Goal: Task Accomplishment & Management: Manage account settings

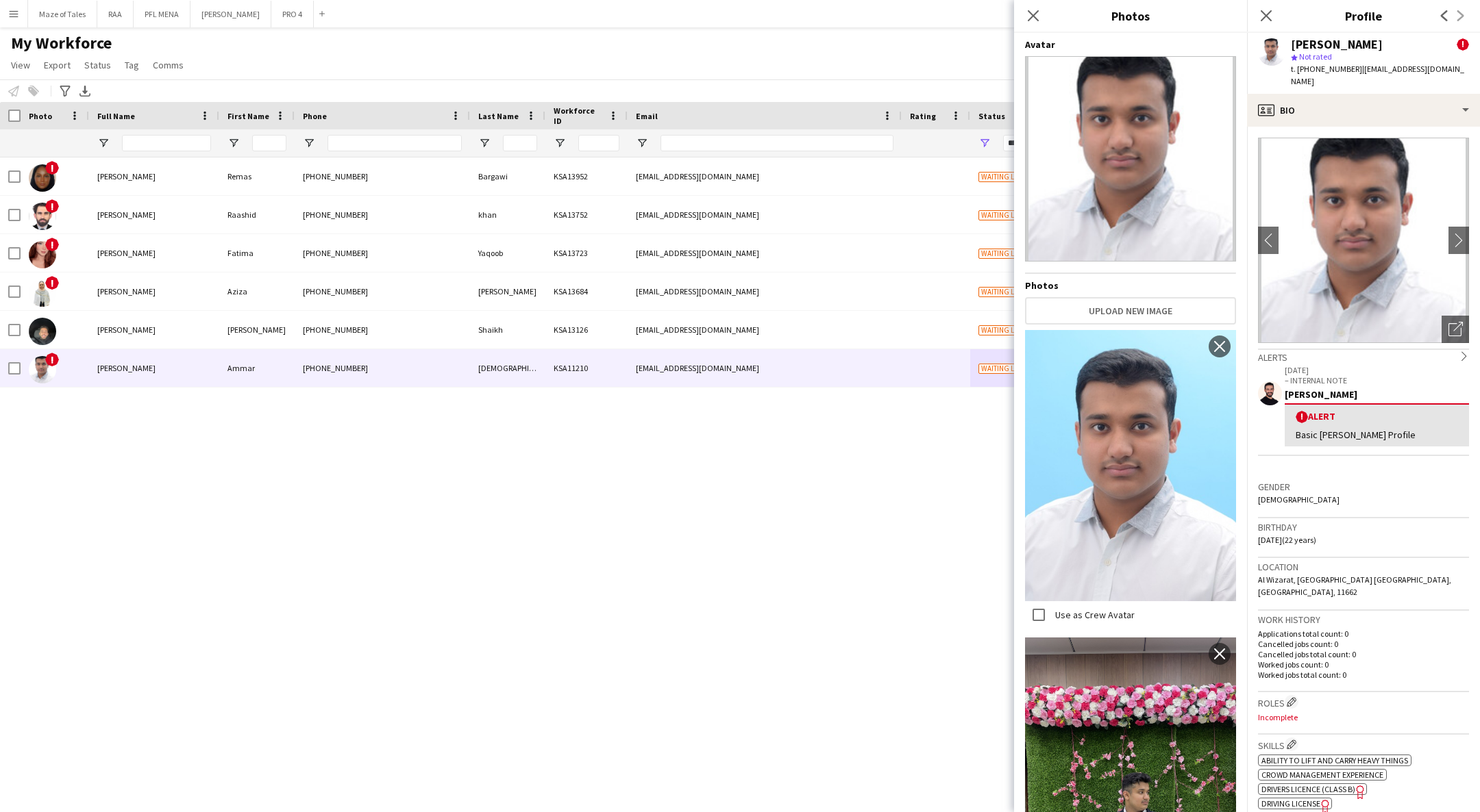
scroll to position [843, 0]
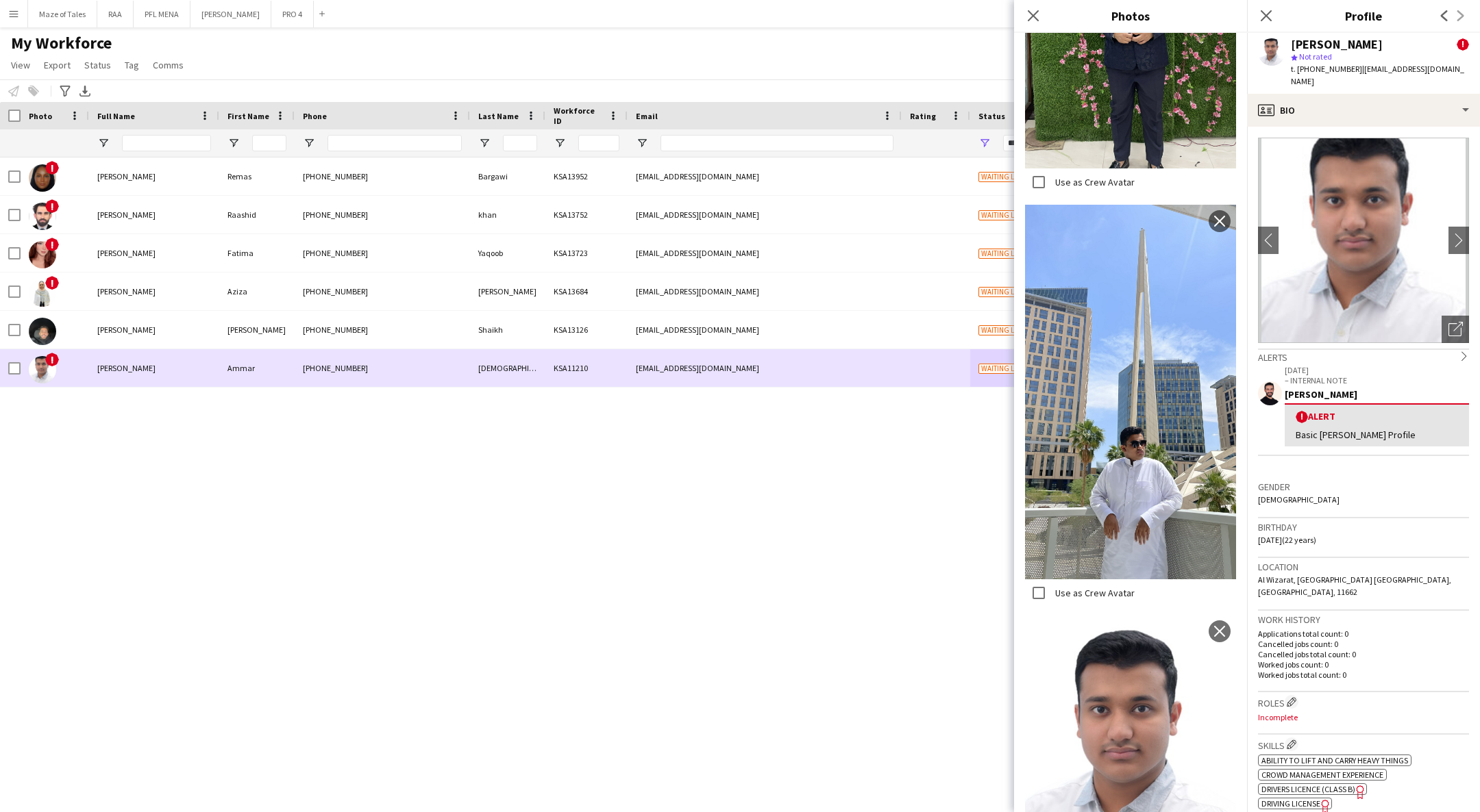
click at [226, 371] on div "Ammar" at bounding box center [256, 368] width 75 height 38
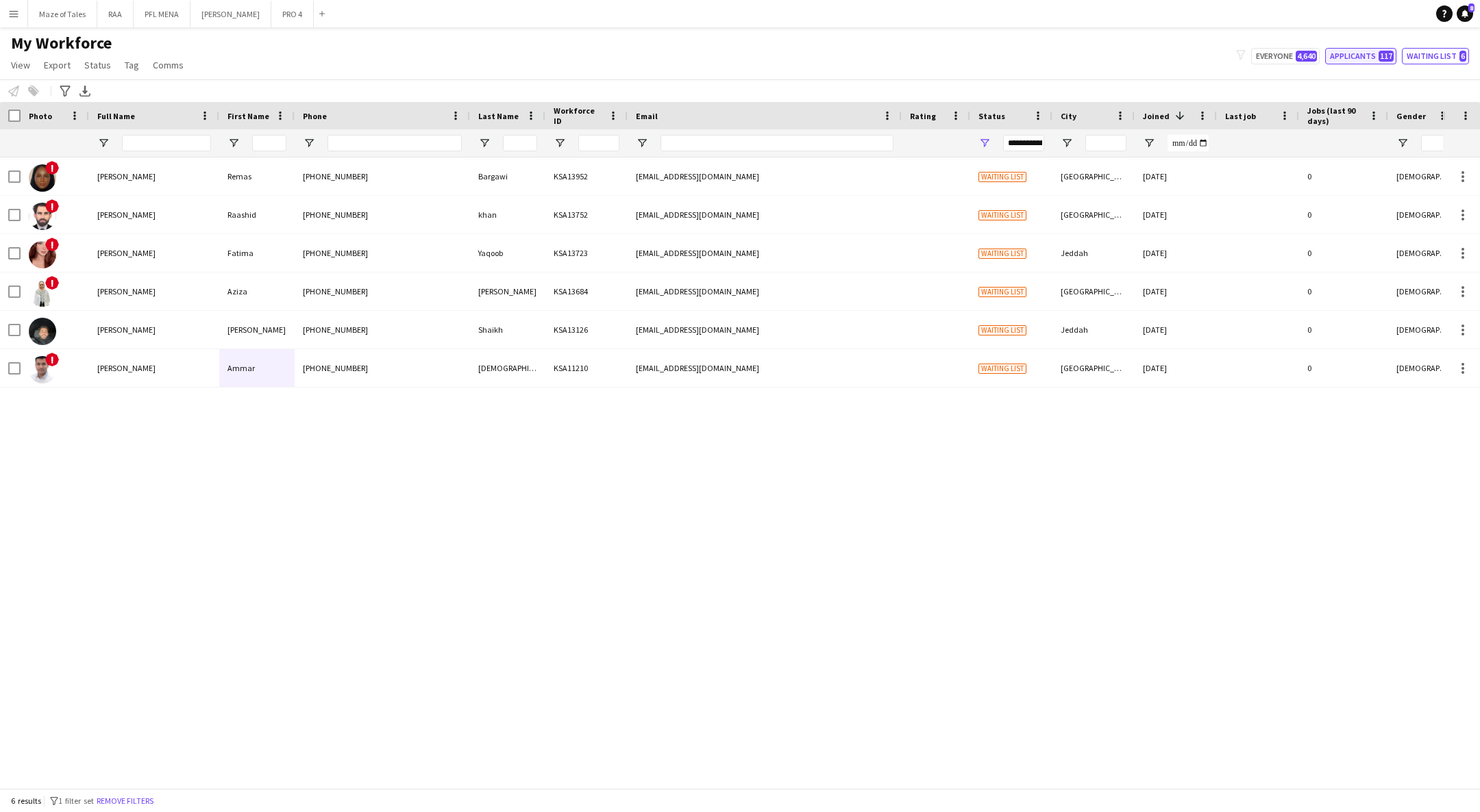
click at [1370, 49] on button "Applicants 117" at bounding box center [1360, 55] width 71 height 16
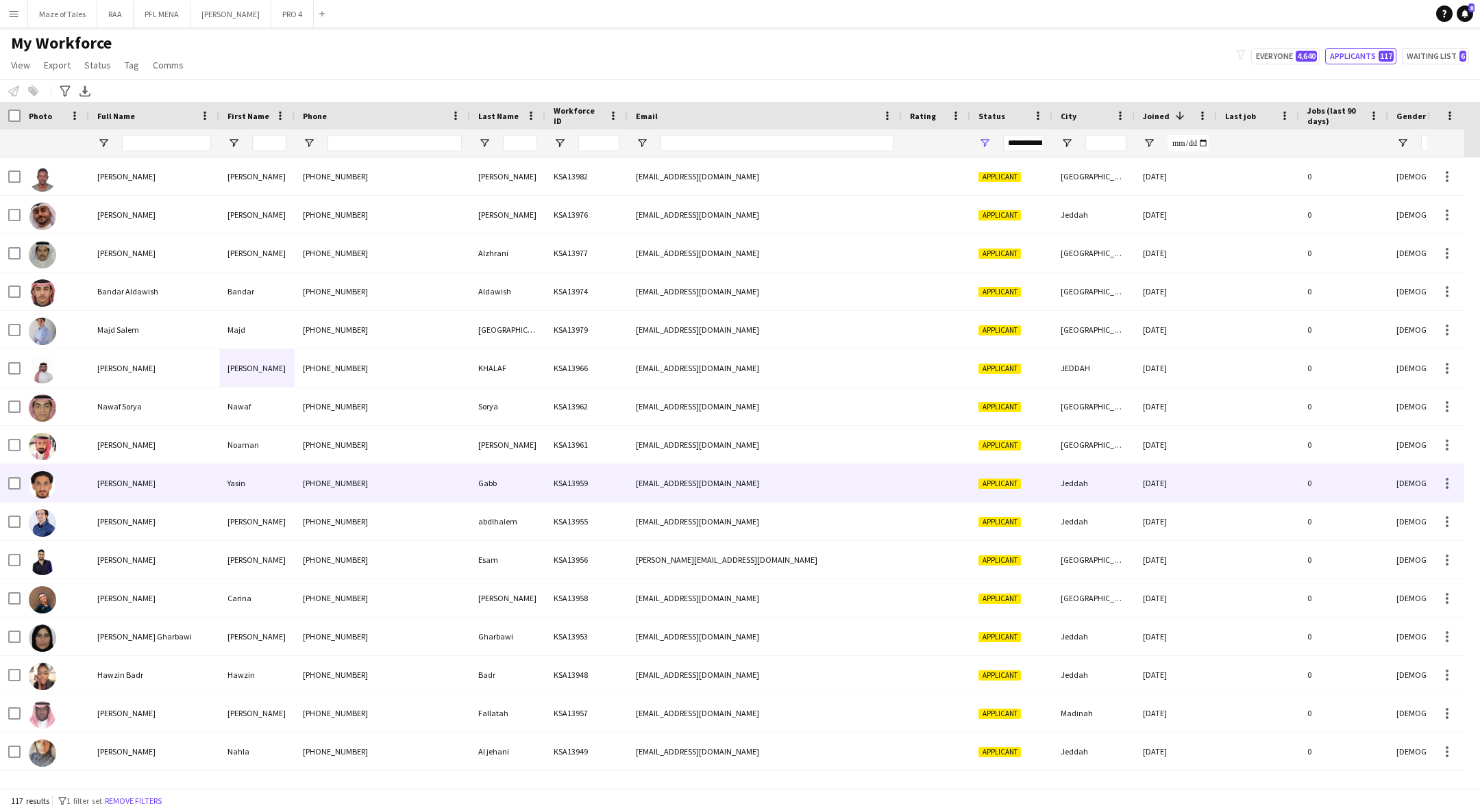
click at [189, 478] on div "[PERSON_NAME]" at bounding box center [154, 483] width 130 height 38
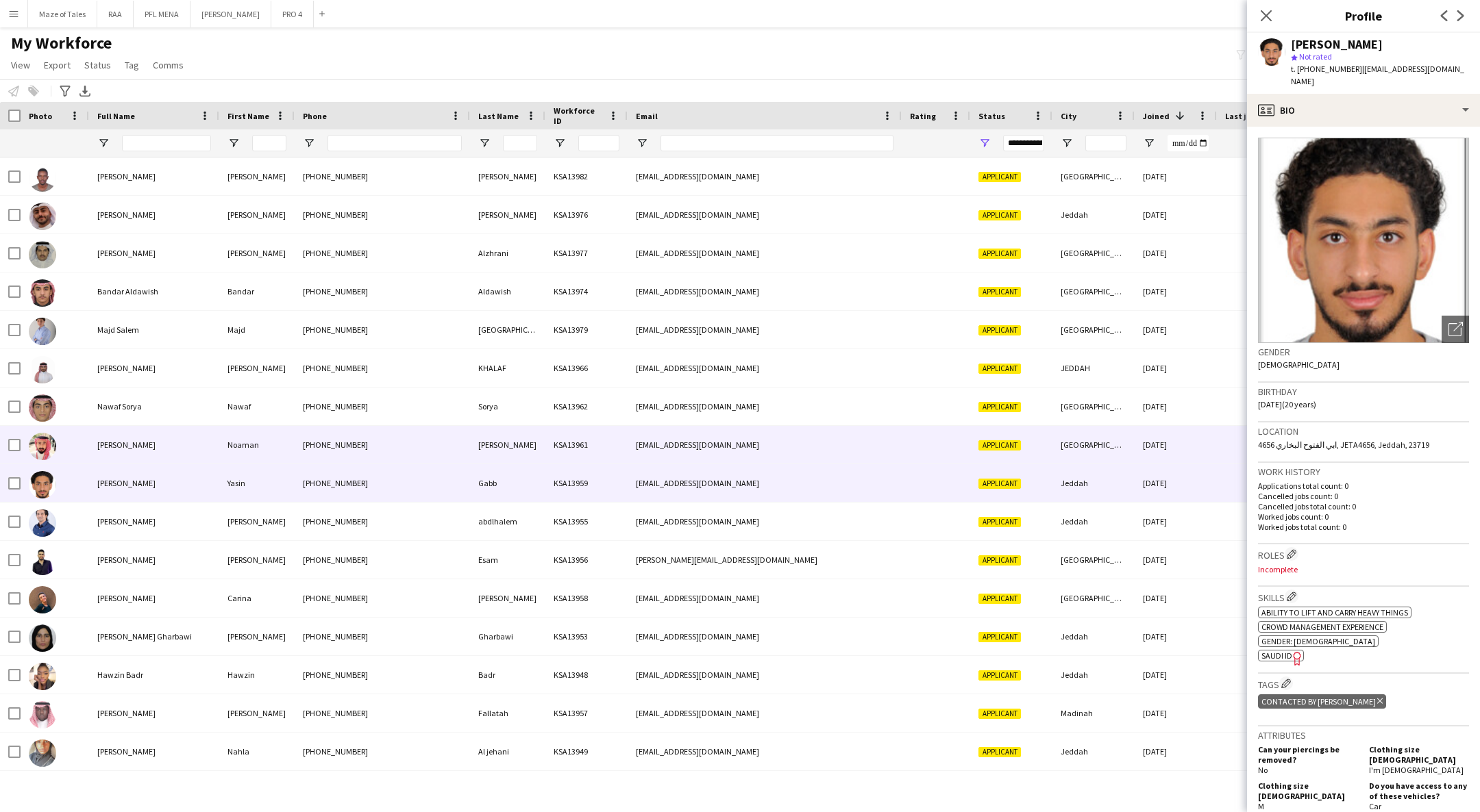
click at [188, 442] on div "[PERSON_NAME]" at bounding box center [154, 445] width 130 height 38
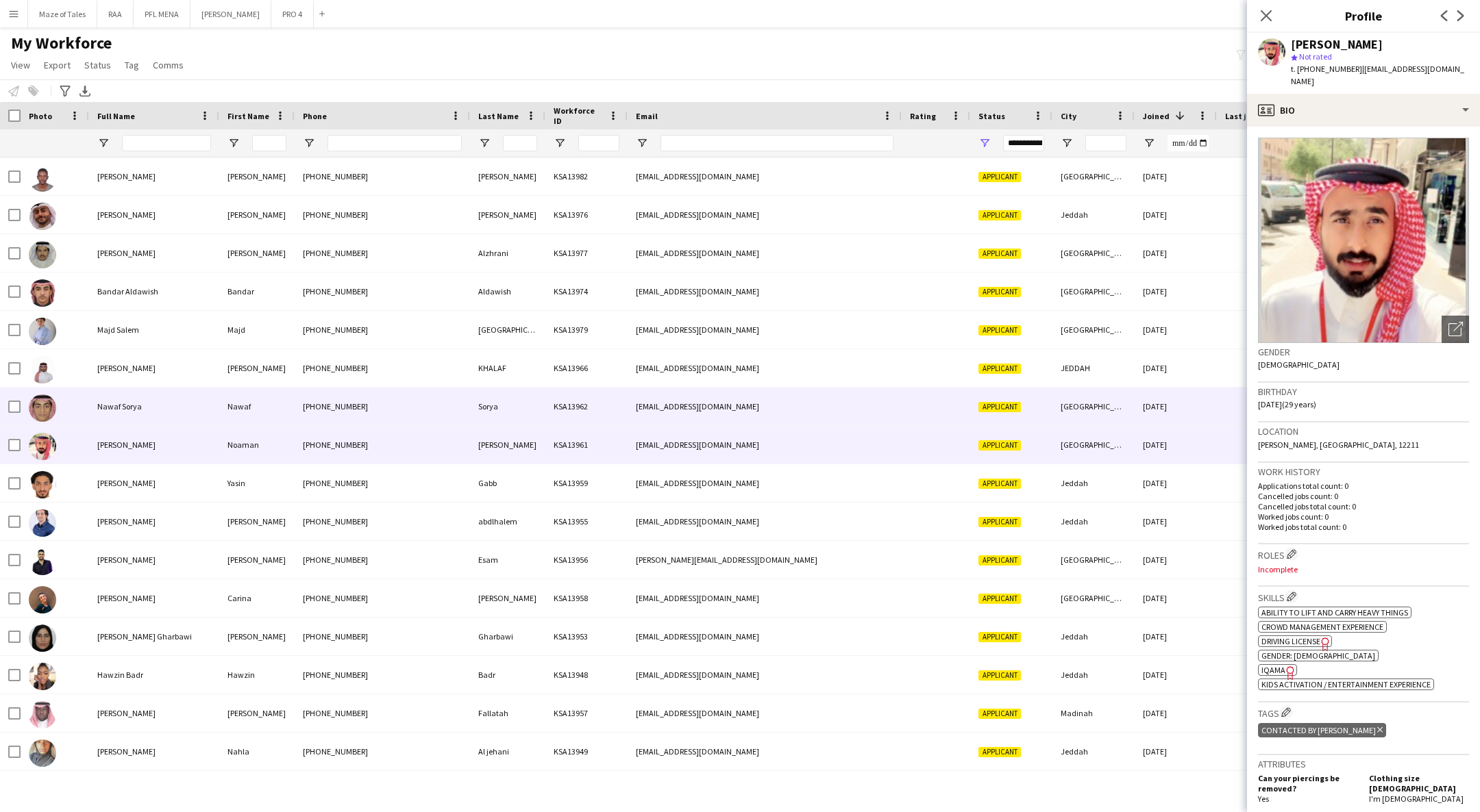
click at [203, 398] on div "Nawaf Sorya" at bounding box center [154, 407] width 130 height 38
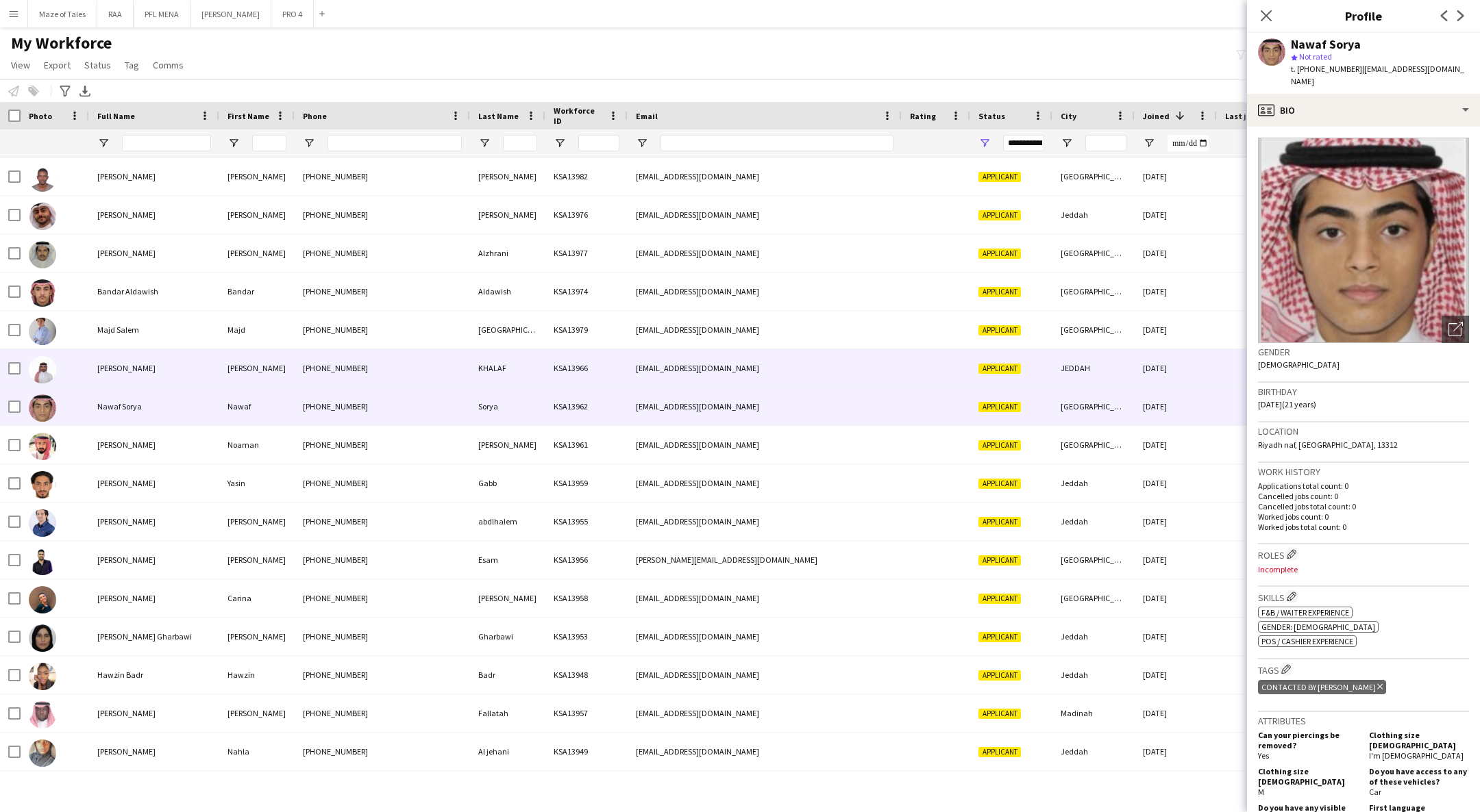
click at [209, 359] on div "[PERSON_NAME]" at bounding box center [154, 368] width 130 height 38
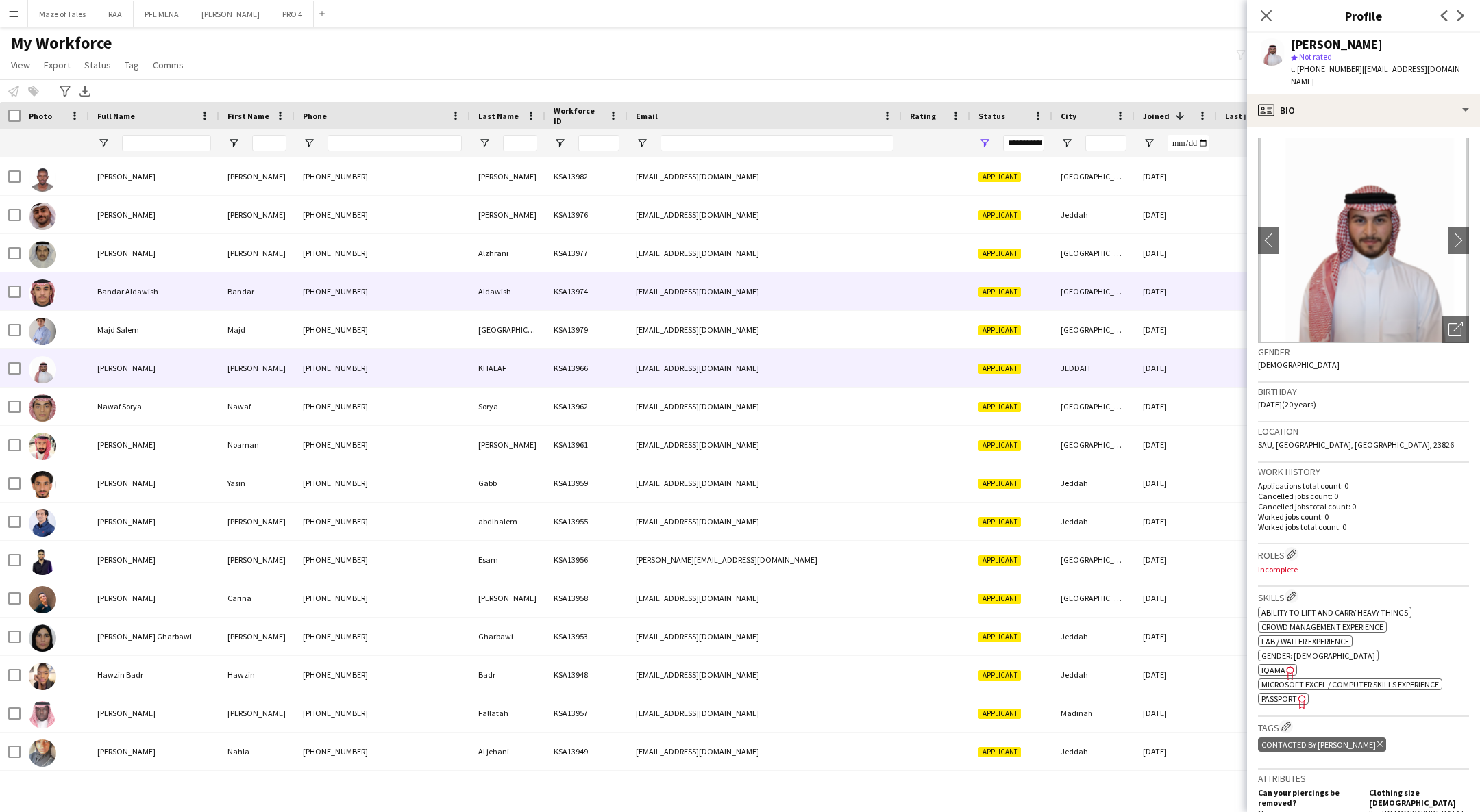
click at [268, 304] on div "Bandar" at bounding box center [256, 292] width 75 height 38
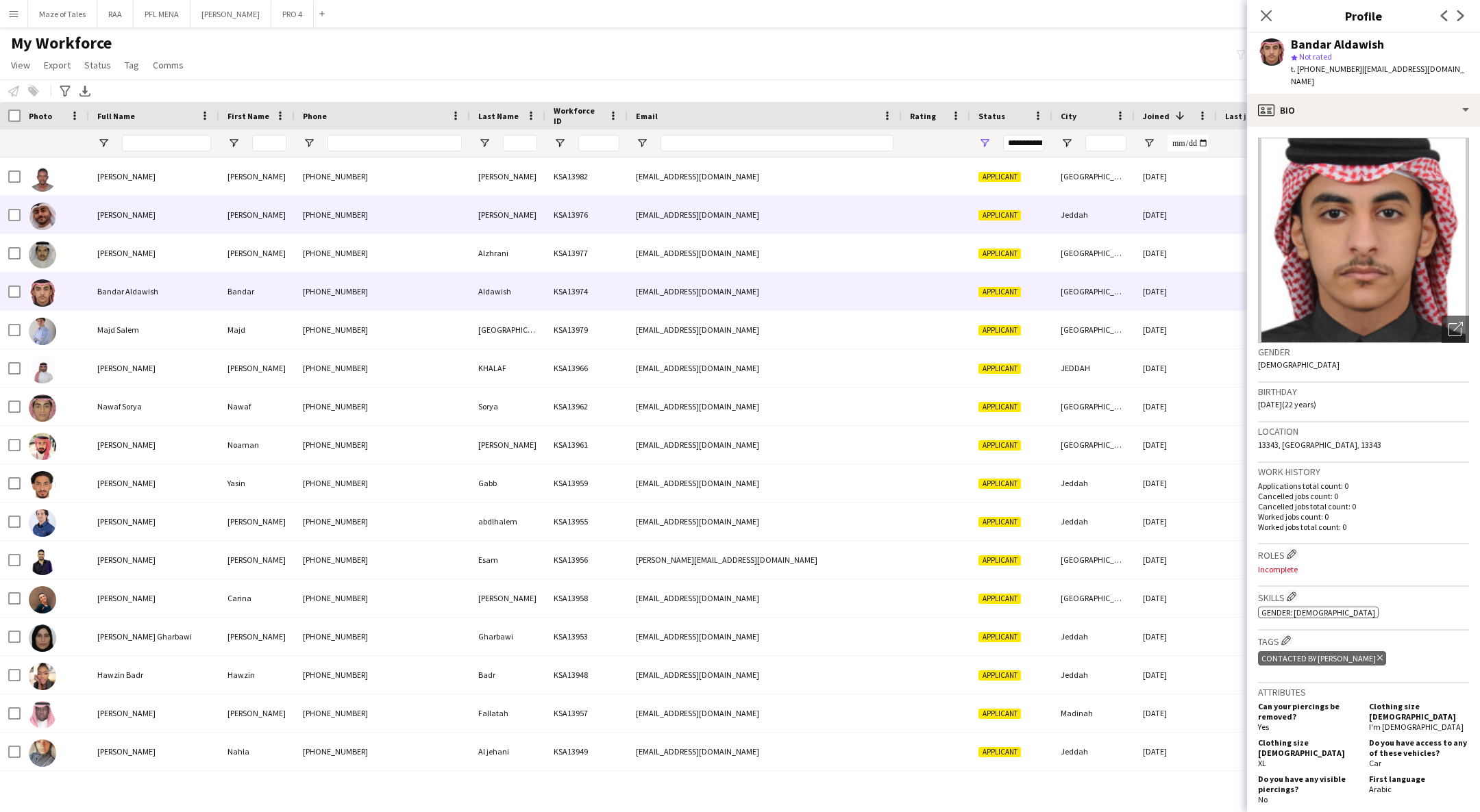
click at [276, 216] on div "[PERSON_NAME]" at bounding box center [256, 215] width 75 height 38
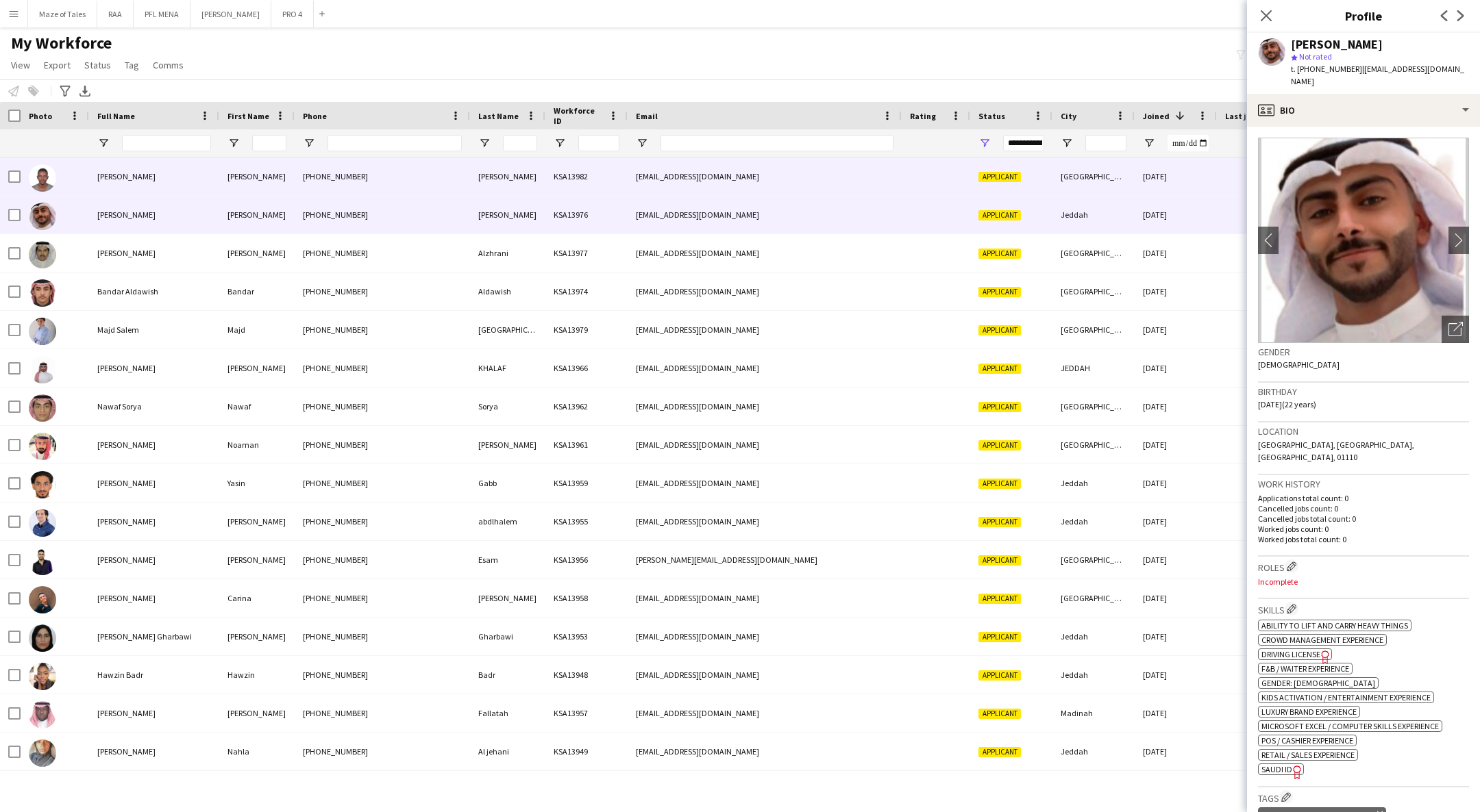
click at [383, 167] on div "[PHONE_NUMBER]" at bounding box center [382, 177] width 175 height 38
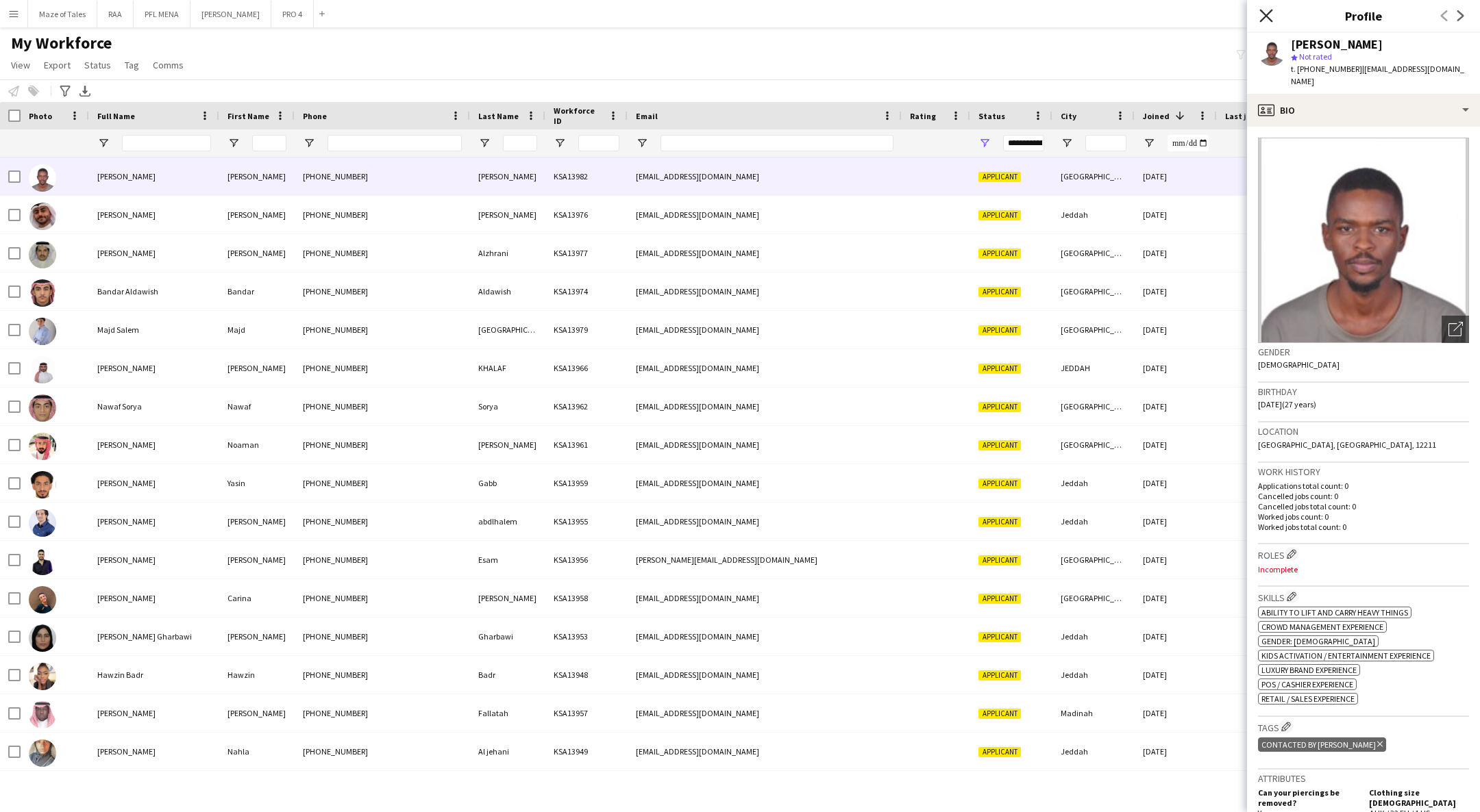
click at [1263, 15] on icon "Close pop-in" at bounding box center [1266, 15] width 13 height 13
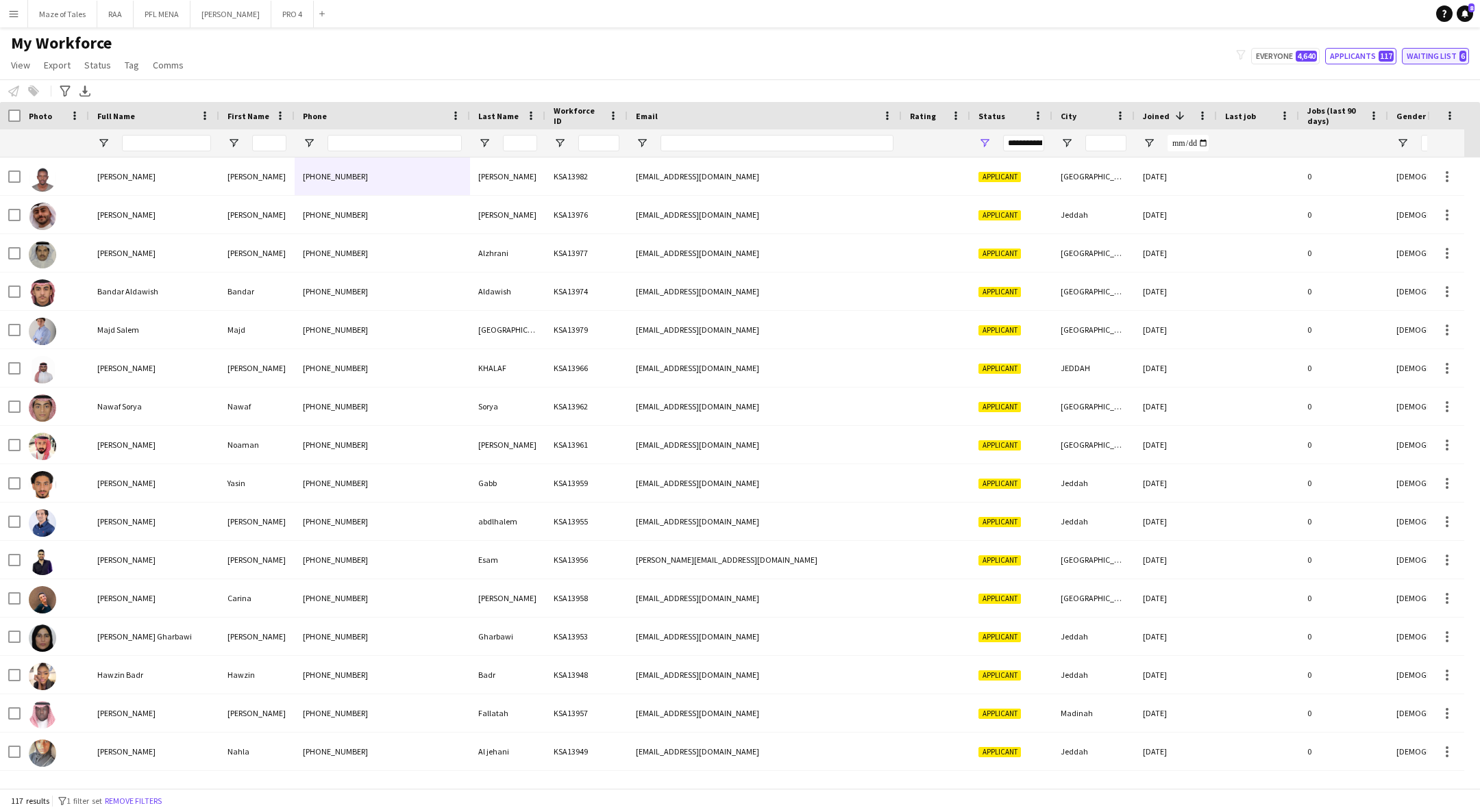
click at [1412, 62] on button "Waiting list 6" at bounding box center [1434, 55] width 68 height 16
type input "**********"
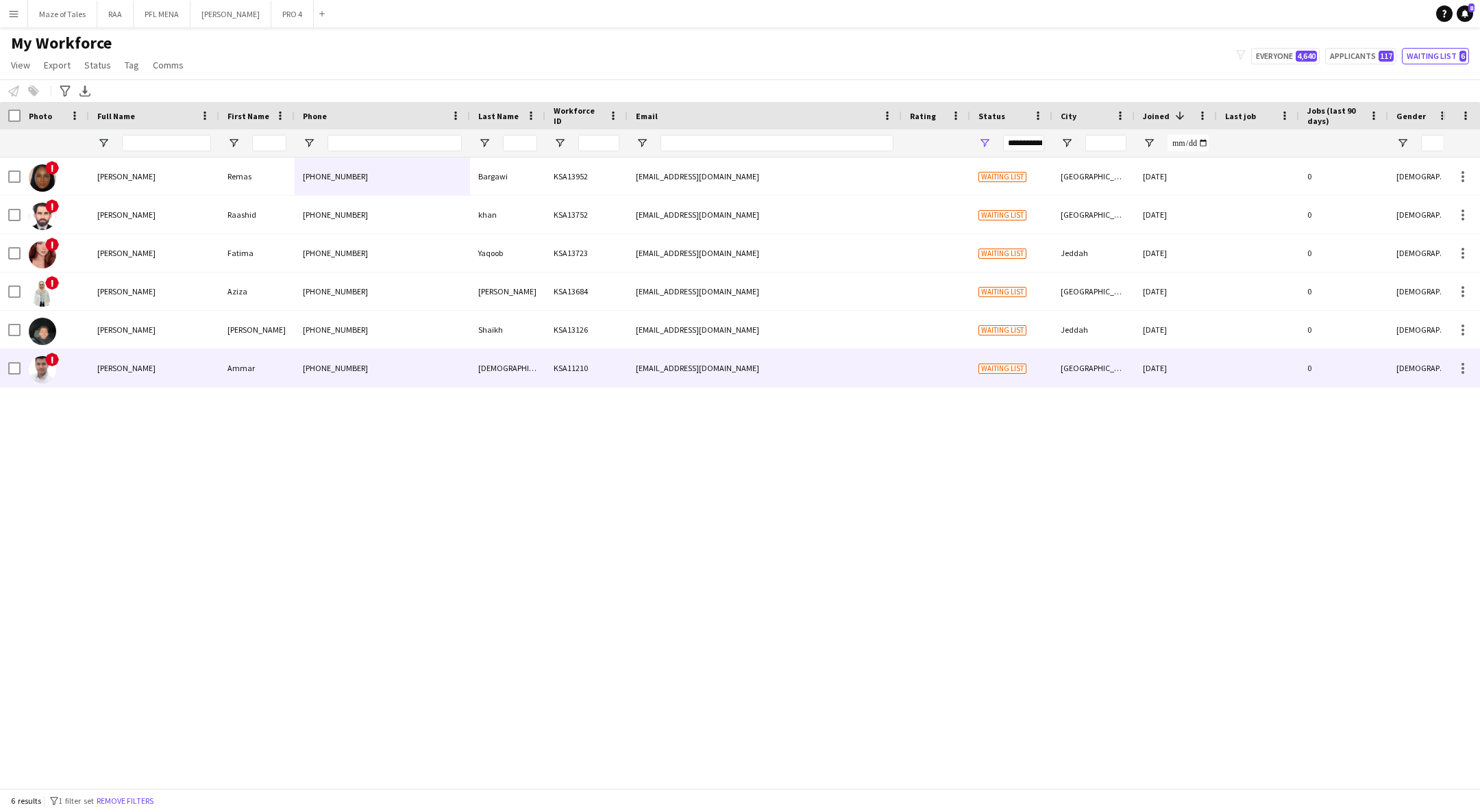
click at [183, 372] on div "[PERSON_NAME]" at bounding box center [154, 368] width 130 height 38
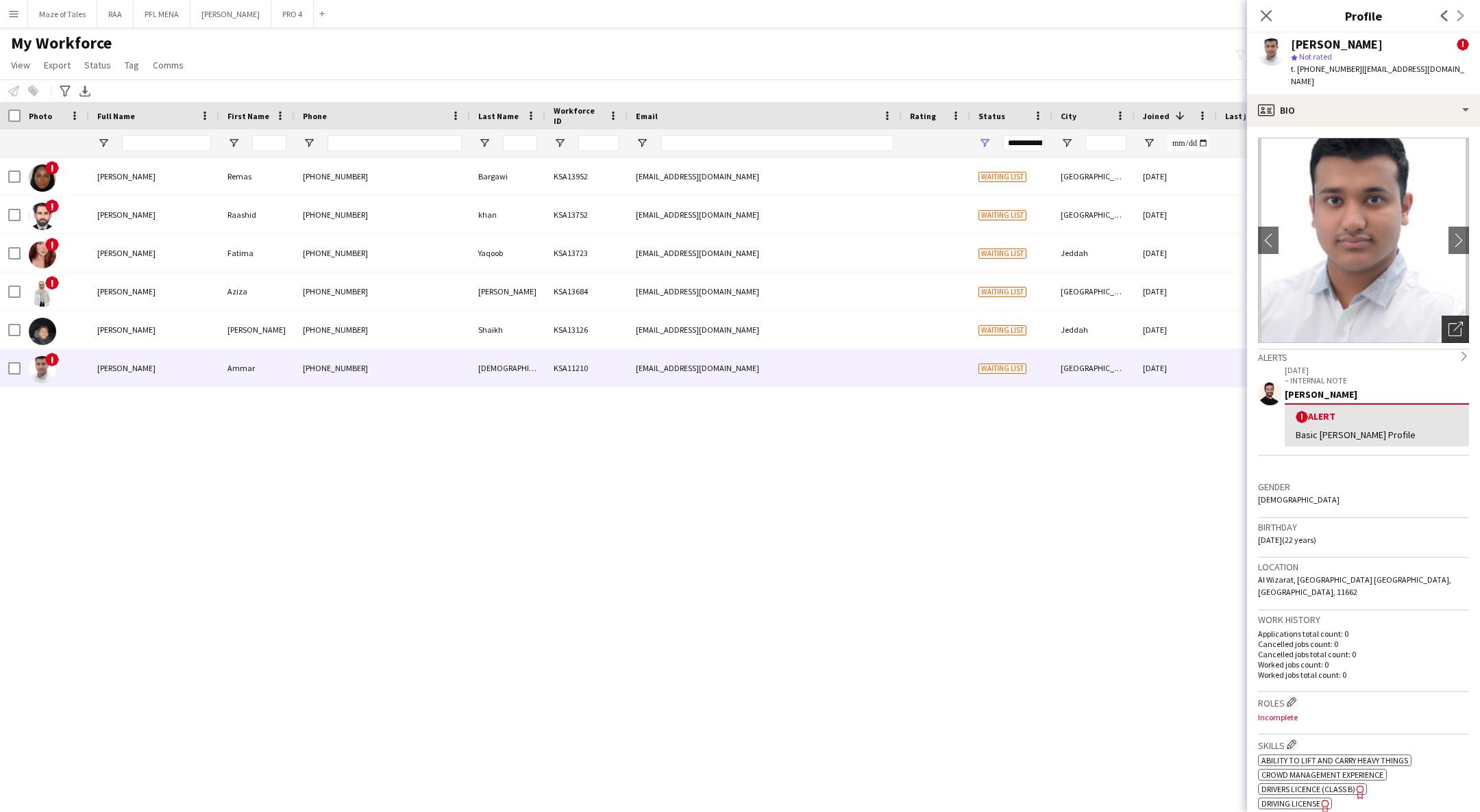
click at [1448, 321] on icon "Open photos pop-in" at bounding box center [1454, 328] width 14 height 14
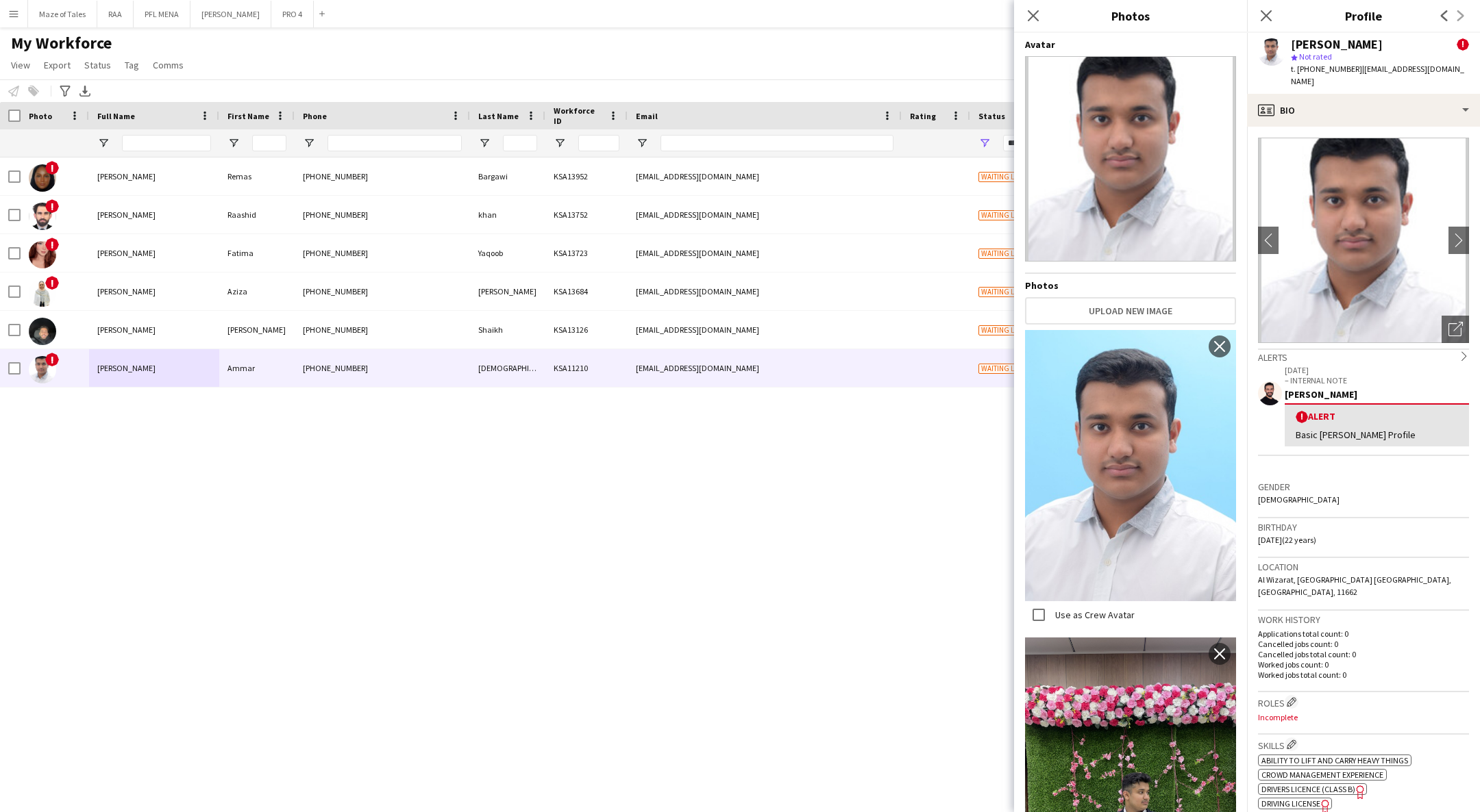
click at [1387, 486] on div "Gender [DEMOGRAPHIC_DATA]" at bounding box center [1363, 498] width 211 height 40
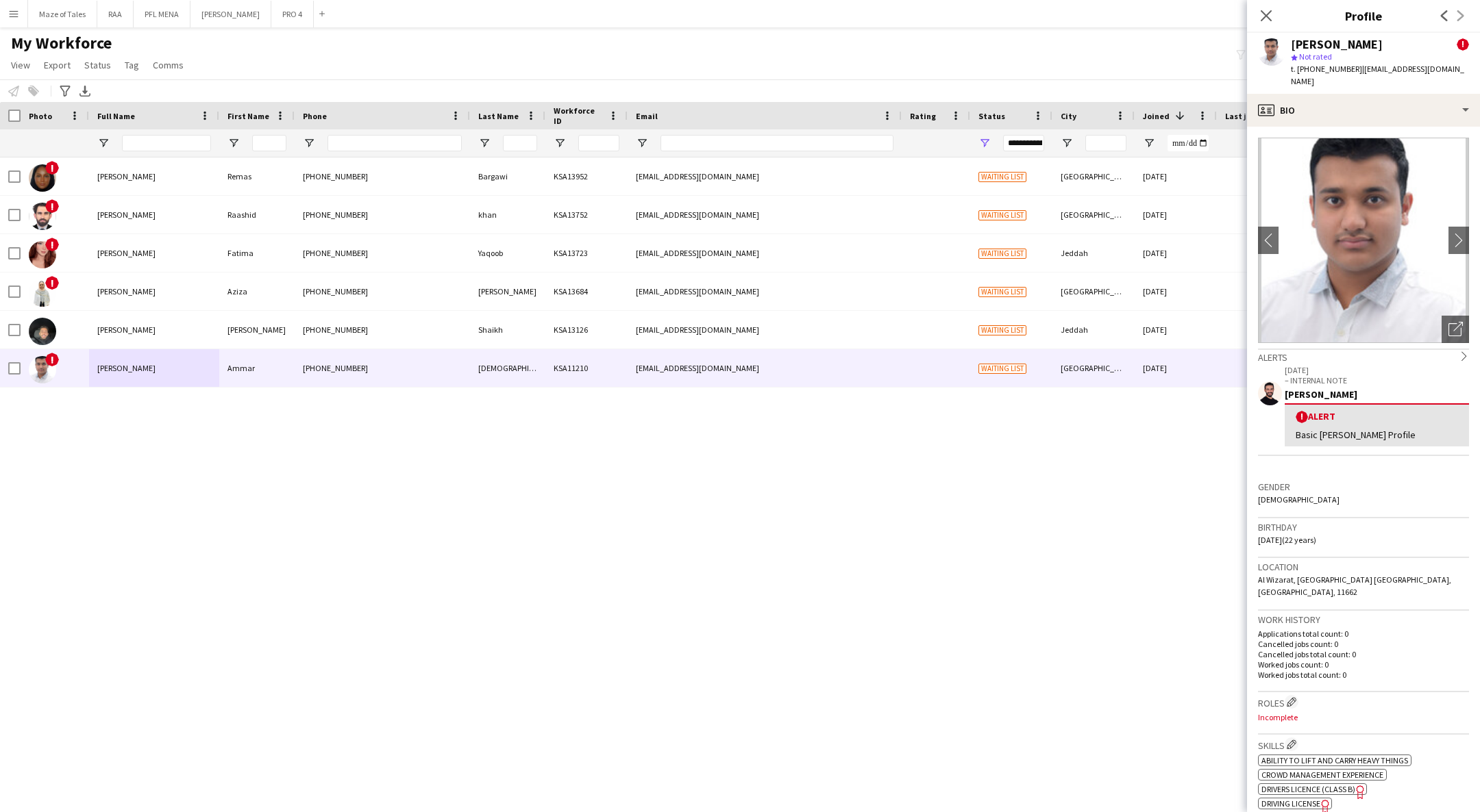
drag, startPoint x: 784, startPoint y: 525, endPoint x: 784, endPoint y: 504, distance: 21.0
click at [784, 526] on div "! [PERSON_NAME] [PERSON_NAME] [PHONE_NUMBER] Bargawi KSA13952 [EMAIL_ADDRESS][D…" at bounding box center [721, 465] width 1443 height 615
click at [1264, 19] on icon "Close pop-in" at bounding box center [1266, 15] width 13 height 13
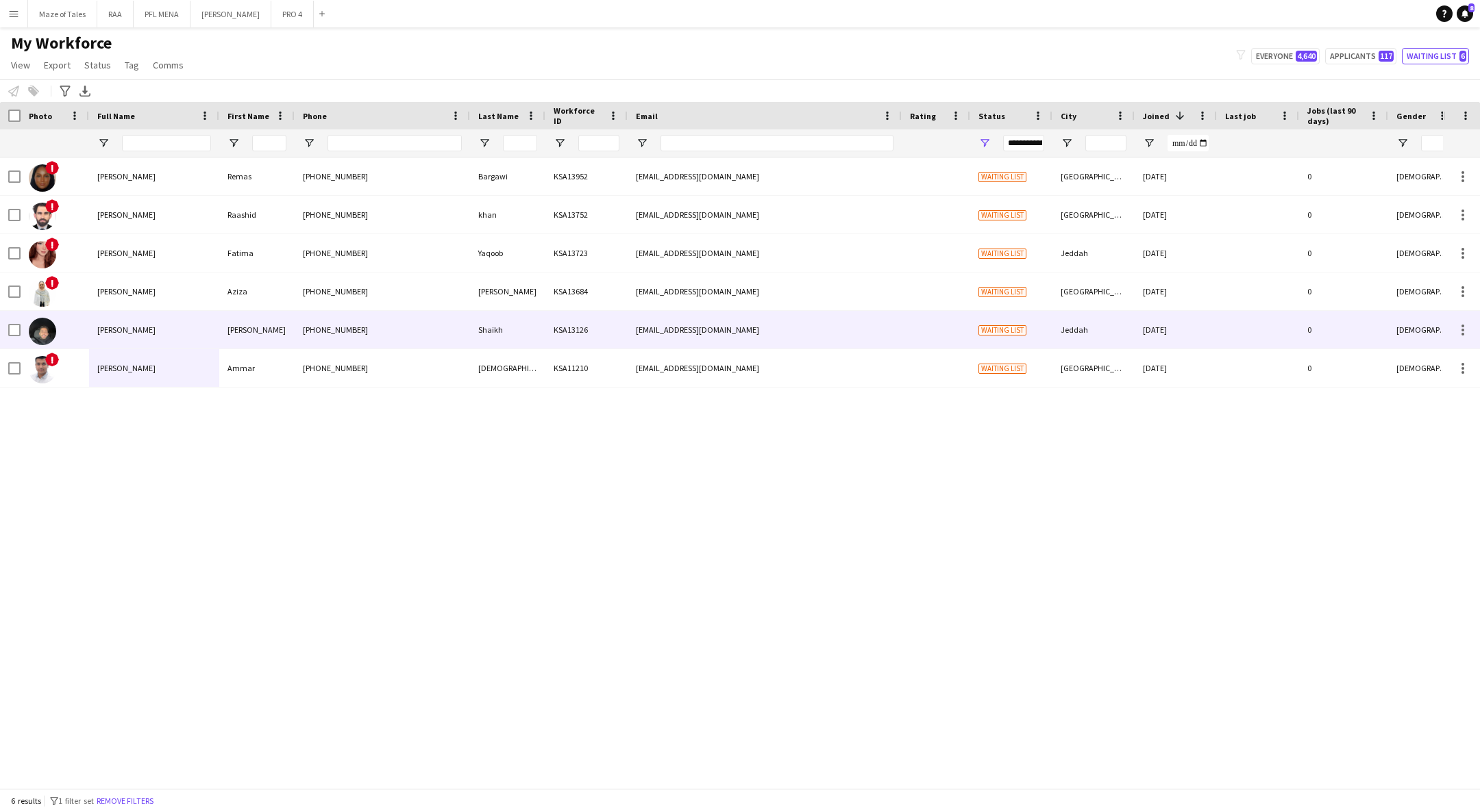
click at [325, 335] on div "[PHONE_NUMBER]" at bounding box center [382, 330] width 175 height 38
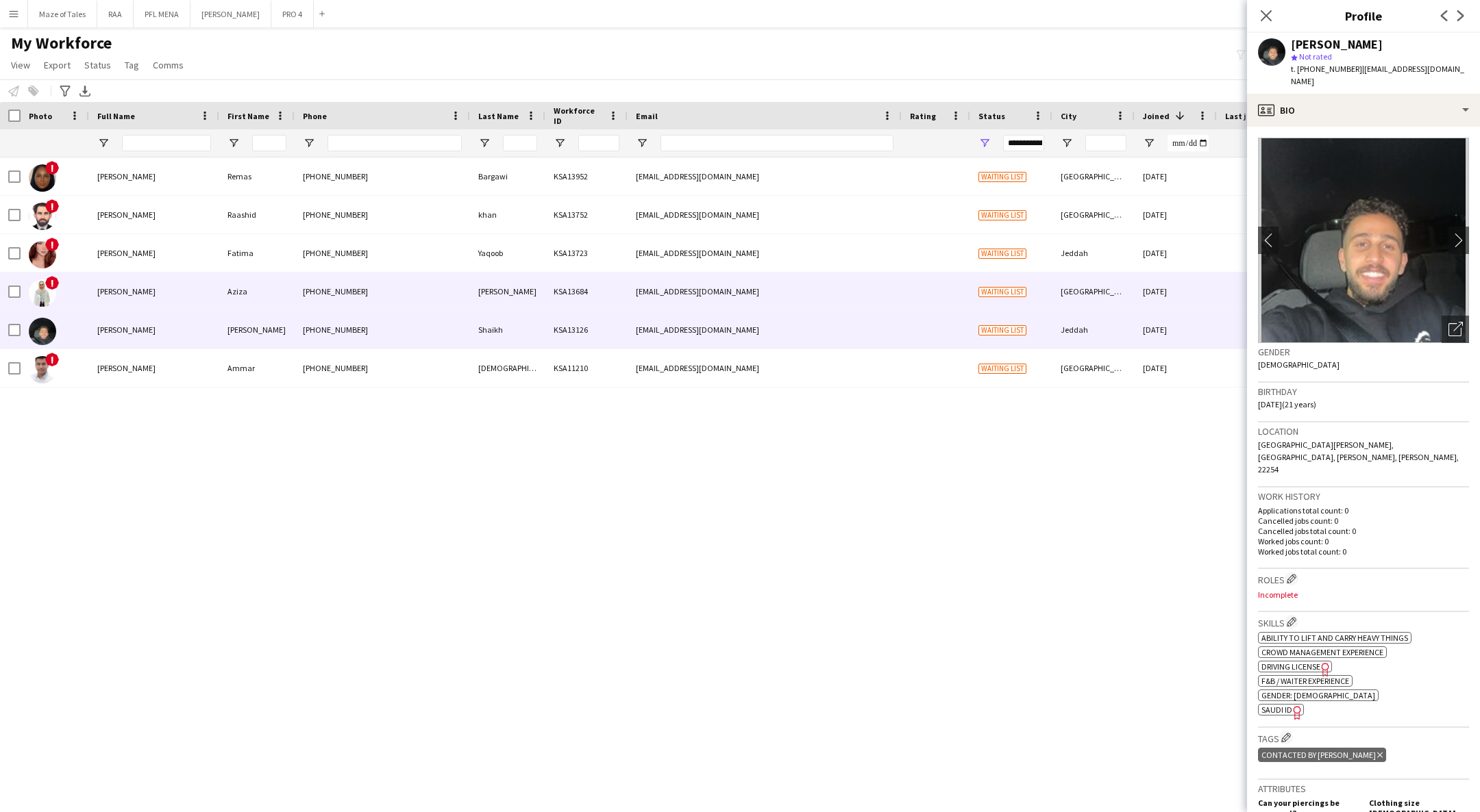
click at [373, 280] on div "[PHONE_NUMBER]" at bounding box center [382, 292] width 175 height 38
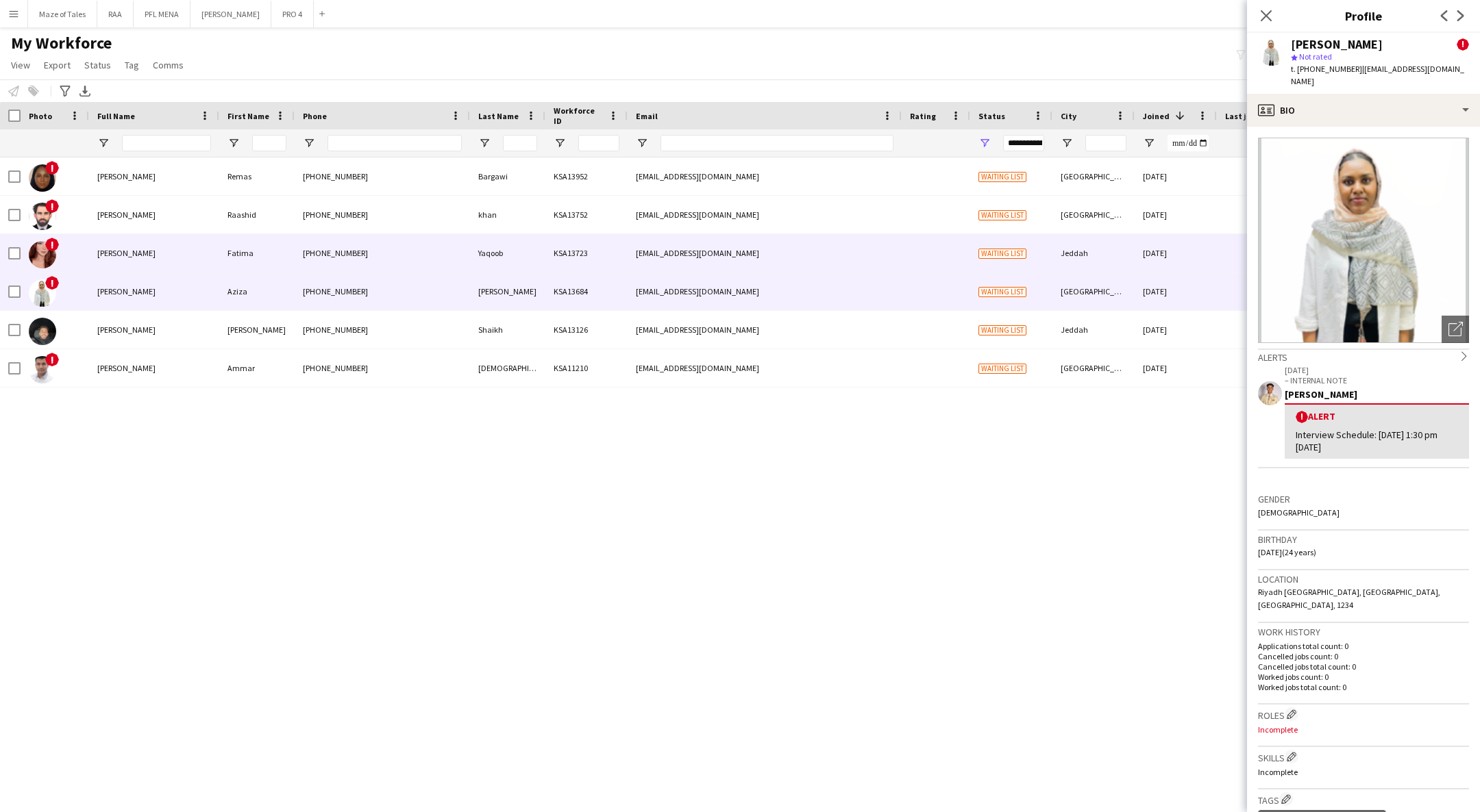
click at [400, 246] on div "[PHONE_NUMBER]" at bounding box center [382, 253] width 175 height 38
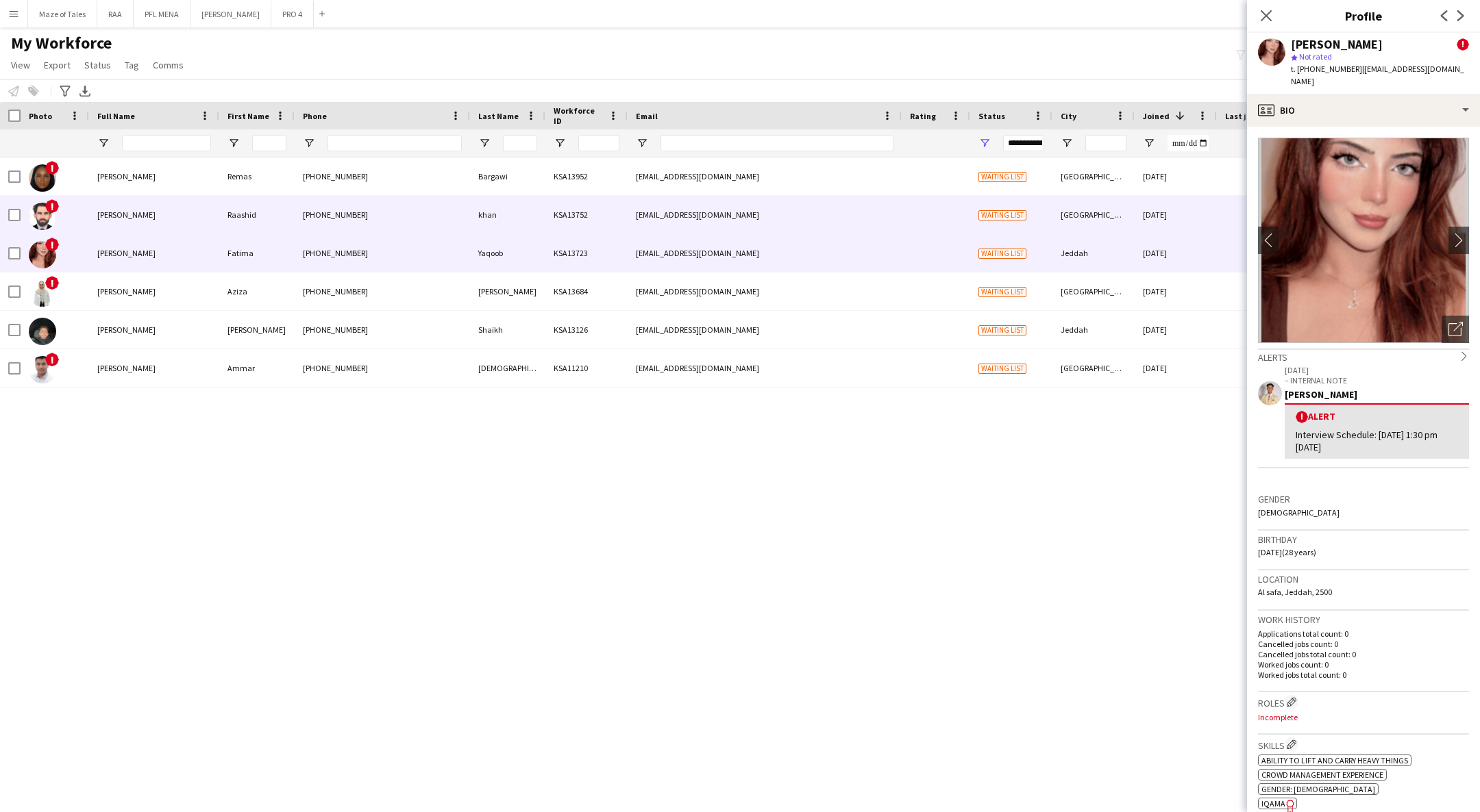
click at [444, 211] on div "[PHONE_NUMBER]" at bounding box center [382, 215] width 175 height 38
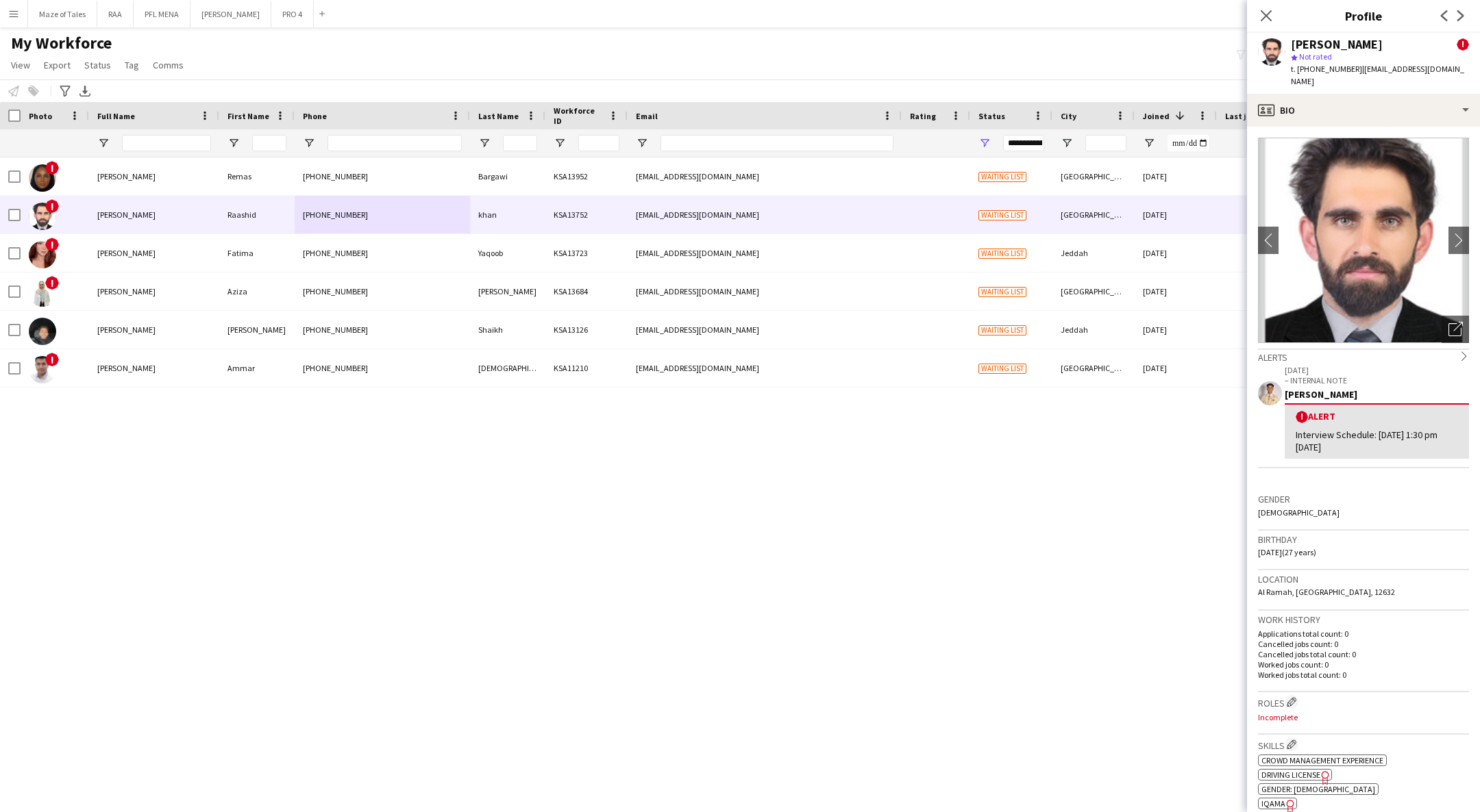
click at [1254, 16] on div "Close pop-in" at bounding box center [1266, 15] width 38 height 31
click at [1262, 14] on icon "Close pop-in" at bounding box center [1266, 15] width 13 height 13
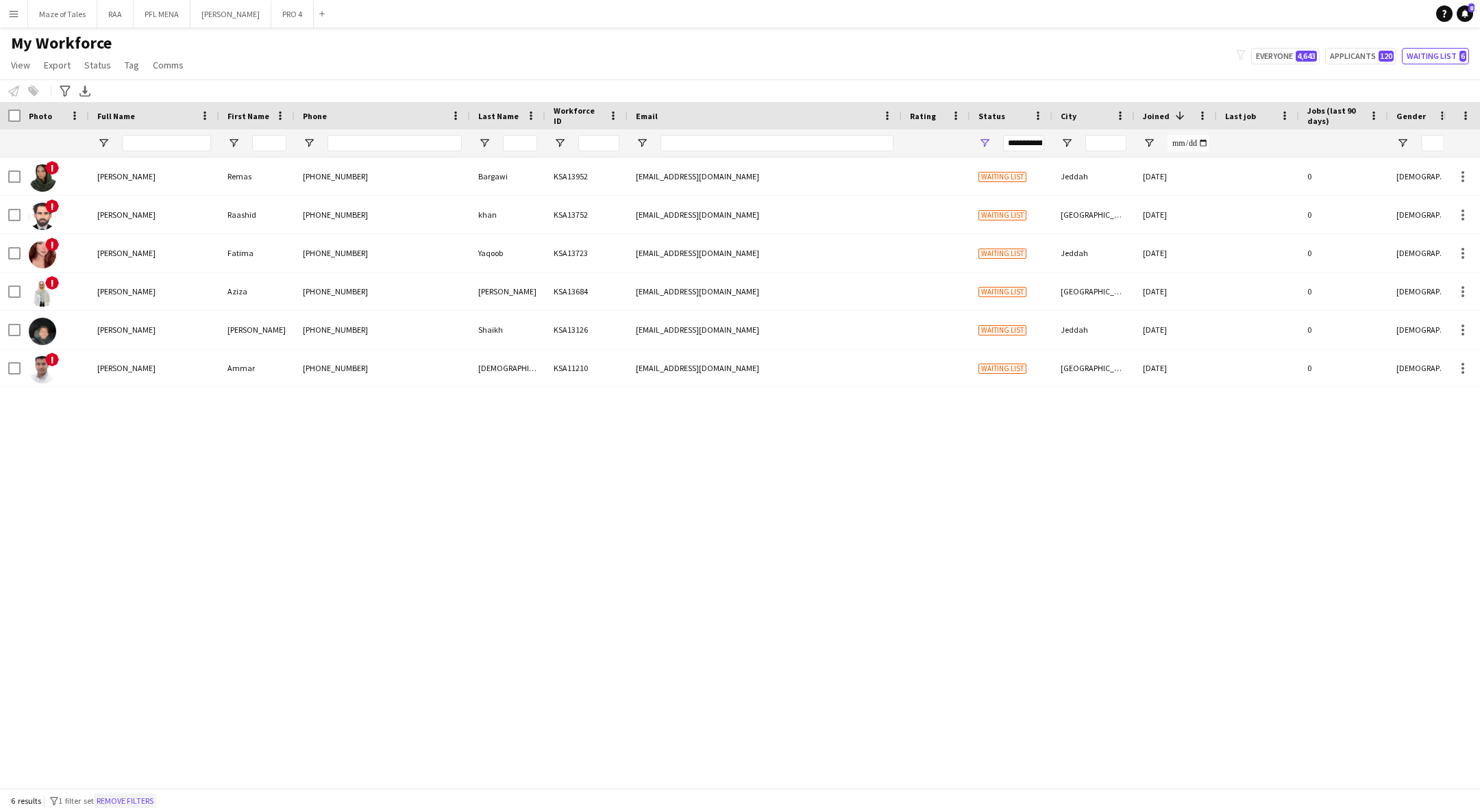
click at [127, 796] on button "Remove filters" at bounding box center [126, 802] width 63 height 15
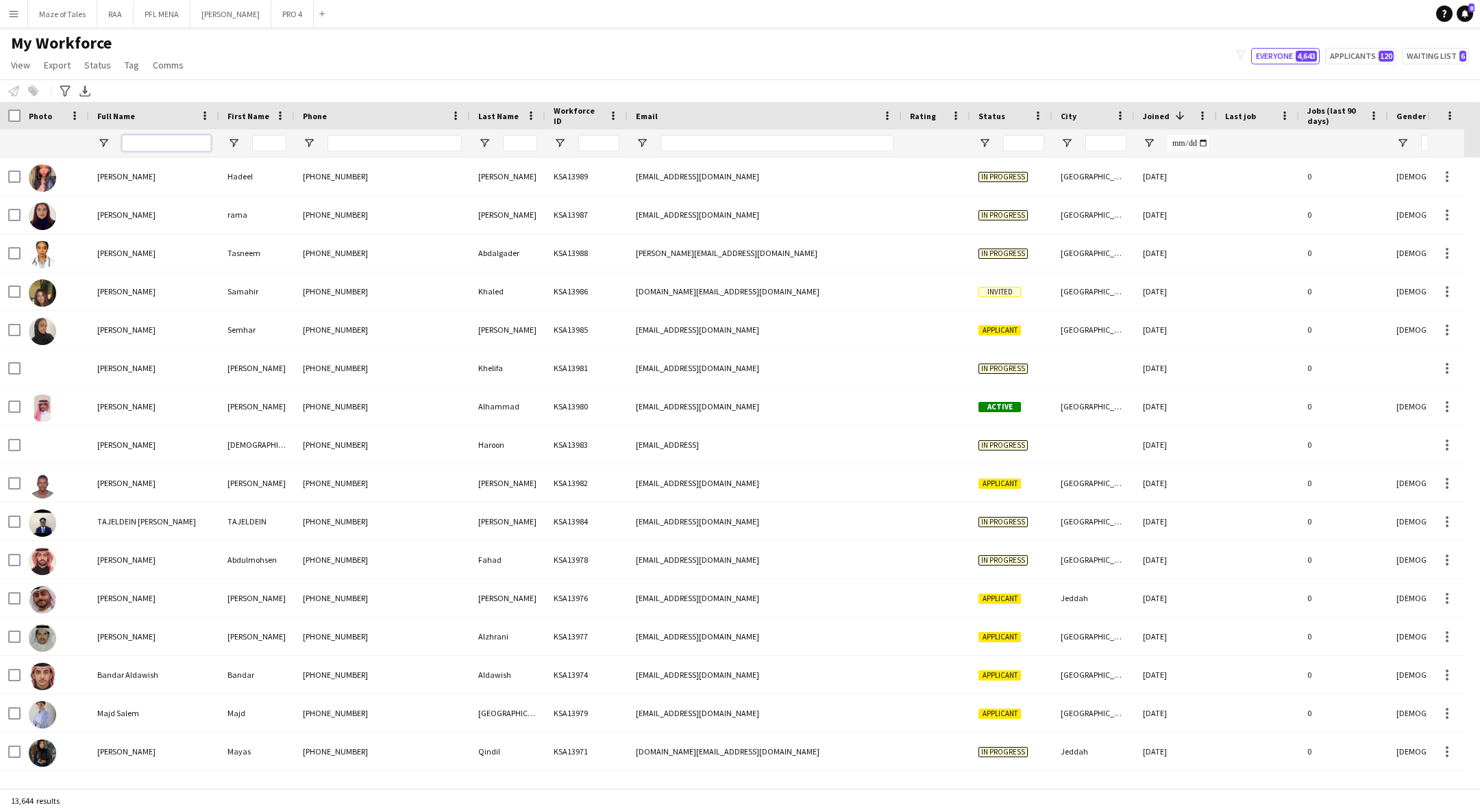
click at [185, 139] on input "Full Name Filter Input" at bounding box center [166, 143] width 89 height 16
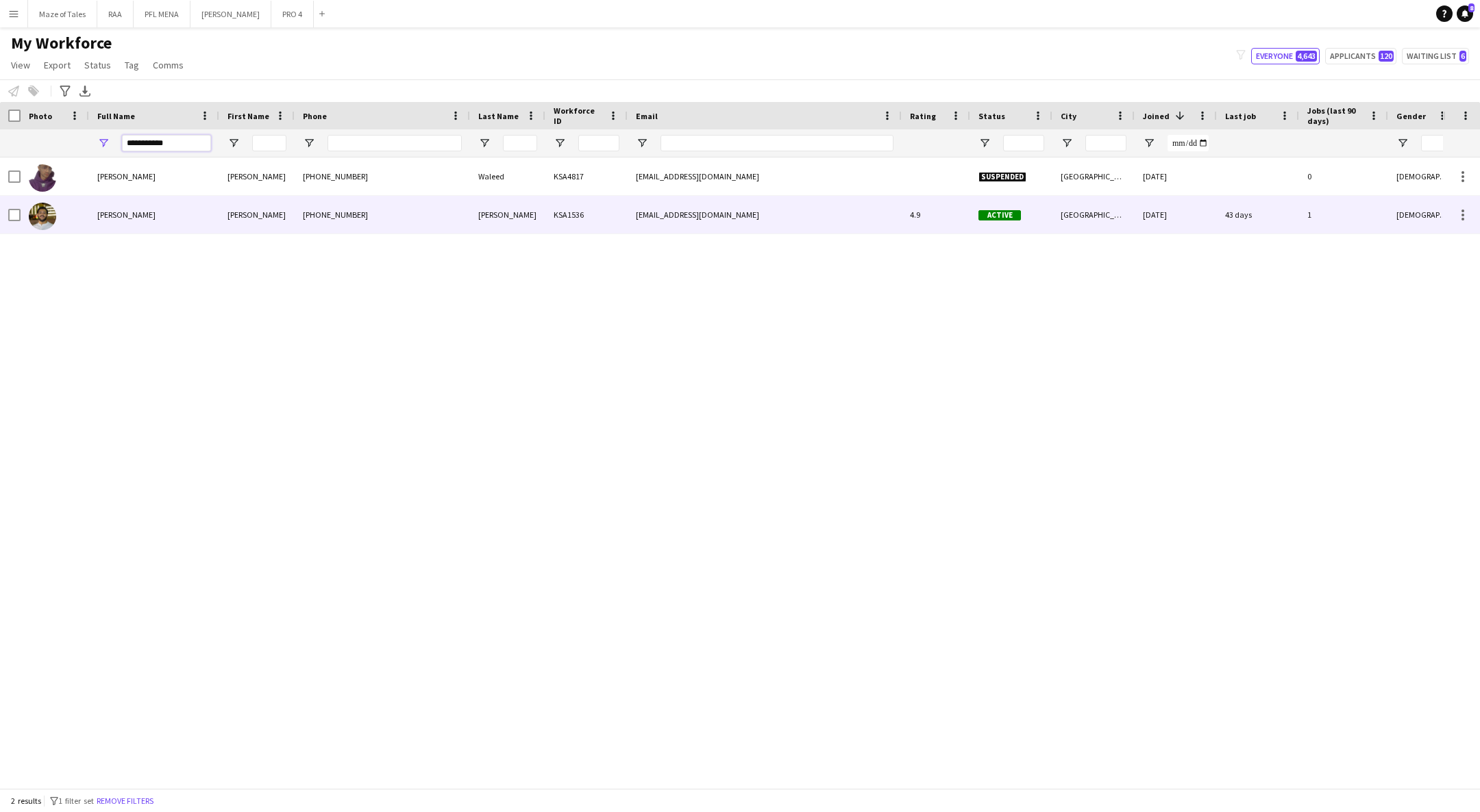
type input "**********"
click at [181, 217] on div "Abdullah Wagih" at bounding box center [154, 215] width 130 height 38
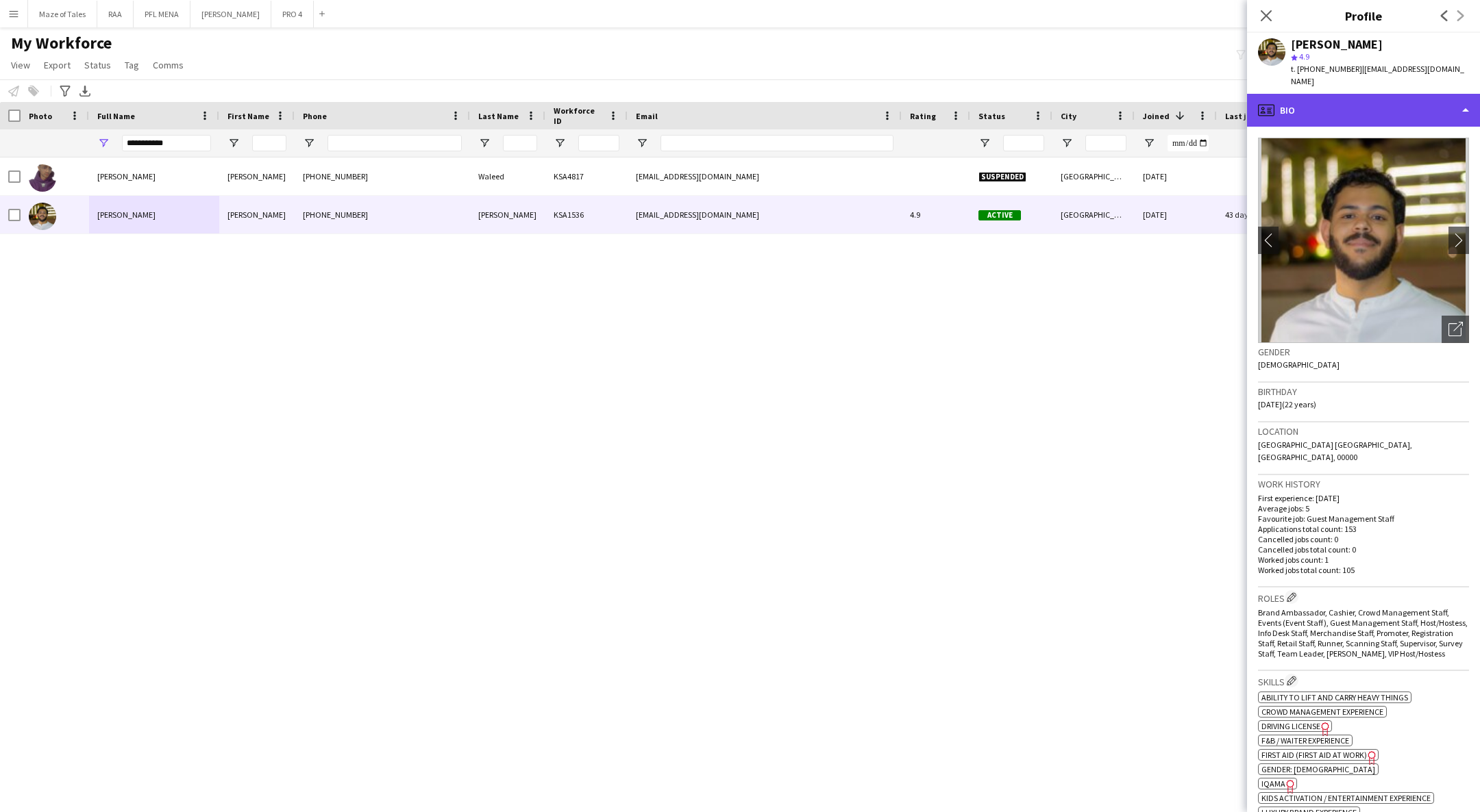
click at [1434, 109] on div "profile Bio" at bounding box center [1363, 110] width 233 height 33
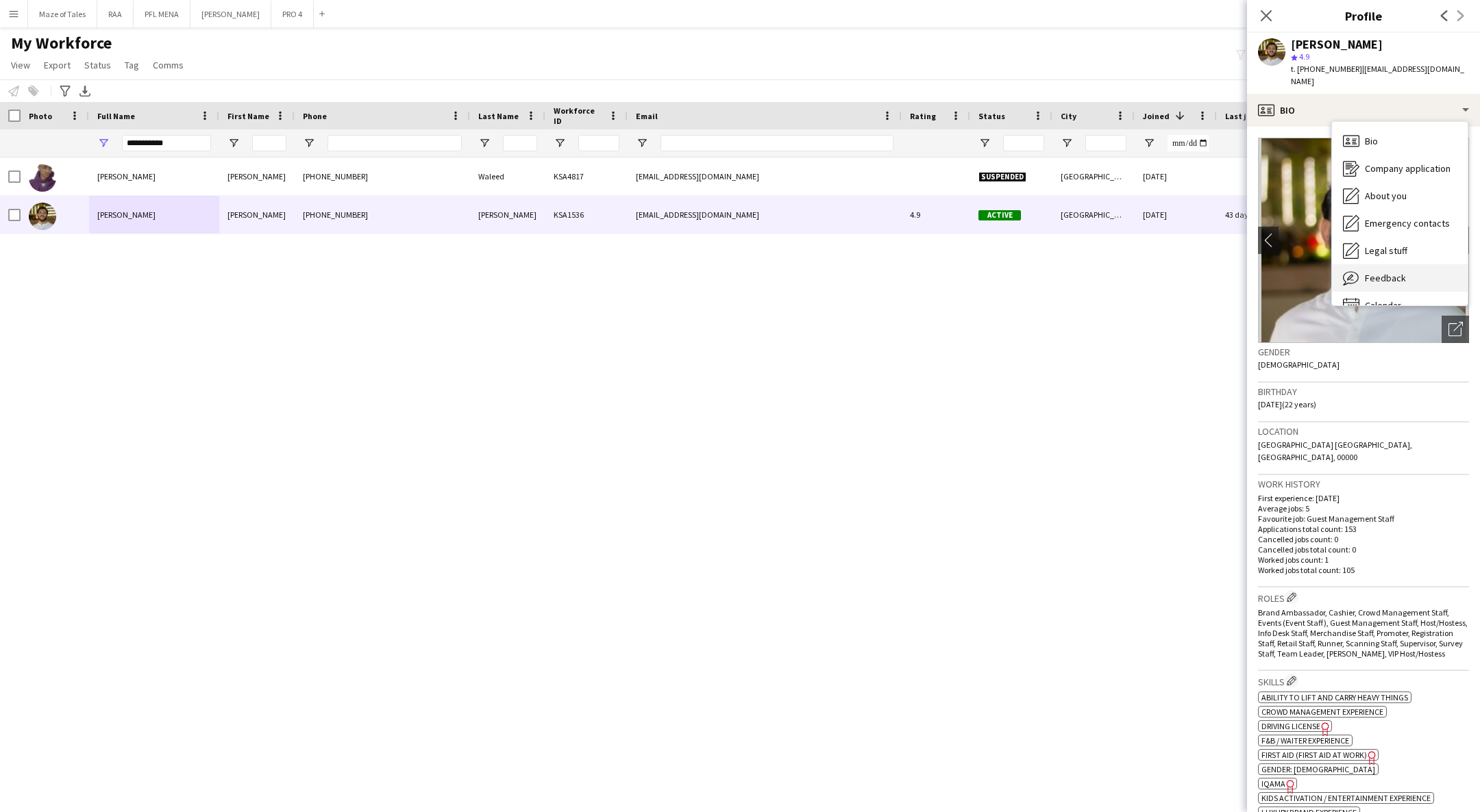
click at [1421, 264] on div "Feedback Feedback" at bounding box center [1399, 278] width 136 height 28
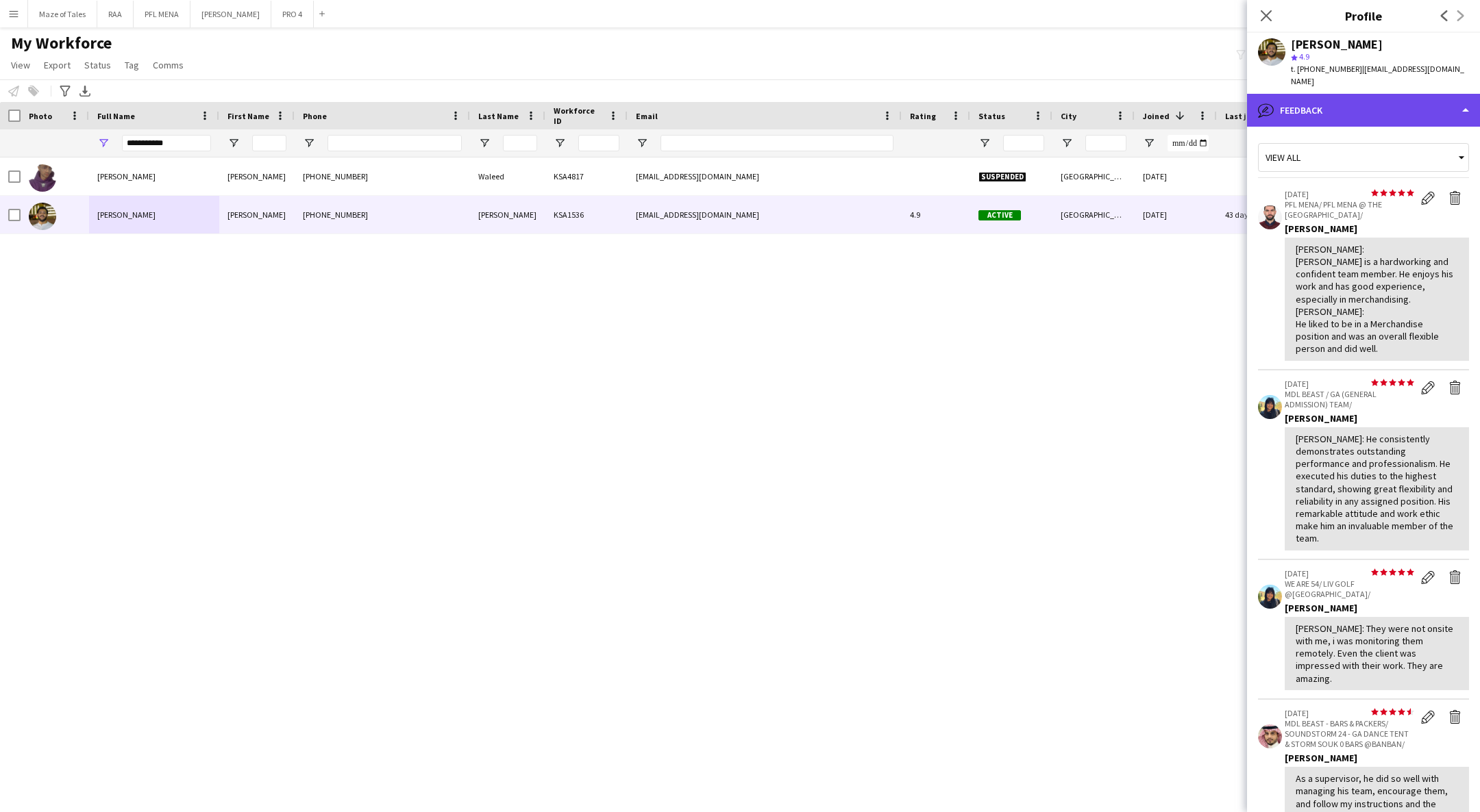
click at [1365, 110] on div "bubble-pencil Feedback" at bounding box center [1363, 110] width 233 height 33
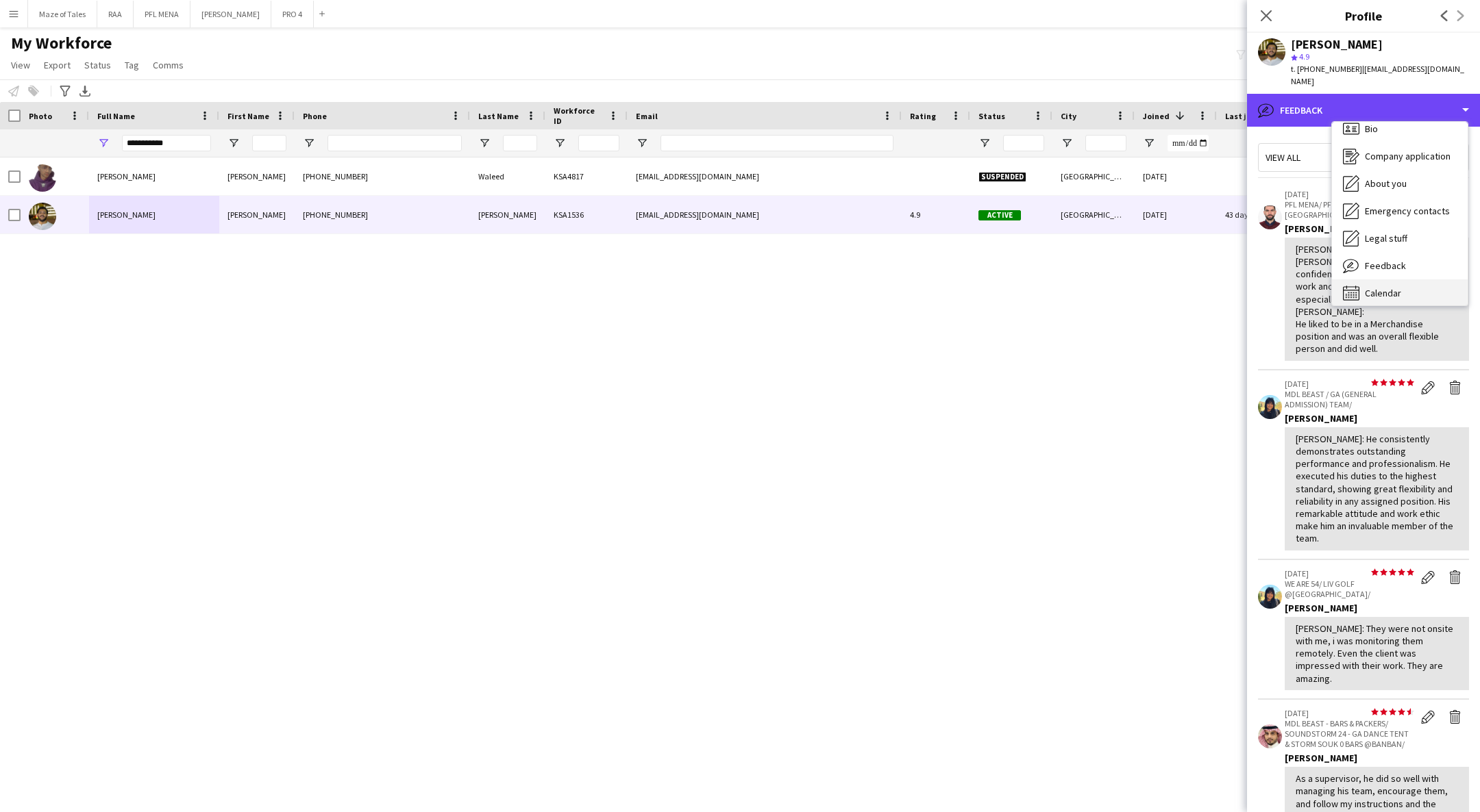
scroll to position [18, 0]
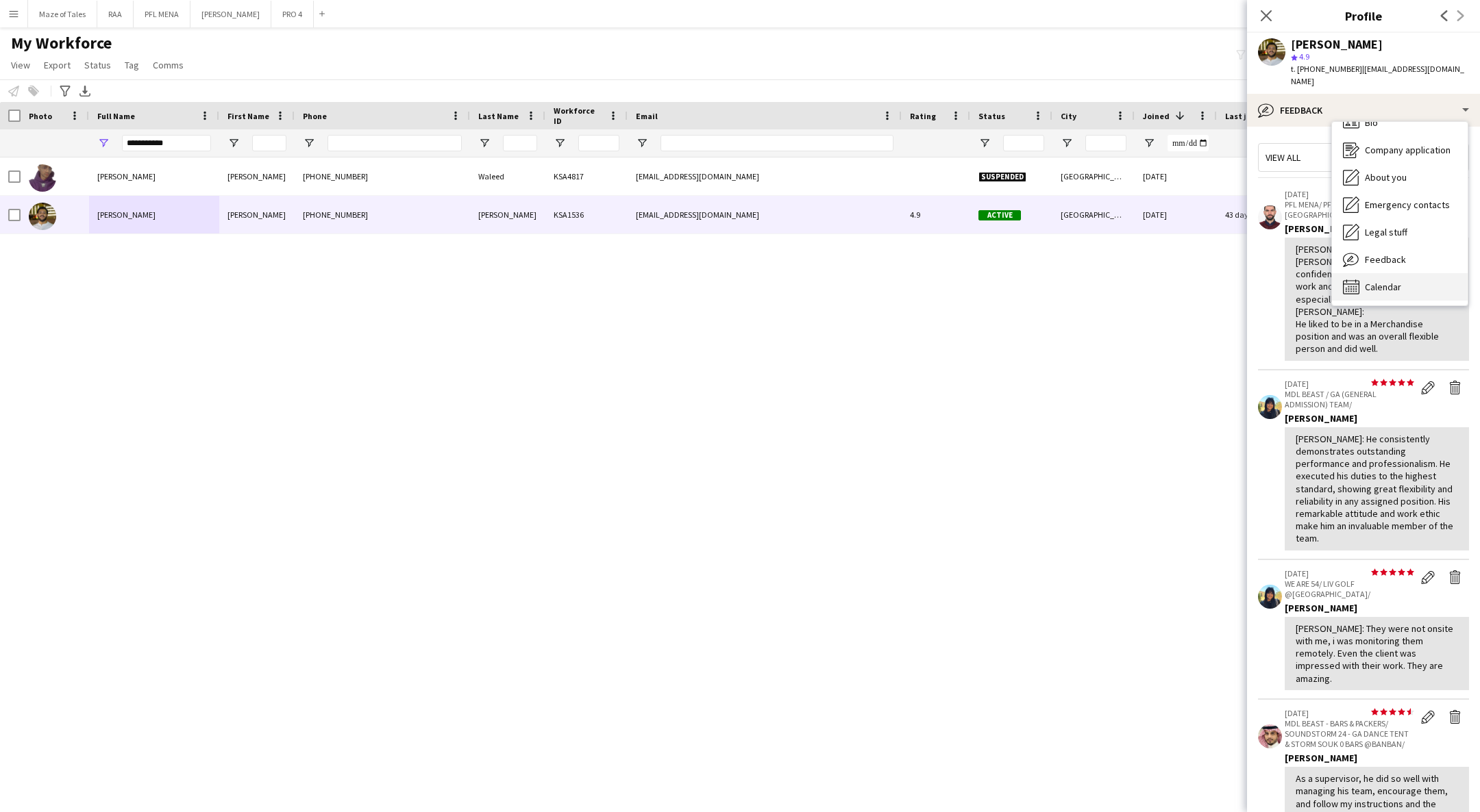
click at [1377, 280] on span "Calendar" at bounding box center [1383, 286] width 36 height 12
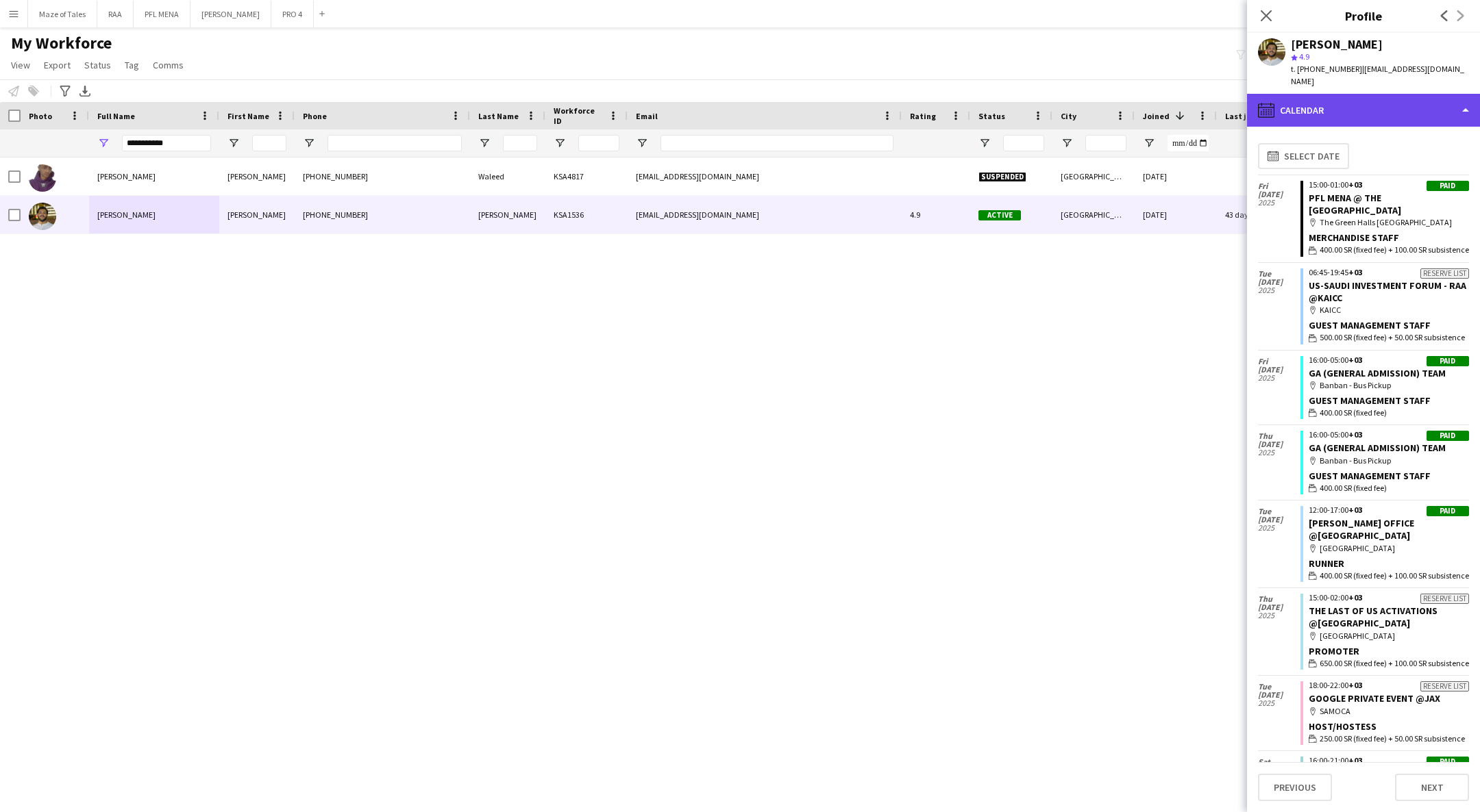
click at [1350, 98] on div "calendar-full Calendar" at bounding box center [1363, 110] width 233 height 33
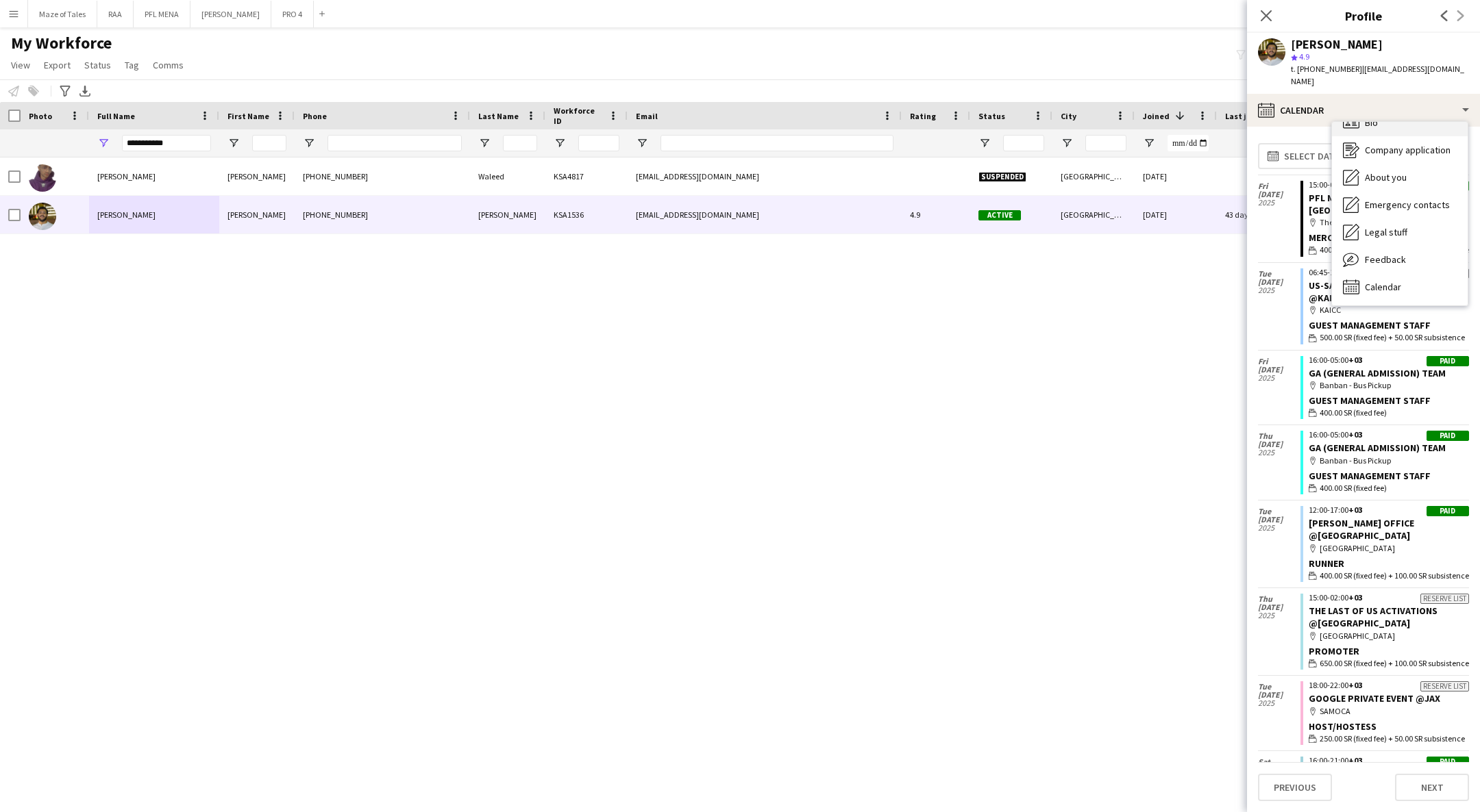
click at [1380, 122] on div "Bio Bio" at bounding box center [1399, 123] width 136 height 28
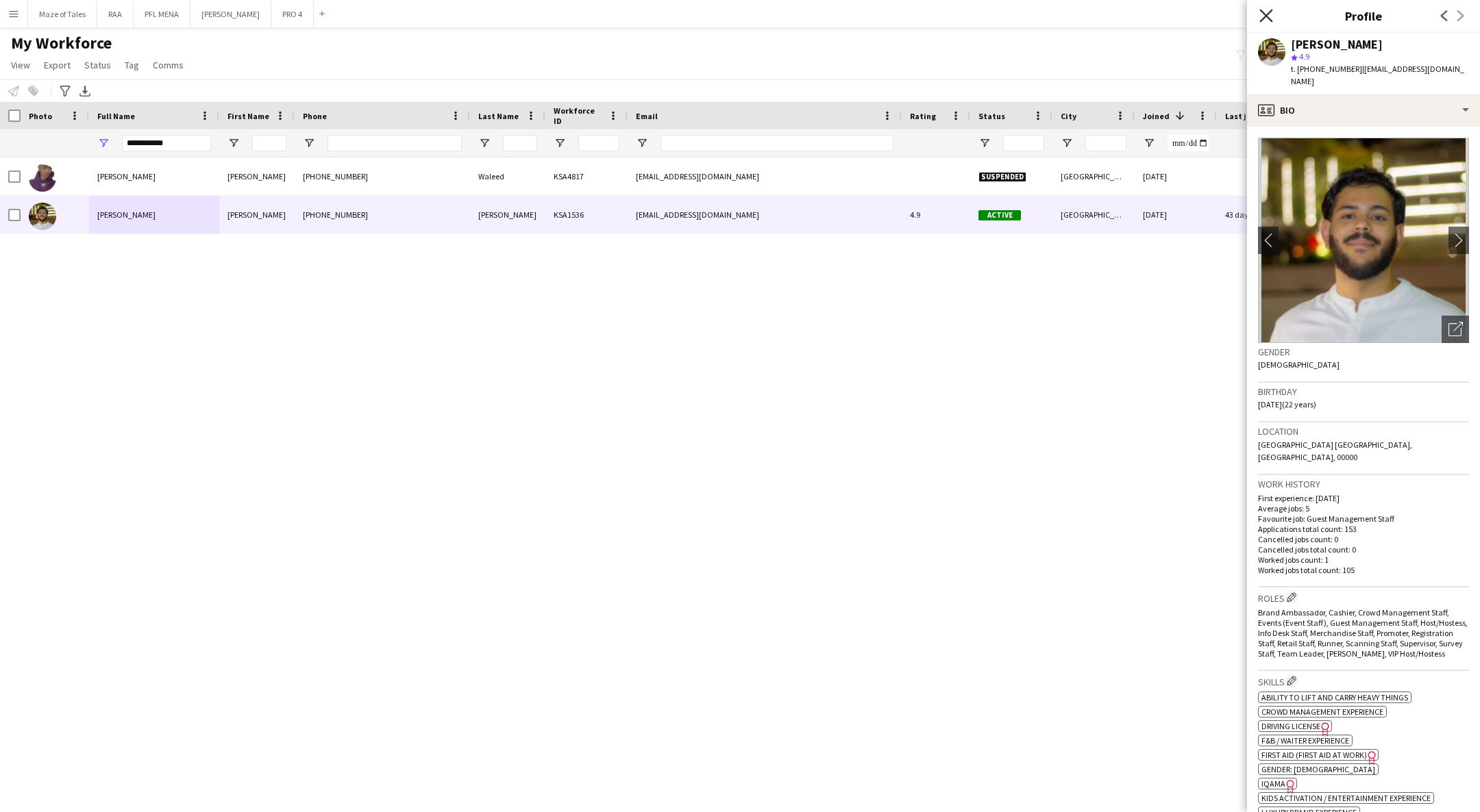
click at [1264, 16] on icon "Close pop-in" at bounding box center [1266, 15] width 13 height 13
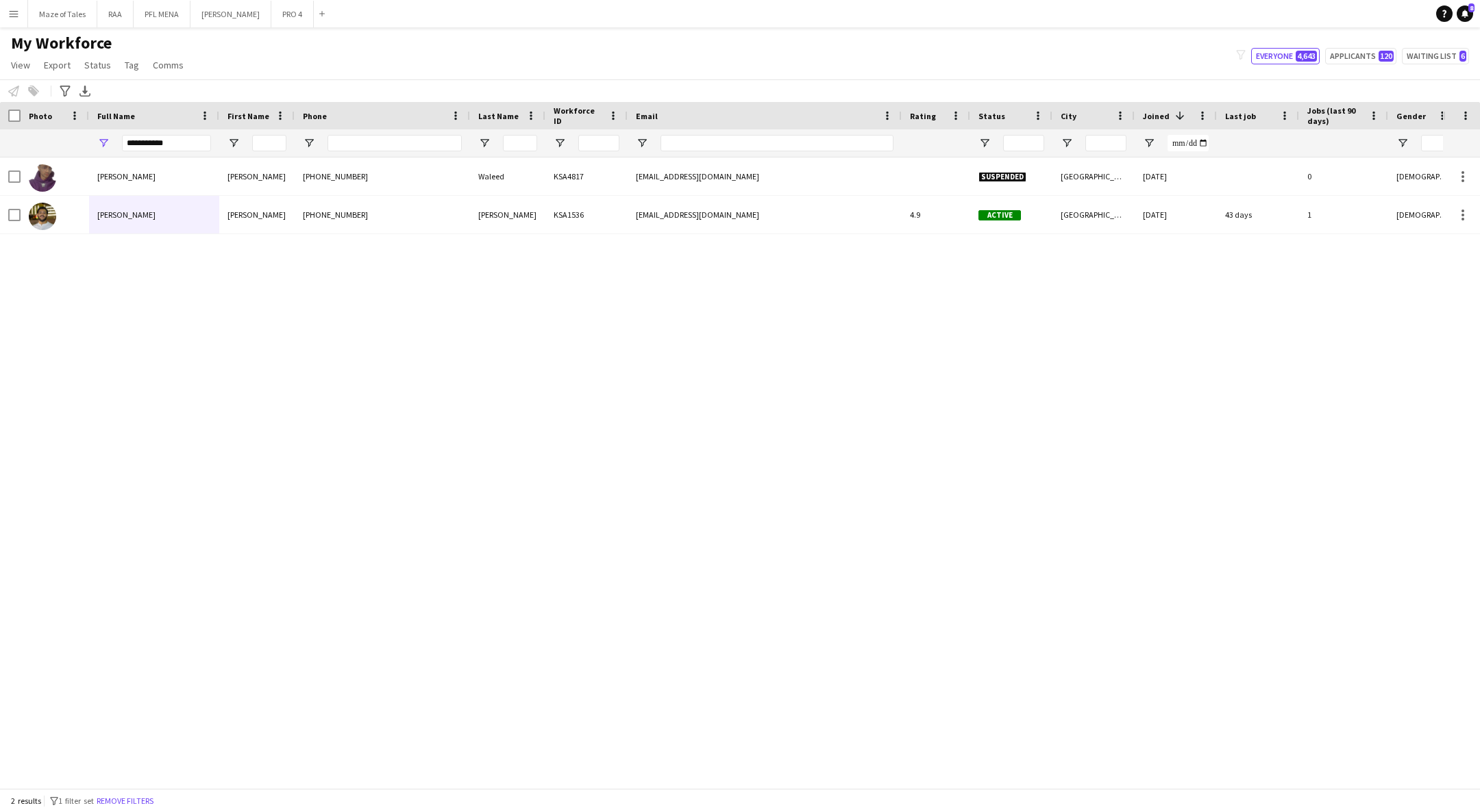
click at [1441, 67] on div "My Workforce View Views Default view Basic Export View TAGS Test New view Updat…" at bounding box center [740, 56] width 1480 height 47
click at [1441, 65] on div "My Workforce View Views Default view Basic Export View TAGS Test New view Updat…" at bounding box center [740, 56] width 1480 height 47
click at [1442, 64] on button "Waiting list 6" at bounding box center [1434, 55] width 68 height 16
type input "**********"
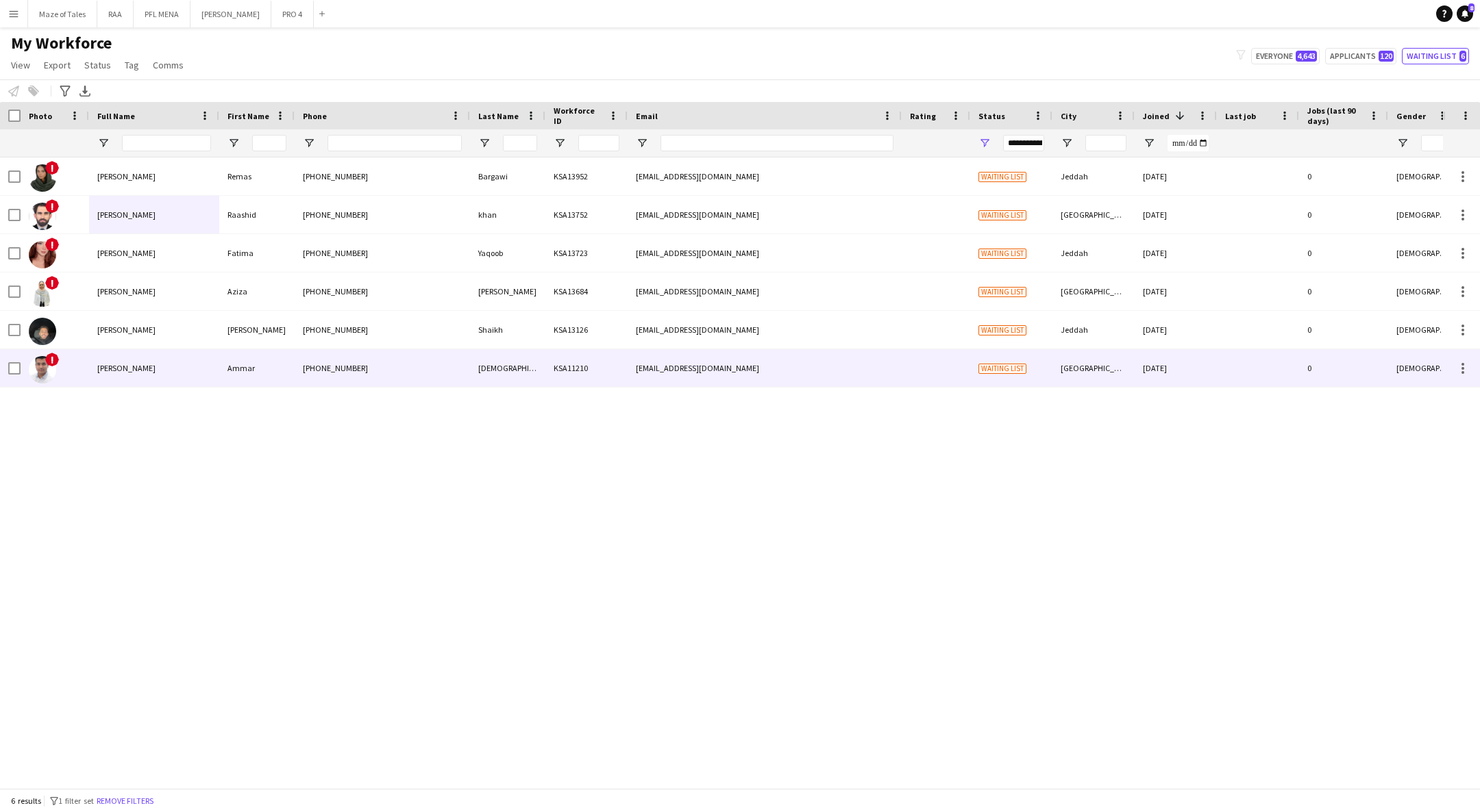
click at [241, 364] on div "Ammar" at bounding box center [256, 368] width 75 height 38
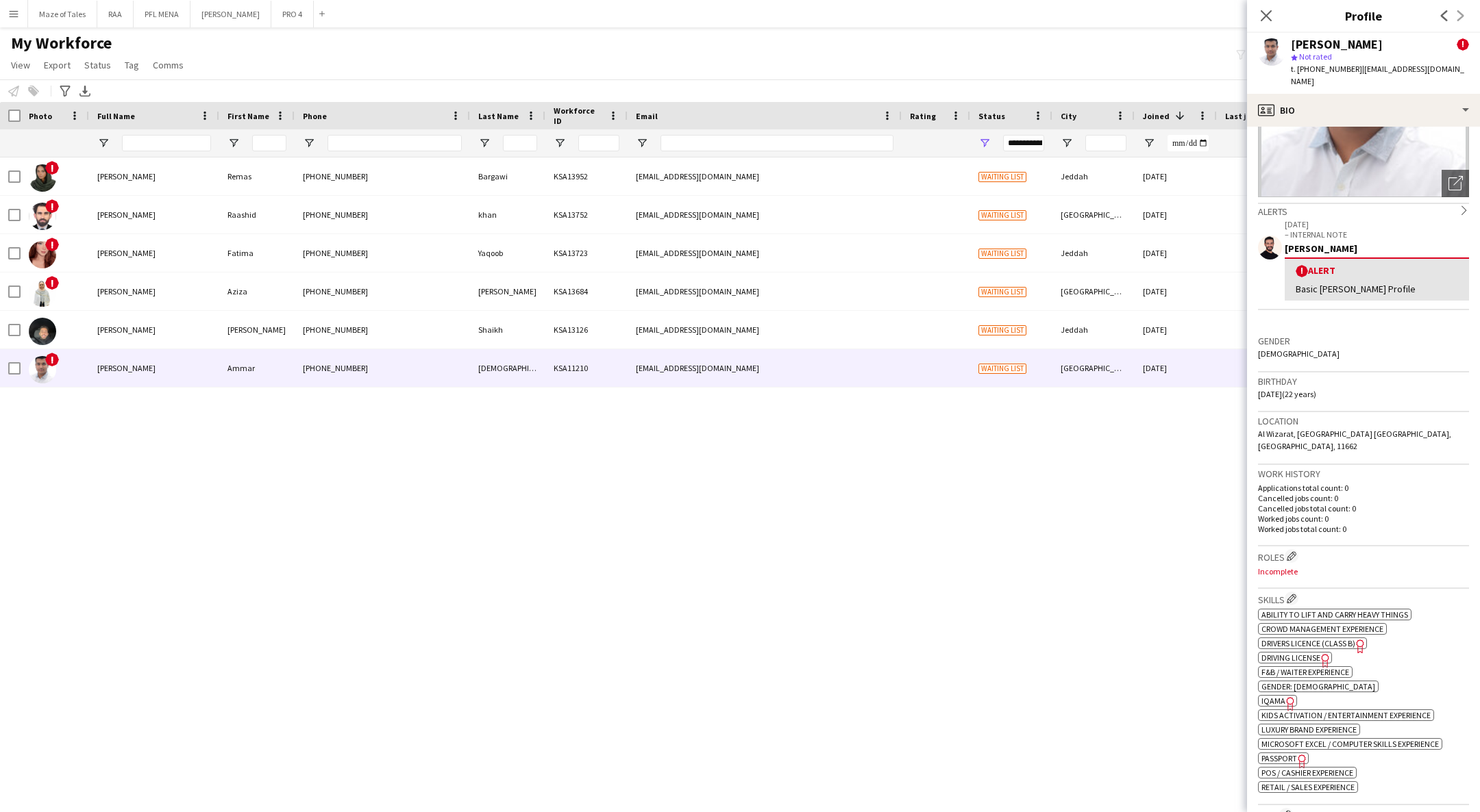
scroll to position [205, 0]
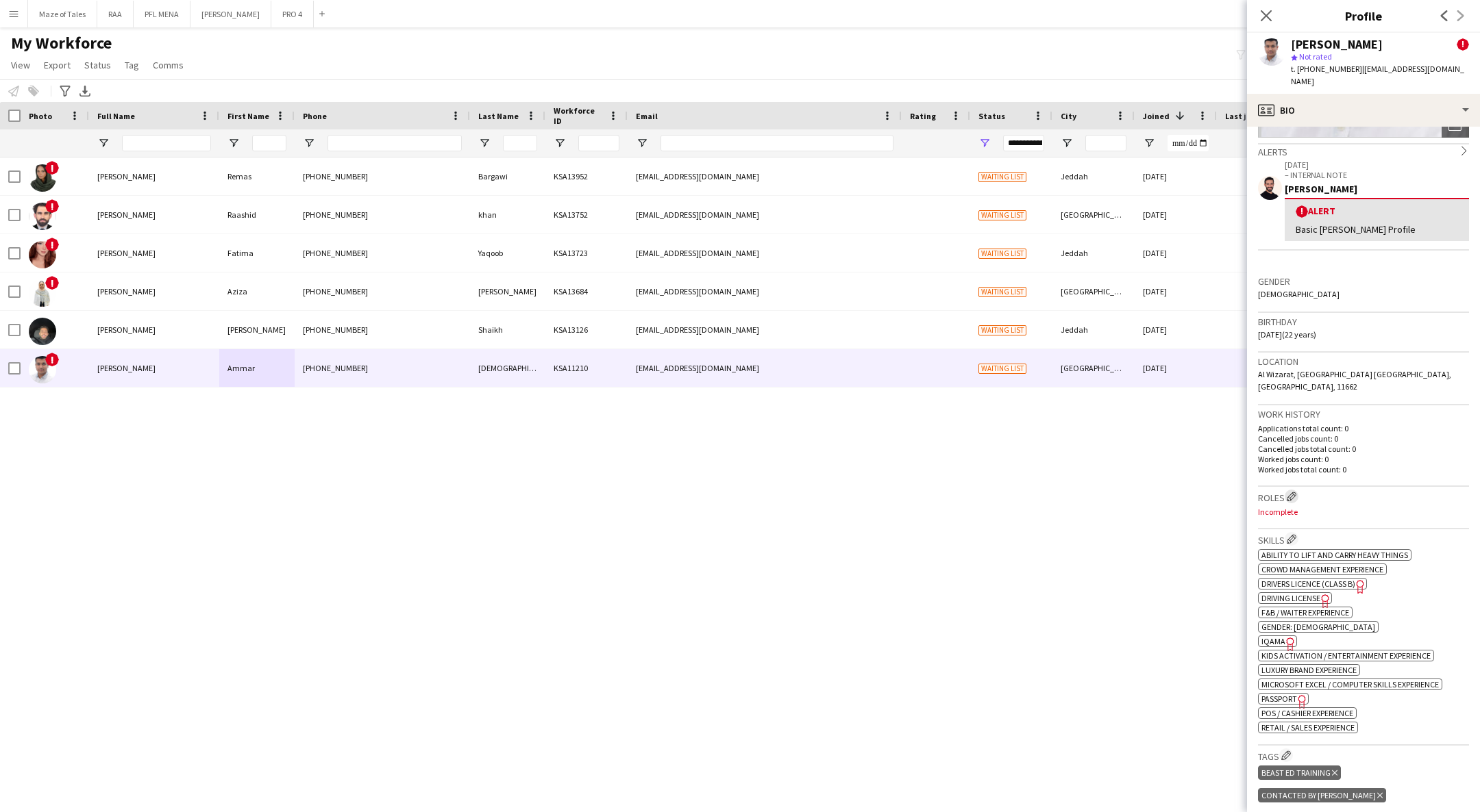
click at [1289, 492] on app-icon "Edit crew company roles" at bounding box center [1291, 496] width 10 height 10
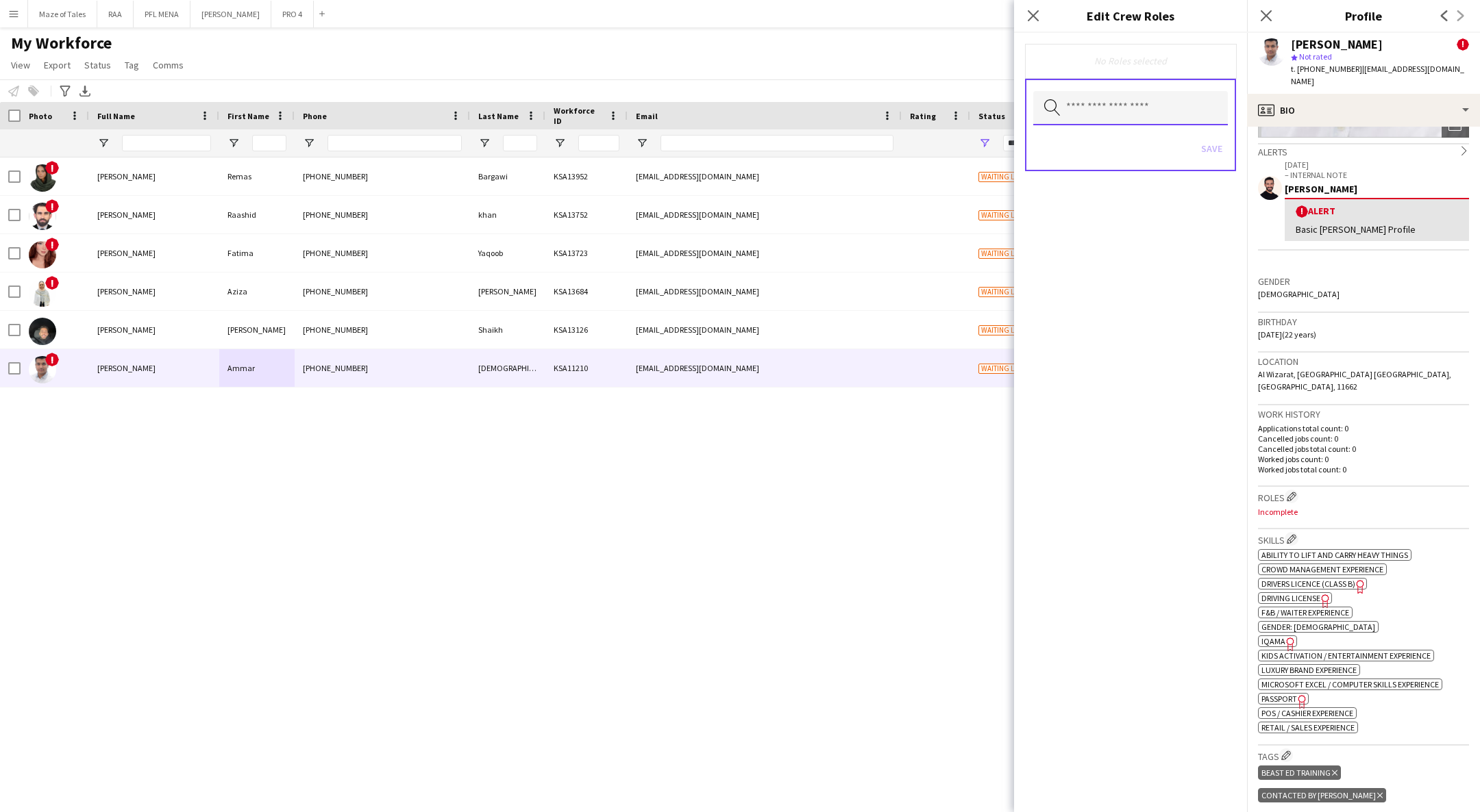
click at [1149, 116] on input "text" at bounding box center [1130, 108] width 195 height 34
click at [1151, 231] on mat-option "Brand Ambassador" at bounding box center [1130, 245] width 195 height 33
type input "***"
click at [1132, 184] on span "Promoter" at bounding box center [1131, 180] width 173 height 13
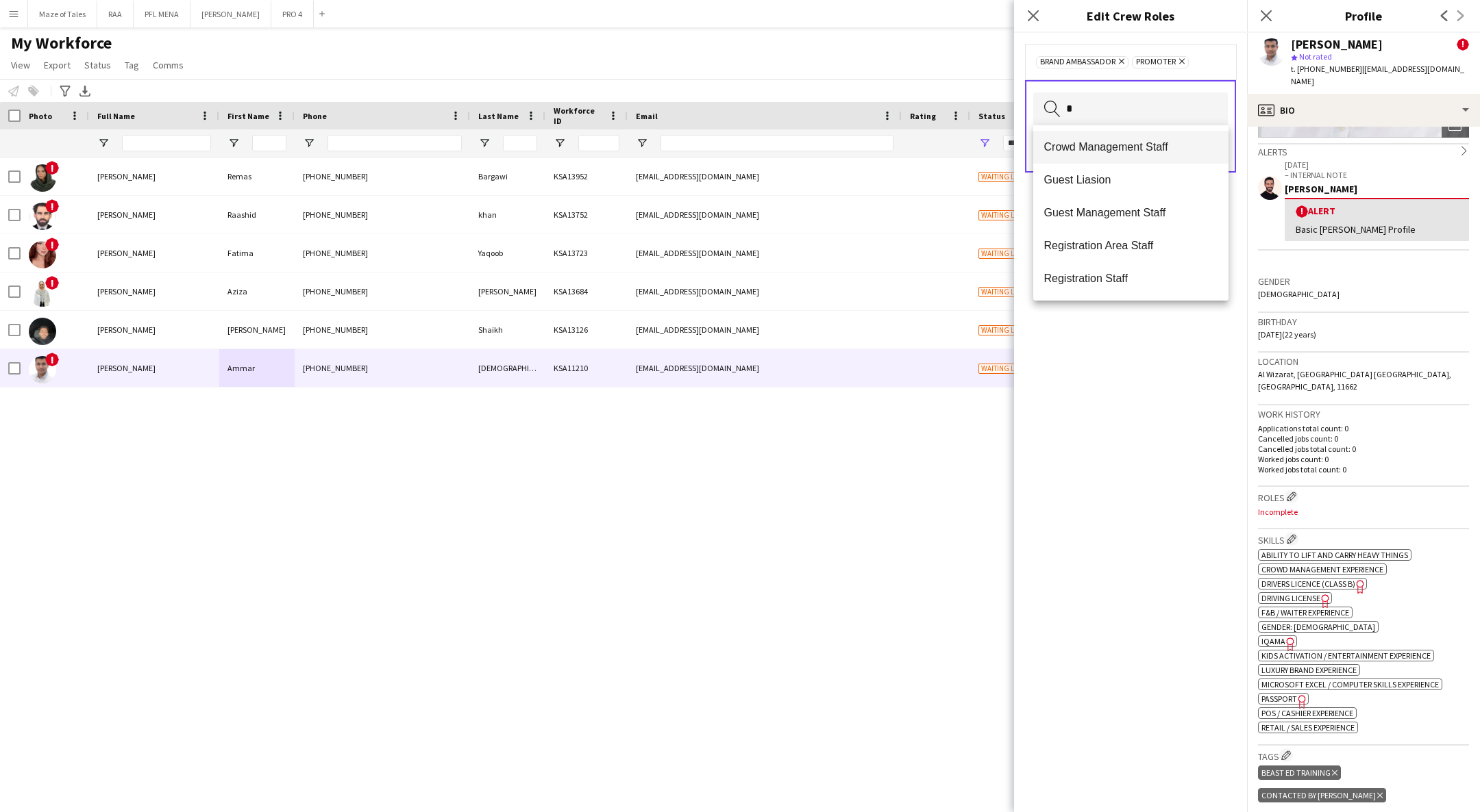
type input "*"
click at [1135, 145] on span "Crowd Management Staff" at bounding box center [1131, 147] width 173 height 13
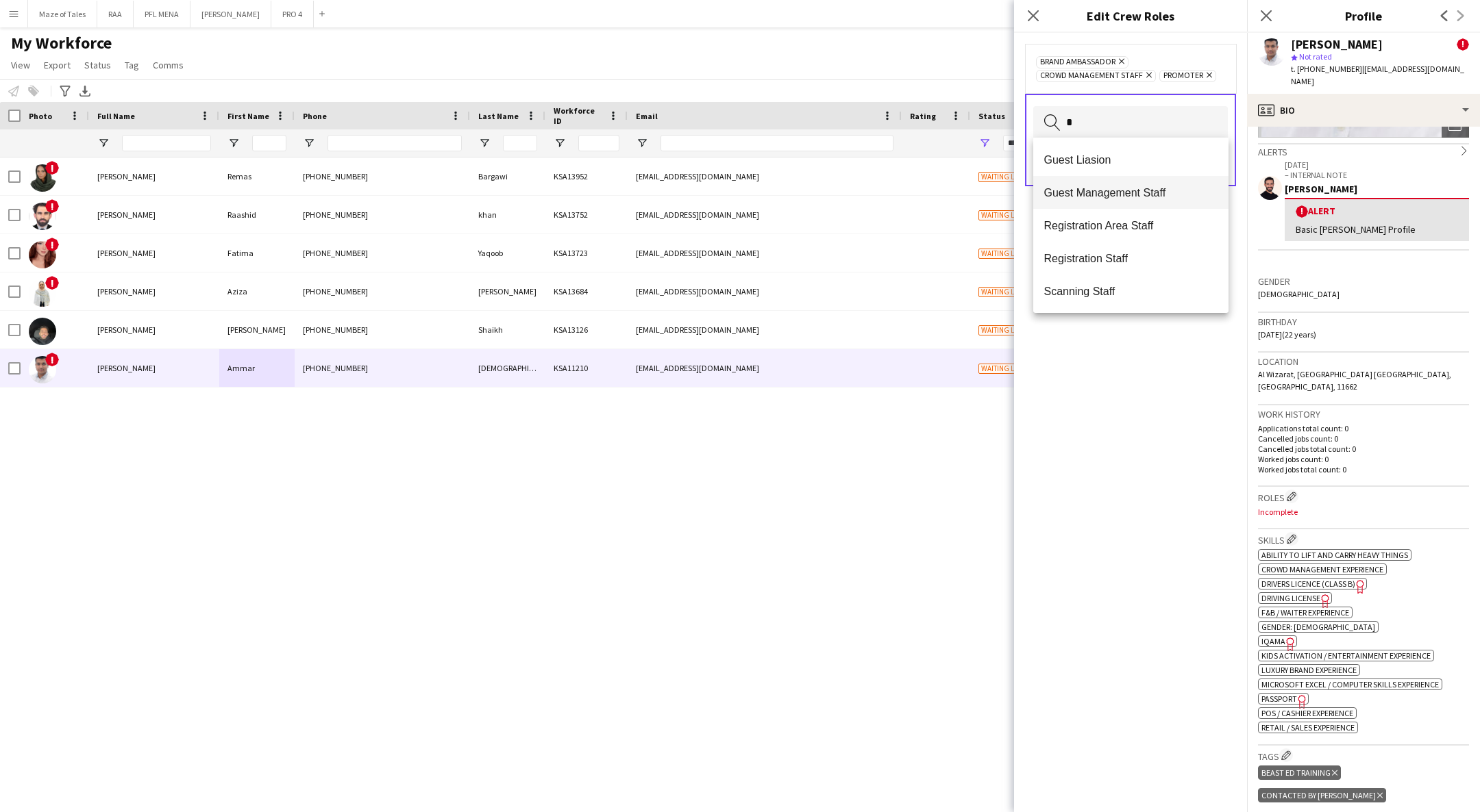
type input "*"
click at [1124, 195] on span "Guest Management Staff" at bounding box center [1131, 193] width 173 height 13
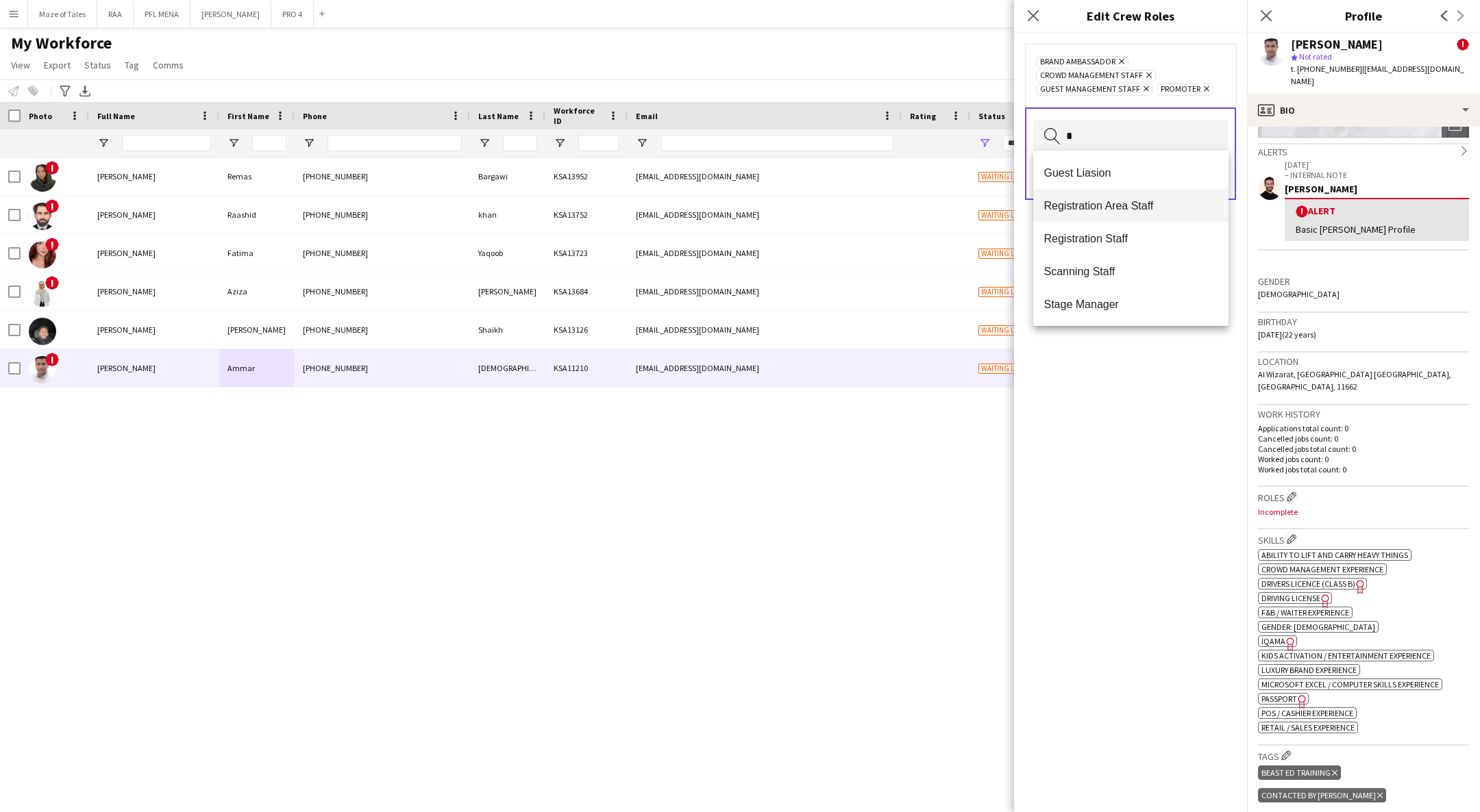
type input "*"
click at [1125, 195] on mat-option "Registration Area Staff" at bounding box center [1130, 205] width 195 height 33
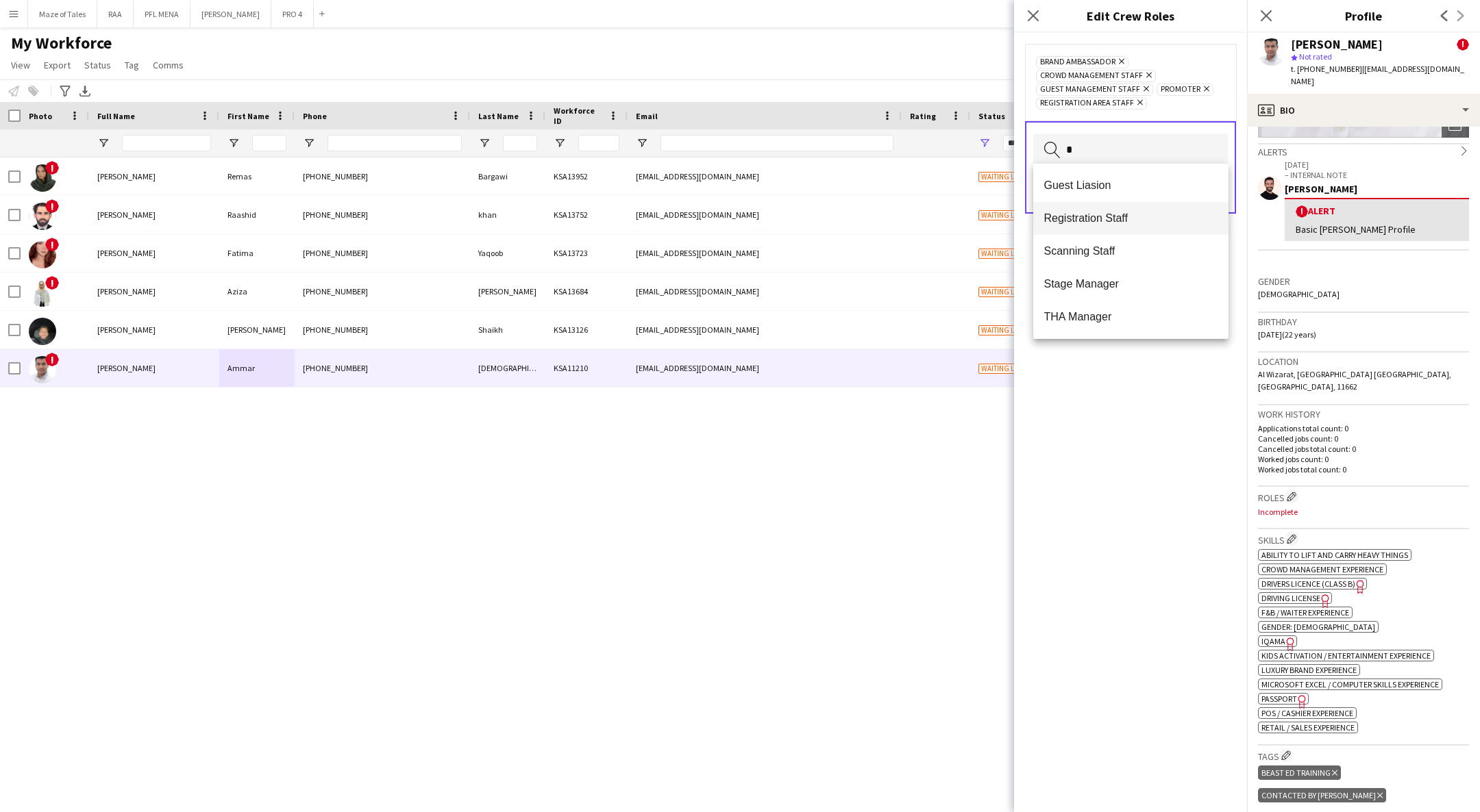
type input "*"
click at [1124, 214] on span "Registration Staff" at bounding box center [1131, 219] width 173 height 13
type input "*"
click at [1122, 222] on mat-option "Scanning Staff" at bounding box center [1130, 231] width 195 height 33
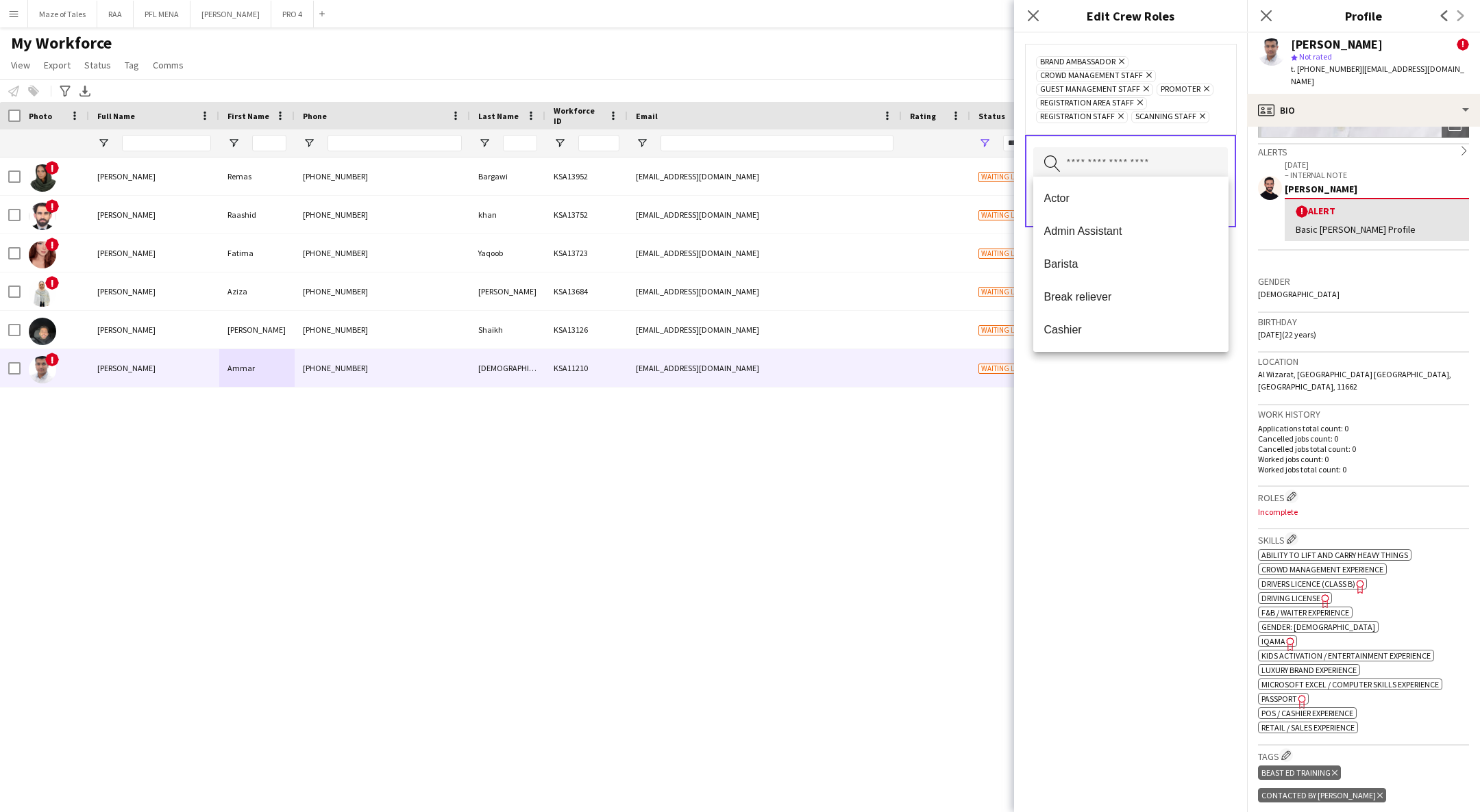
type input "*"
click at [1109, 232] on span "Usher" at bounding box center [1131, 231] width 173 height 13
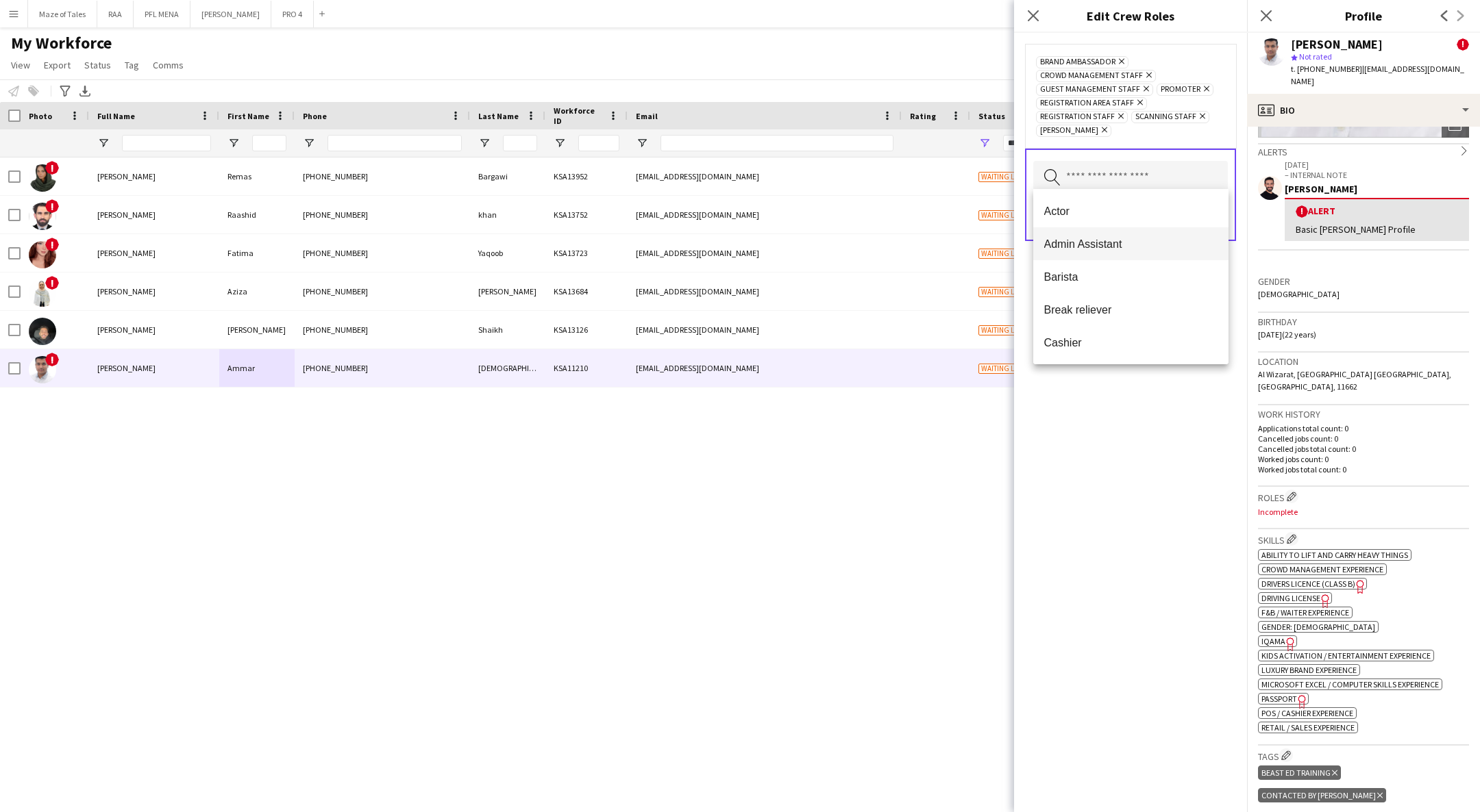
scroll to position [103, 0]
click at [1124, 265] on mat-option "Events (Event Staff)" at bounding box center [1130, 272] width 195 height 33
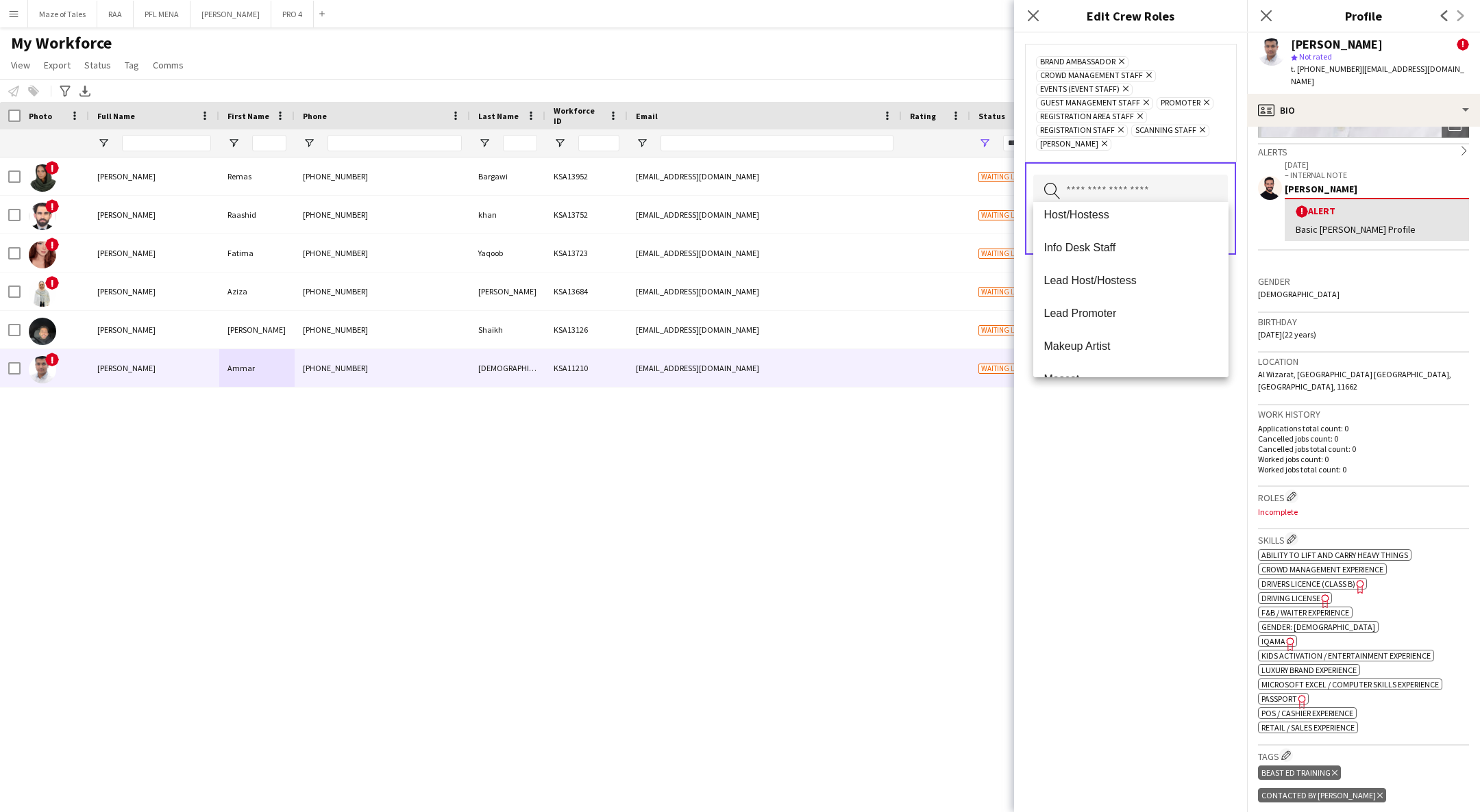
scroll to position [411, 0]
click at [1126, 268] on span "Merchandise Staff" at bounding box center [1131, 274] width 173 height 13
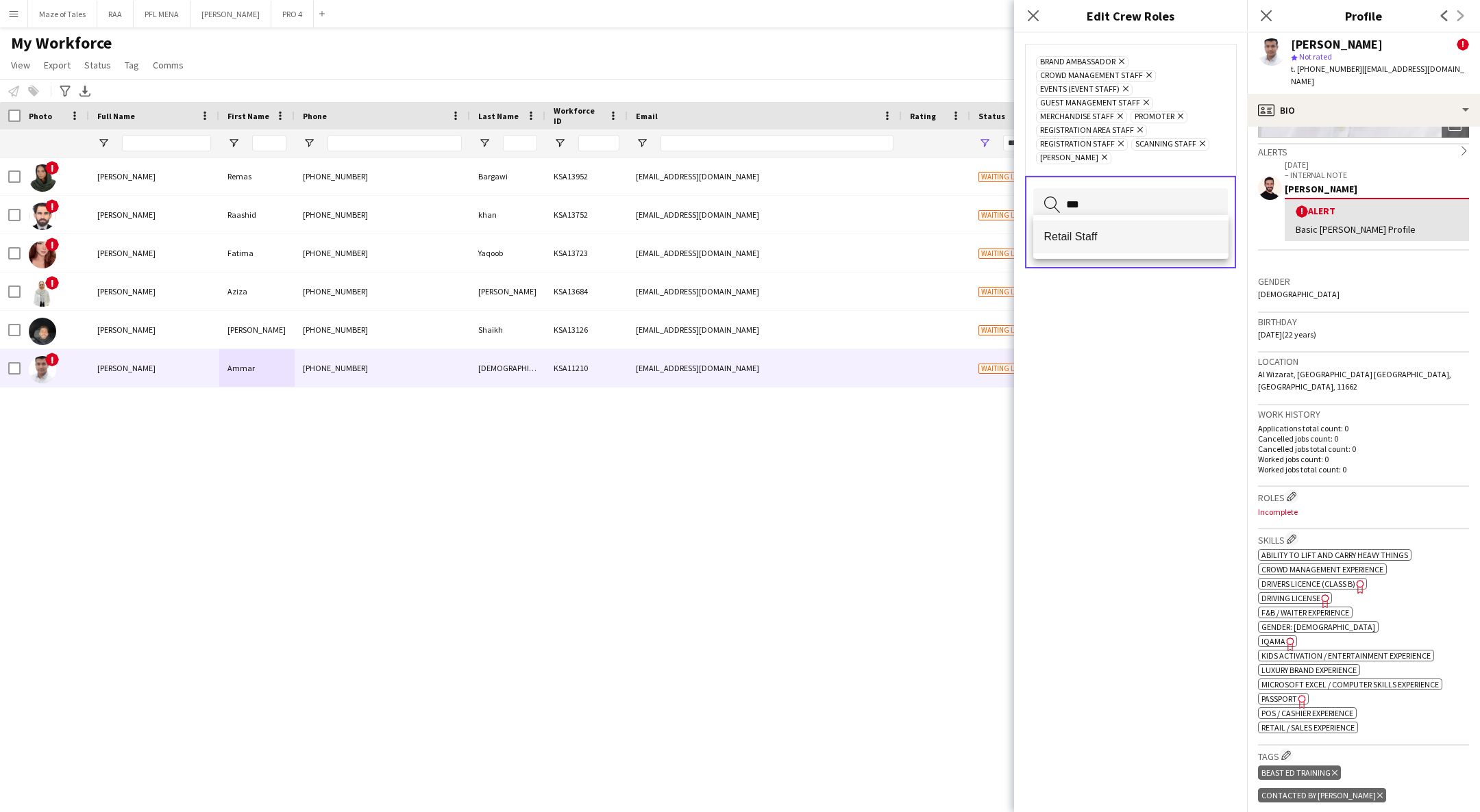
type input "***"
click at [1125, 241] on span "Retail Staff" at bounding box center [1131, 237] width 173 height 13
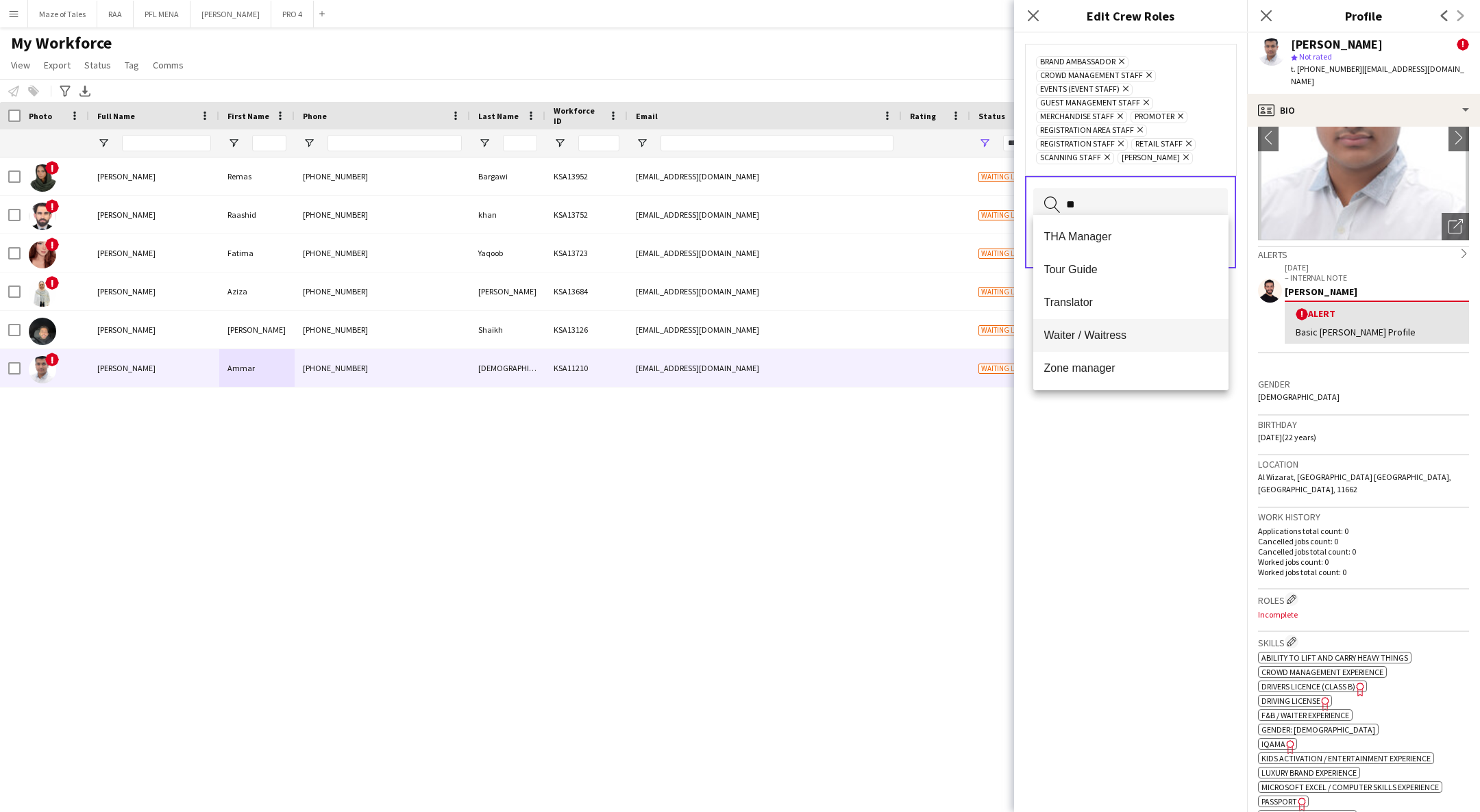
scroll to position [0, 0]
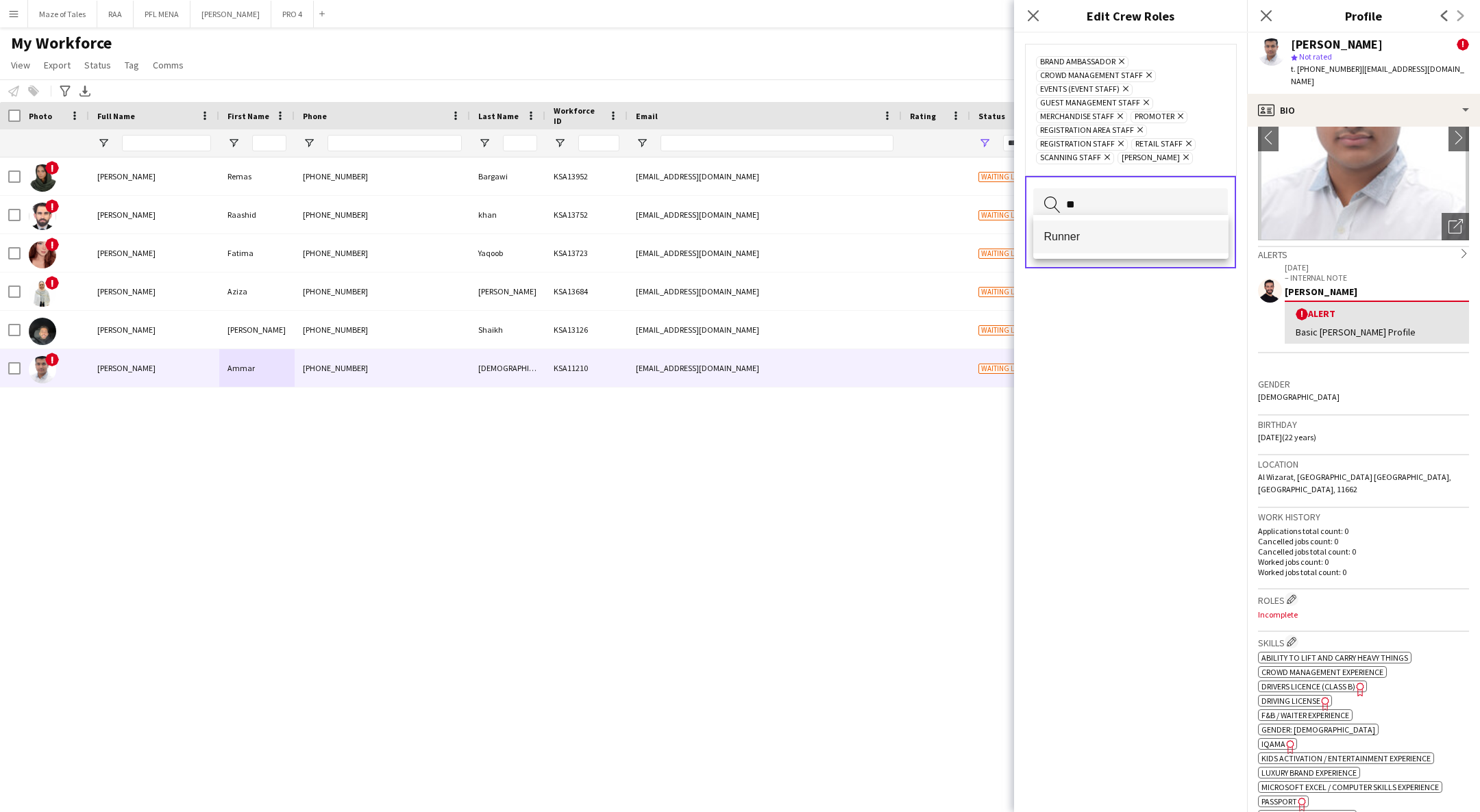
type input "**"
click at [1081, 226] on mat-option "Runner" at bounding box center [1130, 237] width 195 height 33
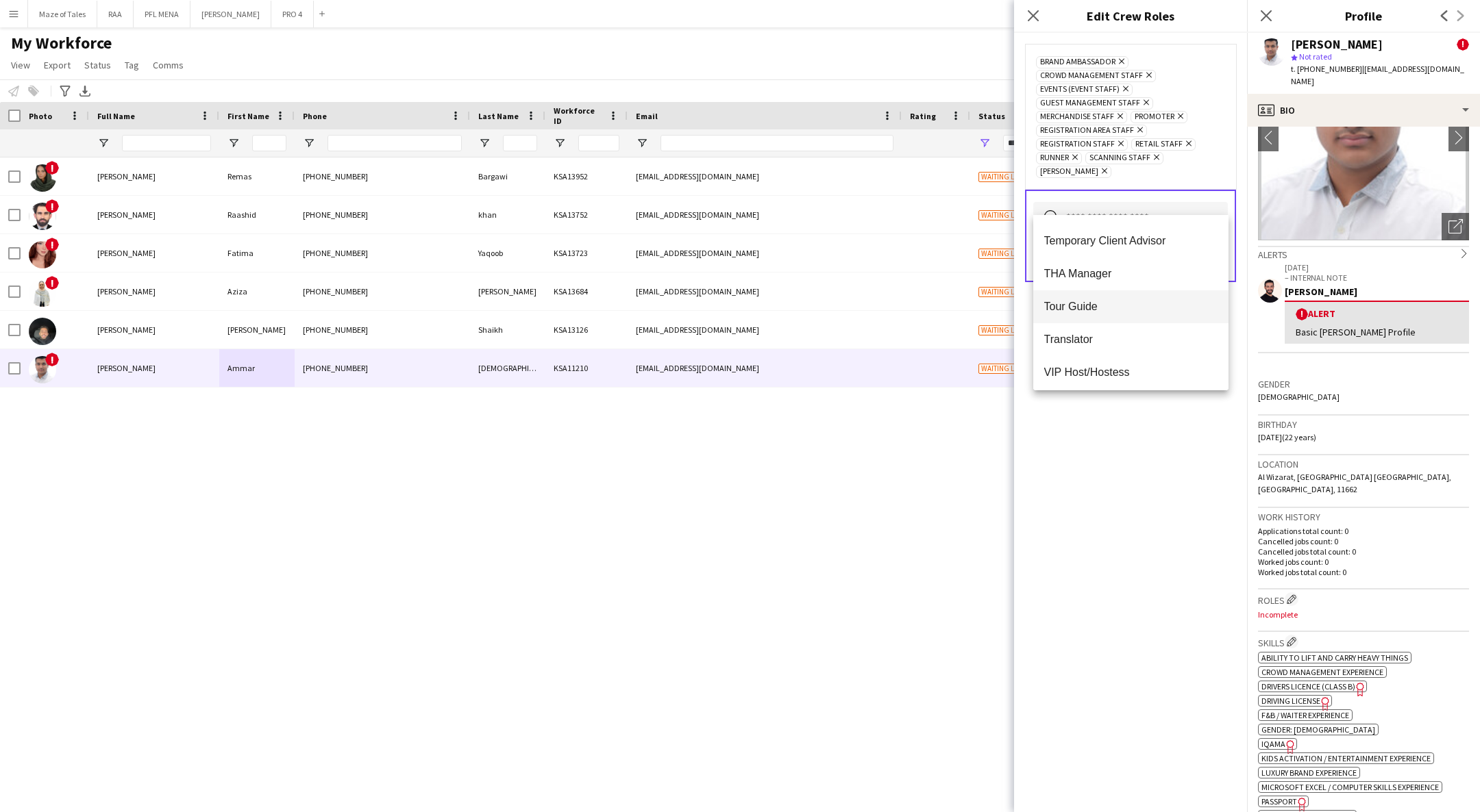
scroll to position [789, 0]
click at [1115, 437] on div "Brand Ambassador Remove Crowd Management Staff Remove Events (Event Staff) Remo…" at bounding box center [1130, 423] width 233 height 780
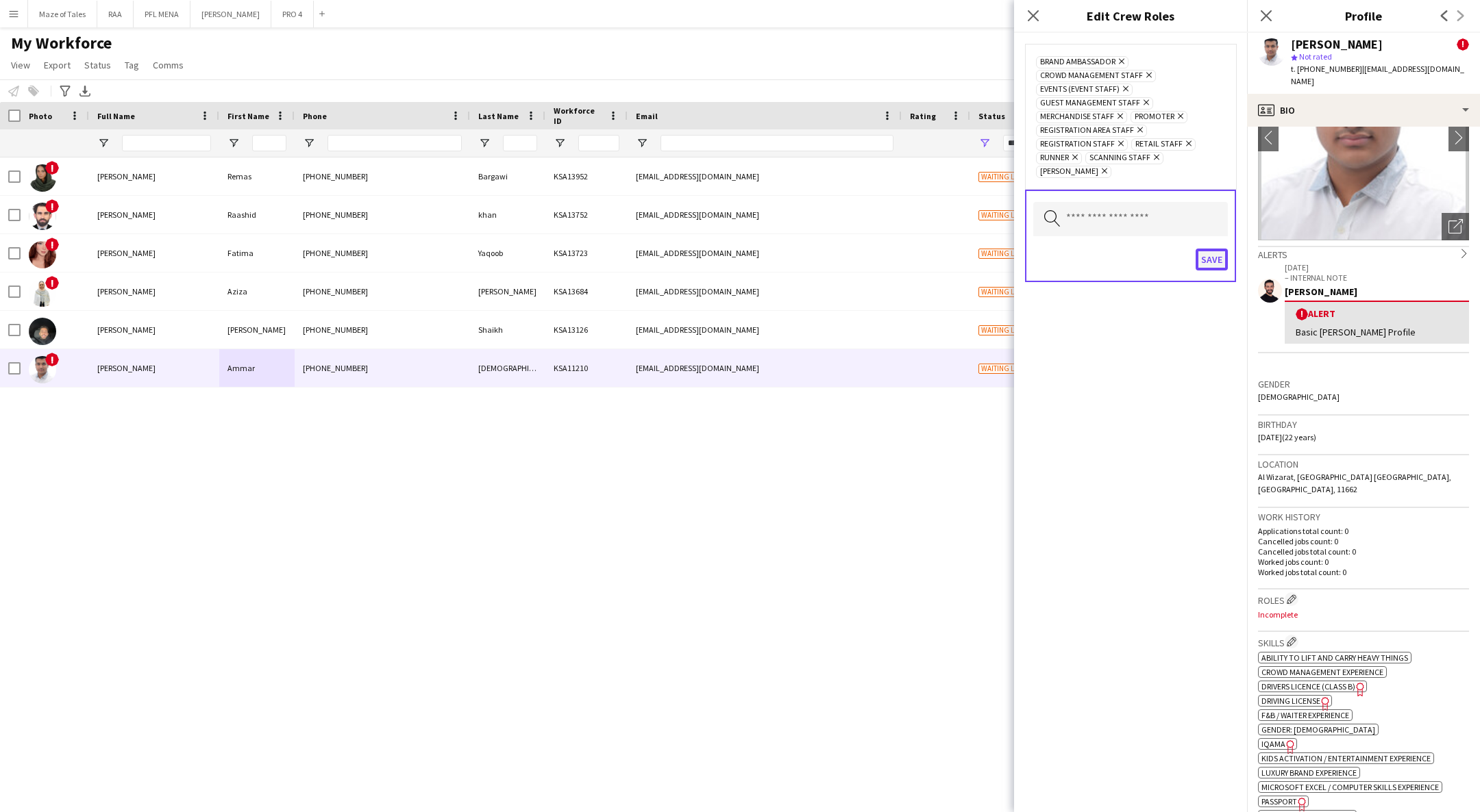
click at [1202, 248] on button "Save" at bounding box center [1212, 259] width 32 height 22
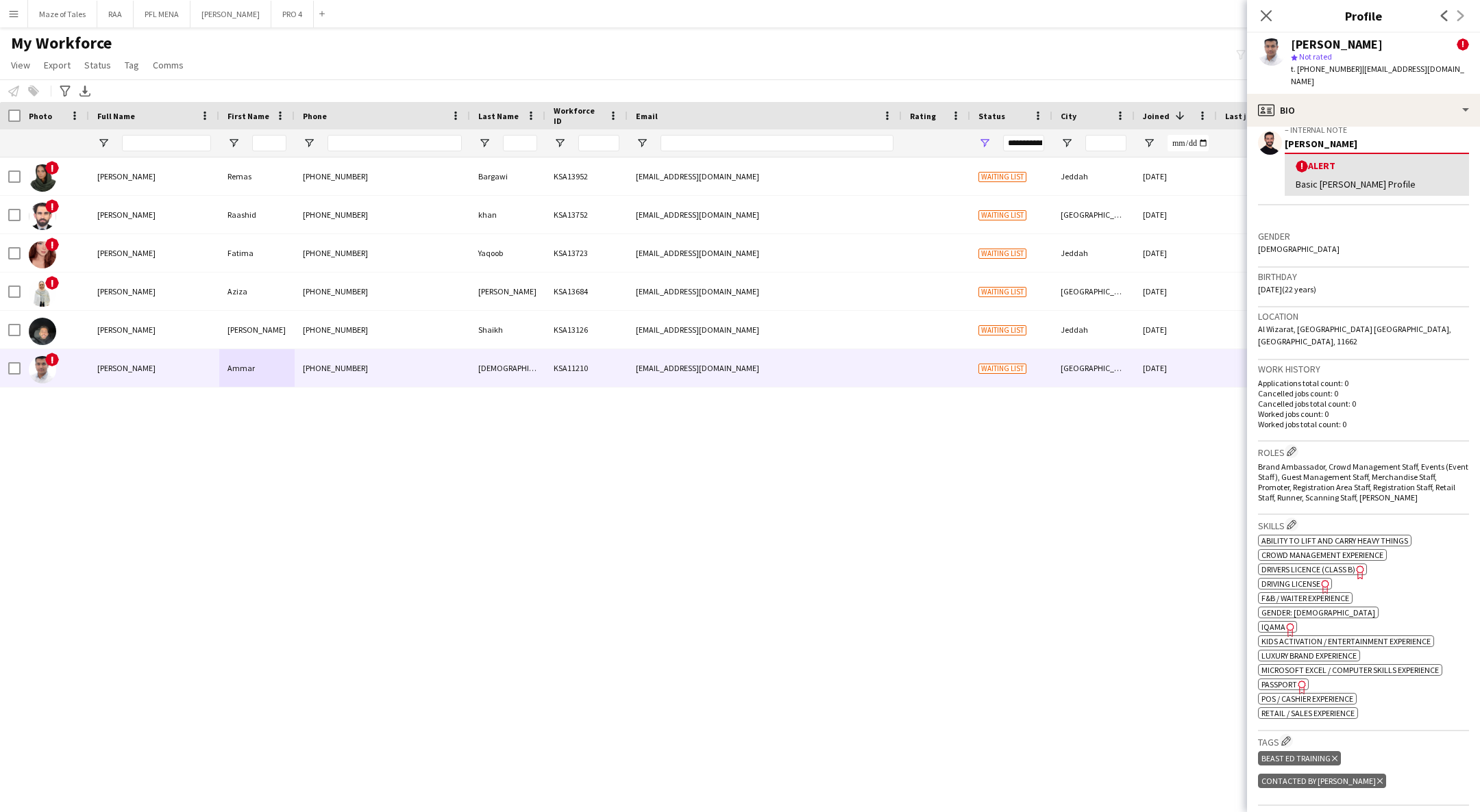
scroll to position [308, 0]
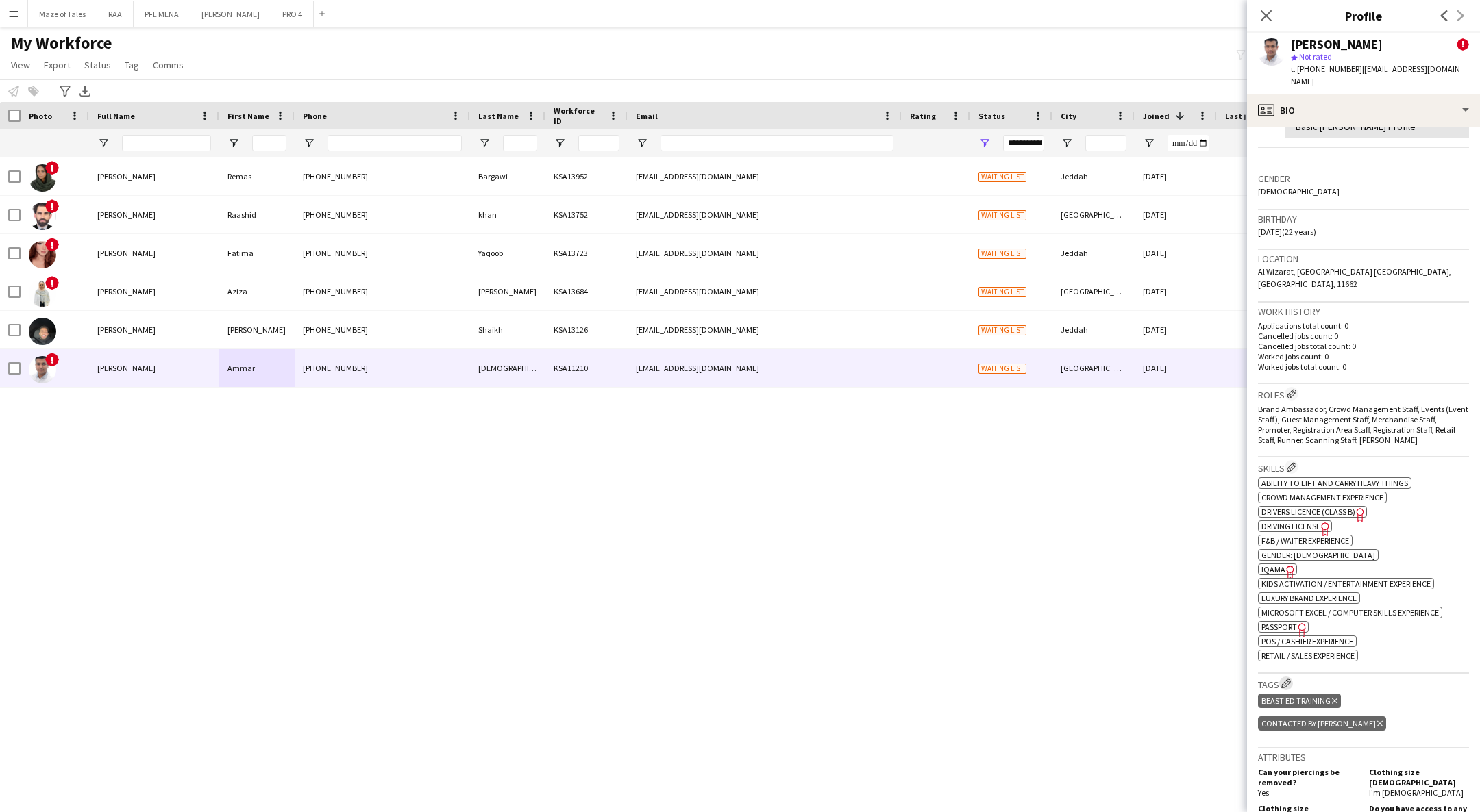
click at [1289, 677] on button "Edit crew company tags" at bounding box center [1286, 684] width 13 height 13
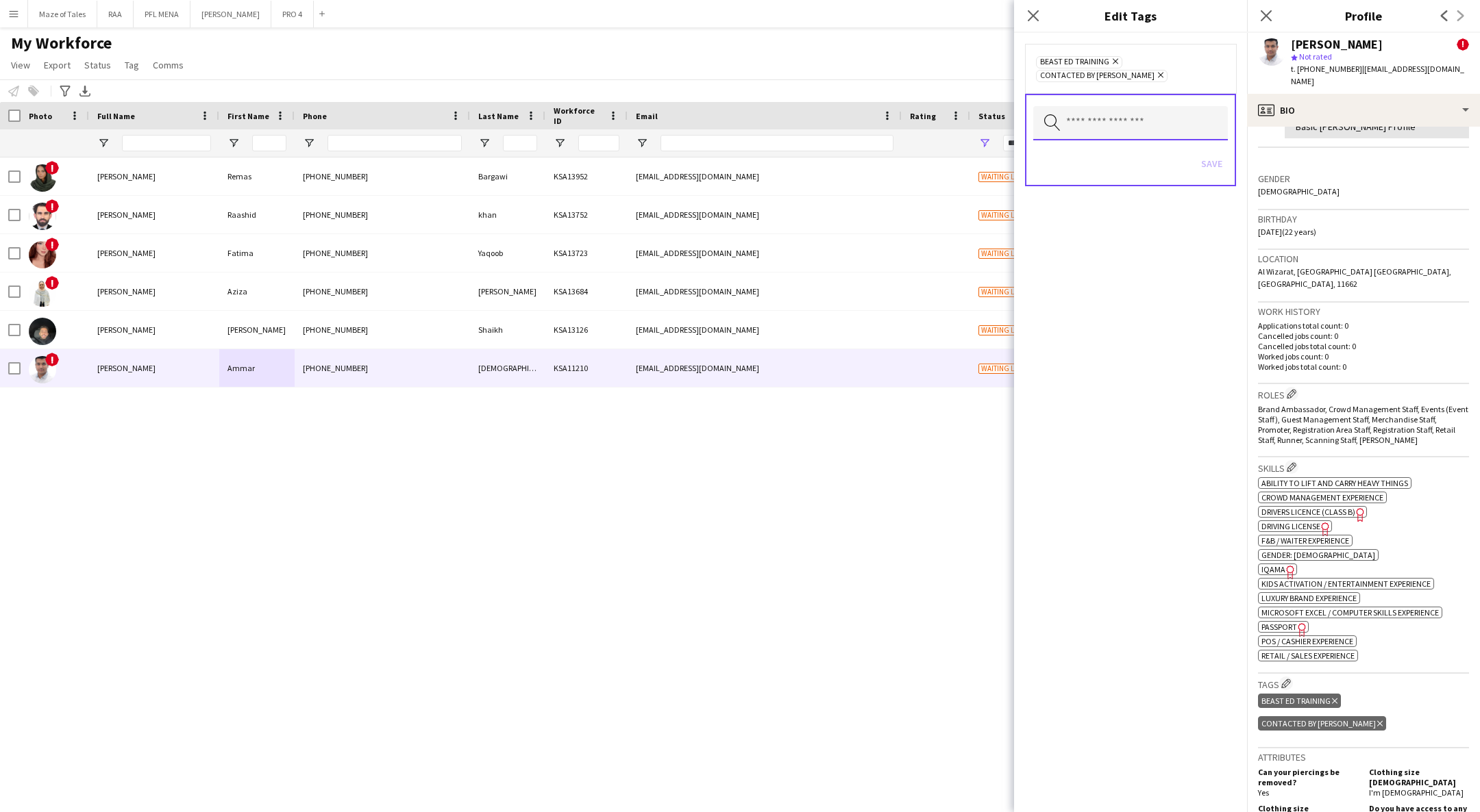
click at [1122, 107] on input "text" at bounding box center [1130, 124] width 195 height 34
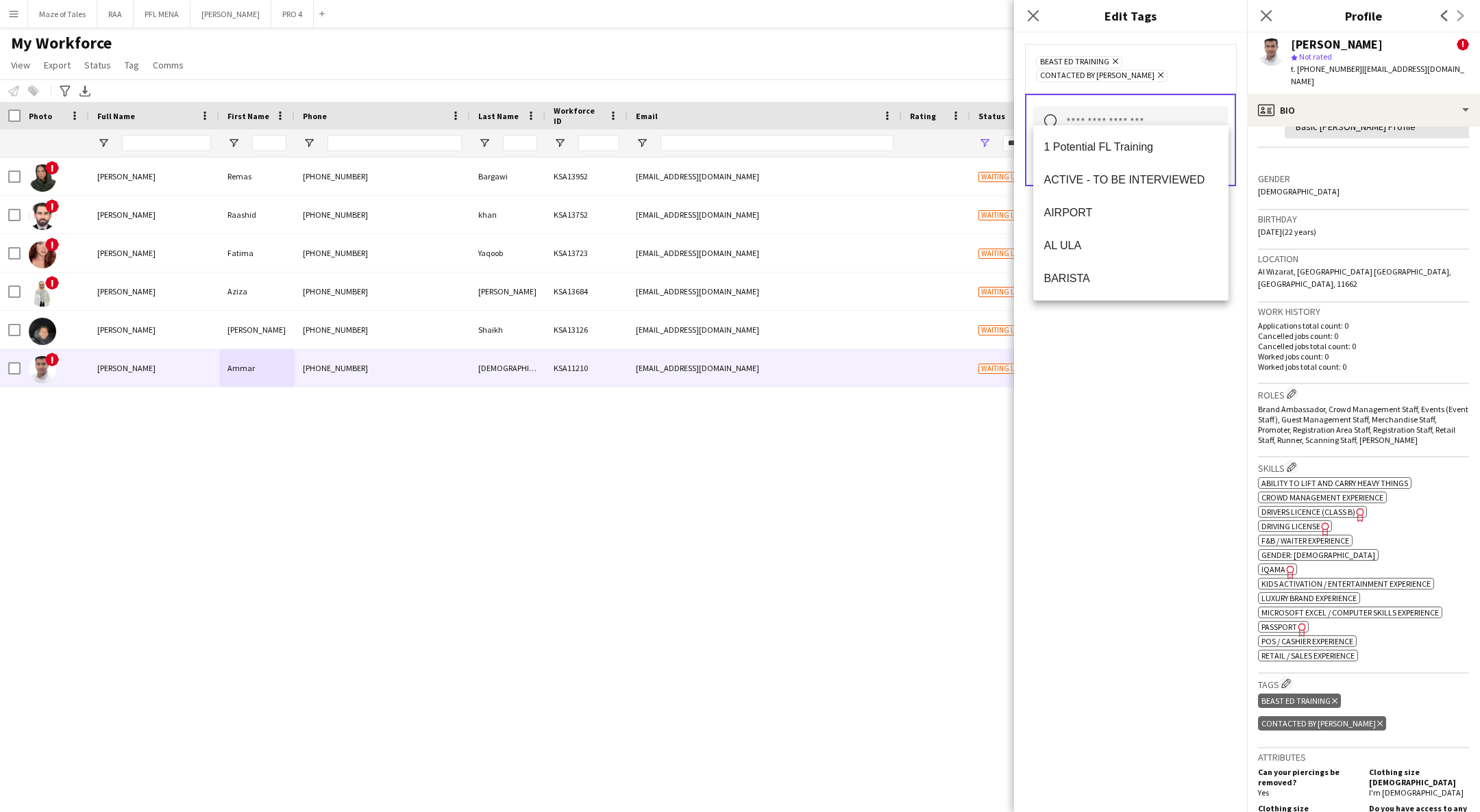
click at [1163, 72] on icon at bounding box center [1160, 75] width 6 height 6
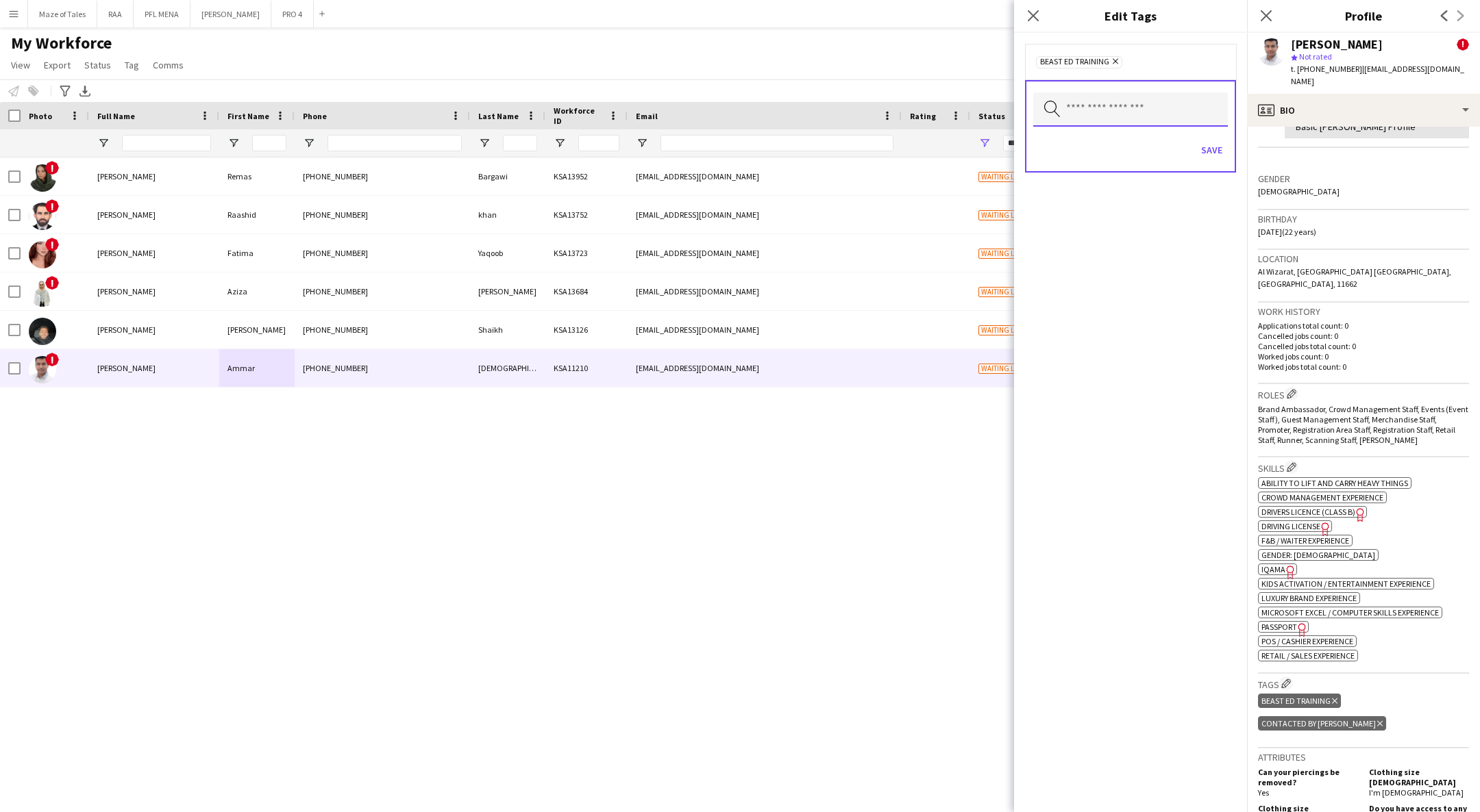
click at [1140, 108] on input "text" at bounding box center [1130, 109] width 195 height 34
type input "*****"
click at [1139, 161] on mat-option "TOP PROMOTER" at bounding box center [1130, 147] width 195 height 33
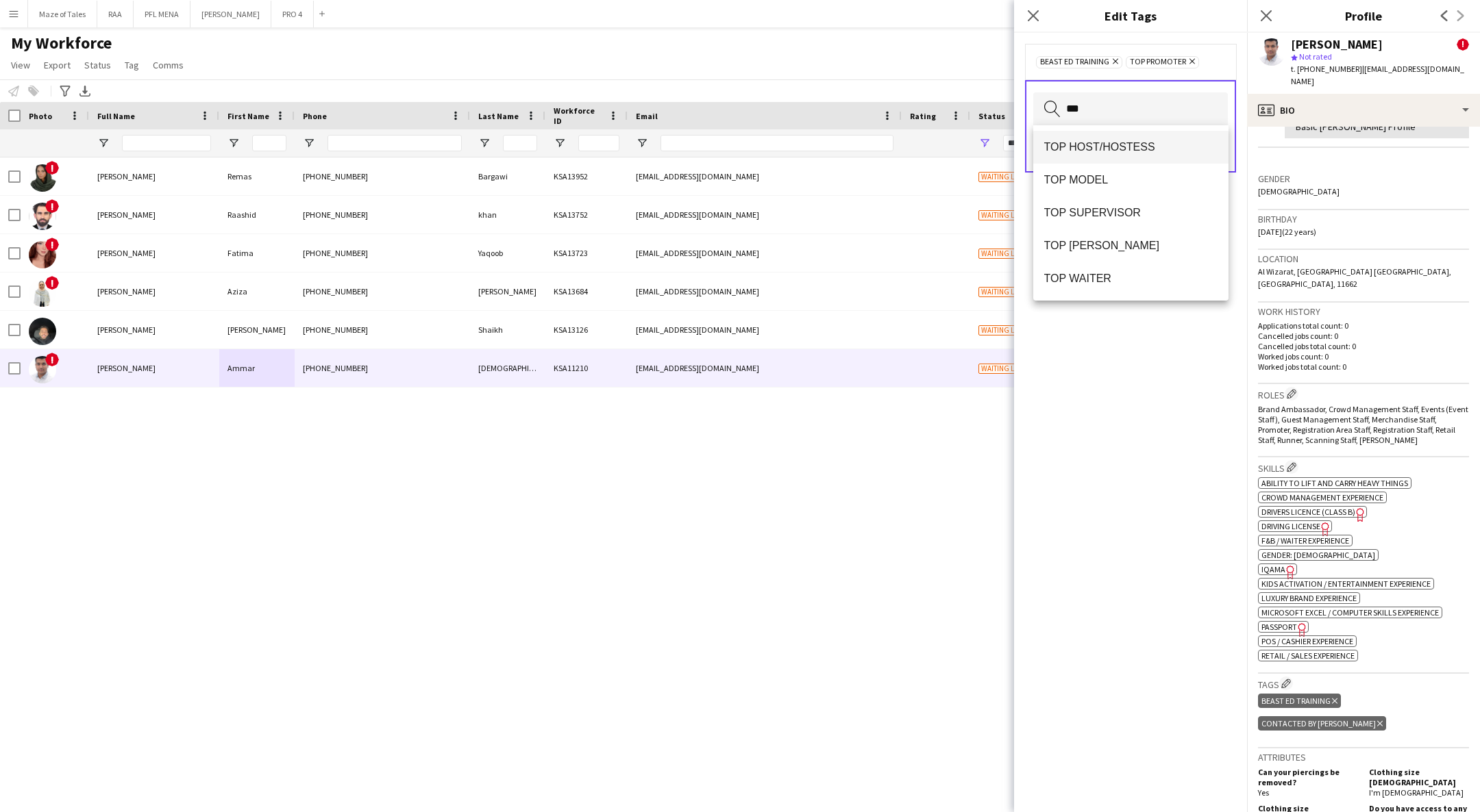
type input "***"
click at [1127, 141] on span "TOP HOST/HOSTESS" at bounding box center [1131, 147] width 173 height 13
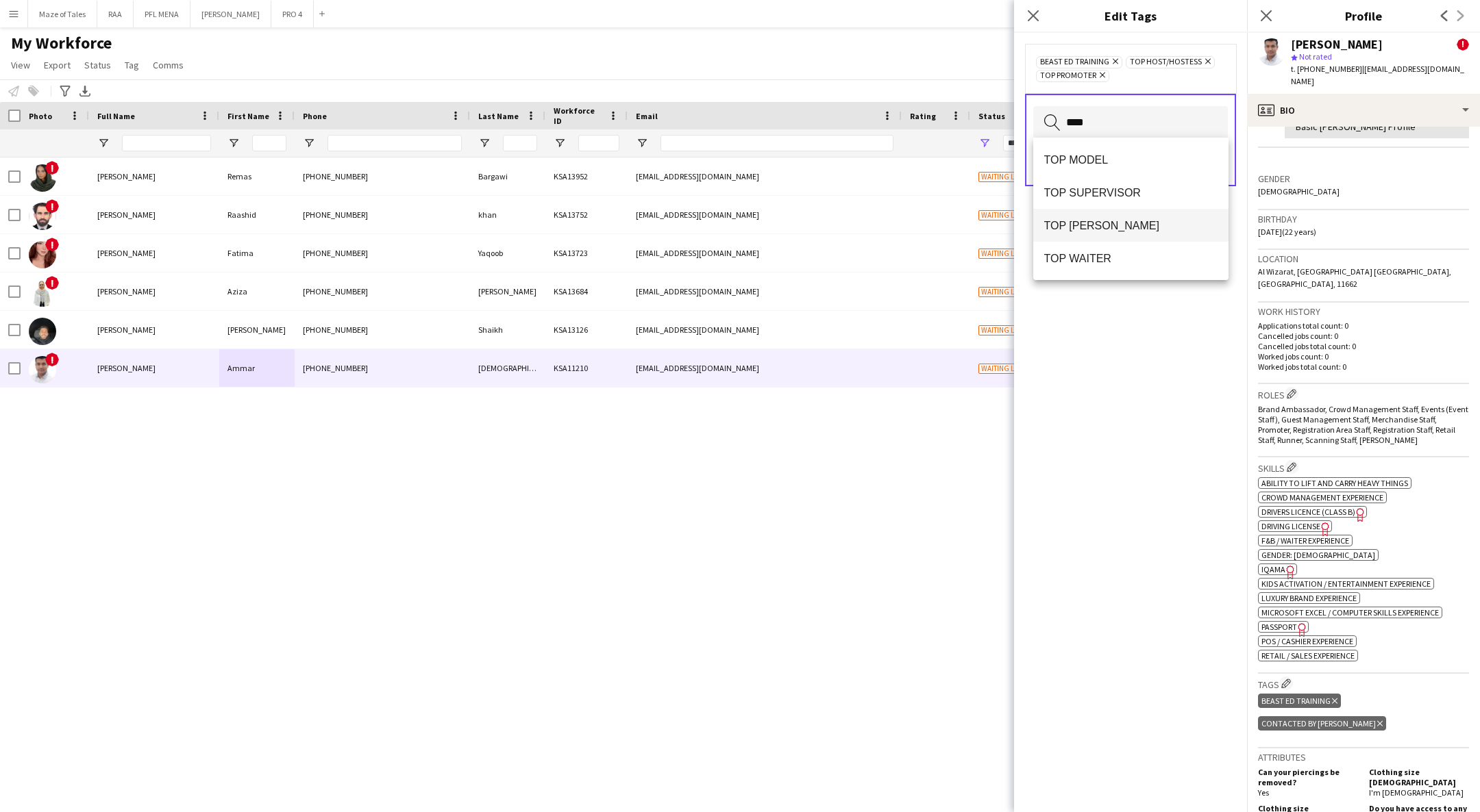
type input "***"
click at [1121, 221] on span "TOP USHER" at bounding box center [1131, 225] width 173 height 13
type input "***"
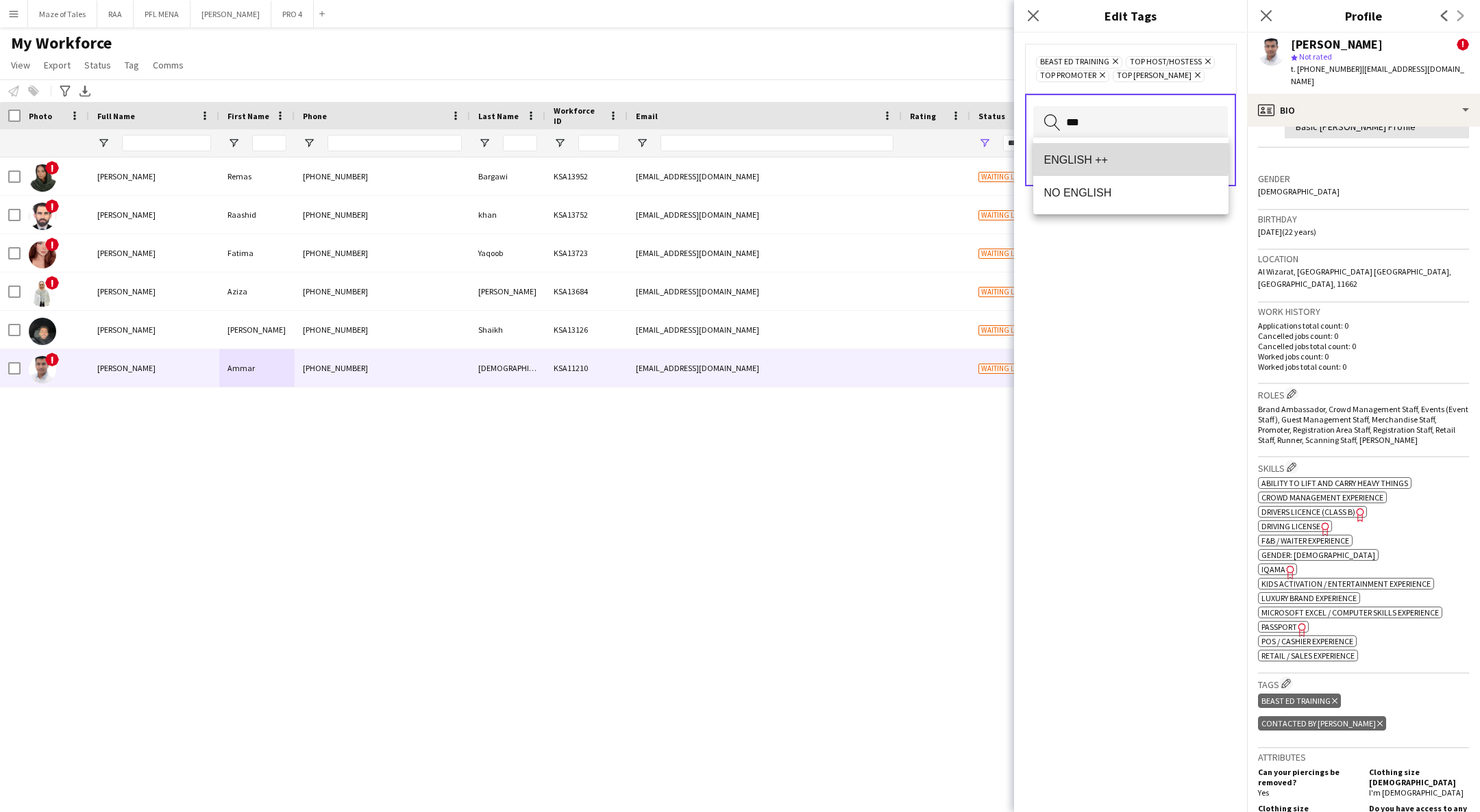
click at [1112, 155] on span "ENGLISH ++" at bounding box center [1131, 160] width 173 height 13
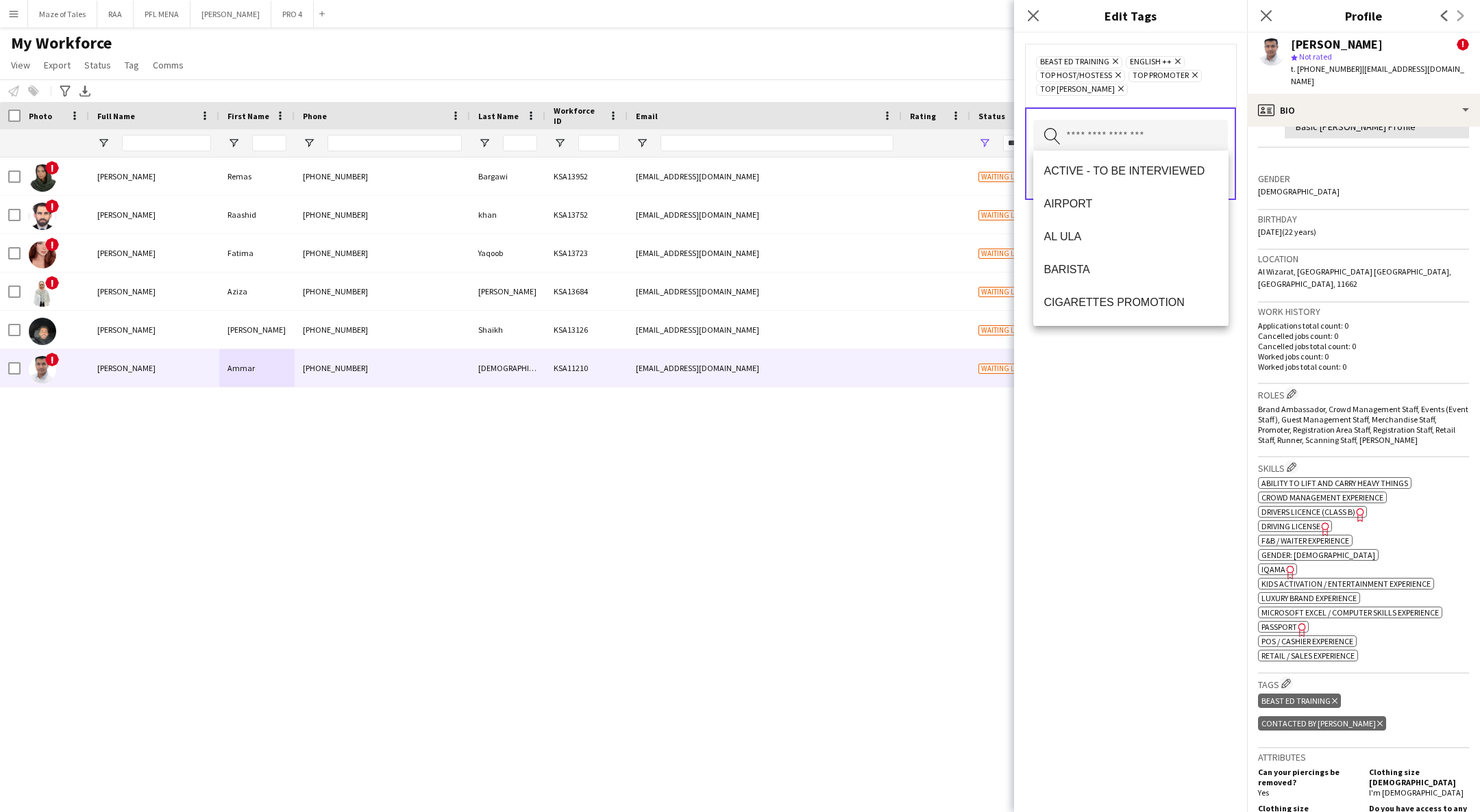
scroll to position [0, 0]
drag, startPoint x: 1166, startPoint y: 354, endPoint x: 1171, endPoint y: 328, distance: 26.5
click at [1167, 354] on div "BEAST ED TRAINING Remove ENGLISH ++ Remove TOP HOST/HOSTESS Remove TOP PROMOTER…" at bounding box center [1130, 423] width 233 height 780
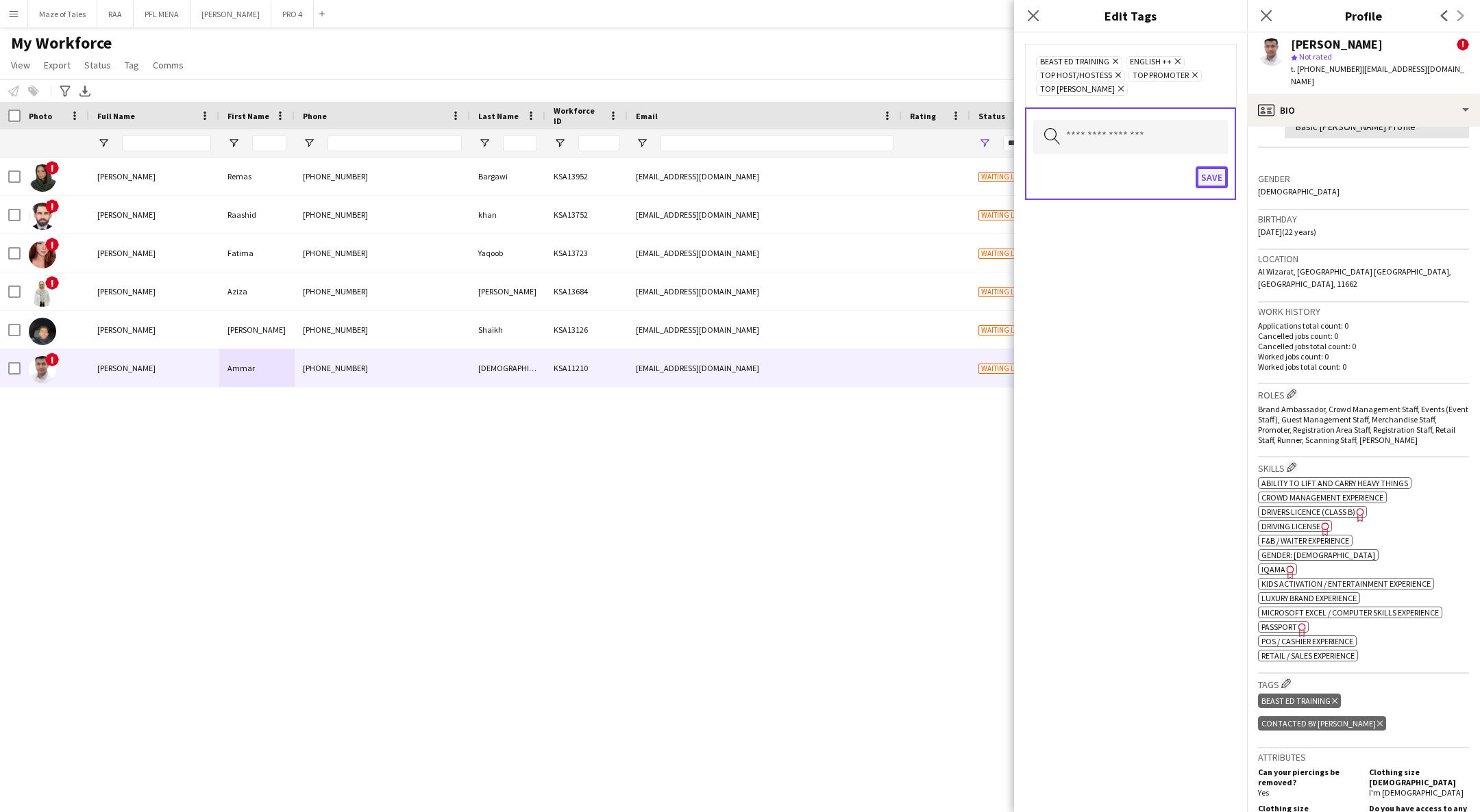
click at [1217, 179] on button "Save" at bounding box center [1212, 177] width 32 height 22
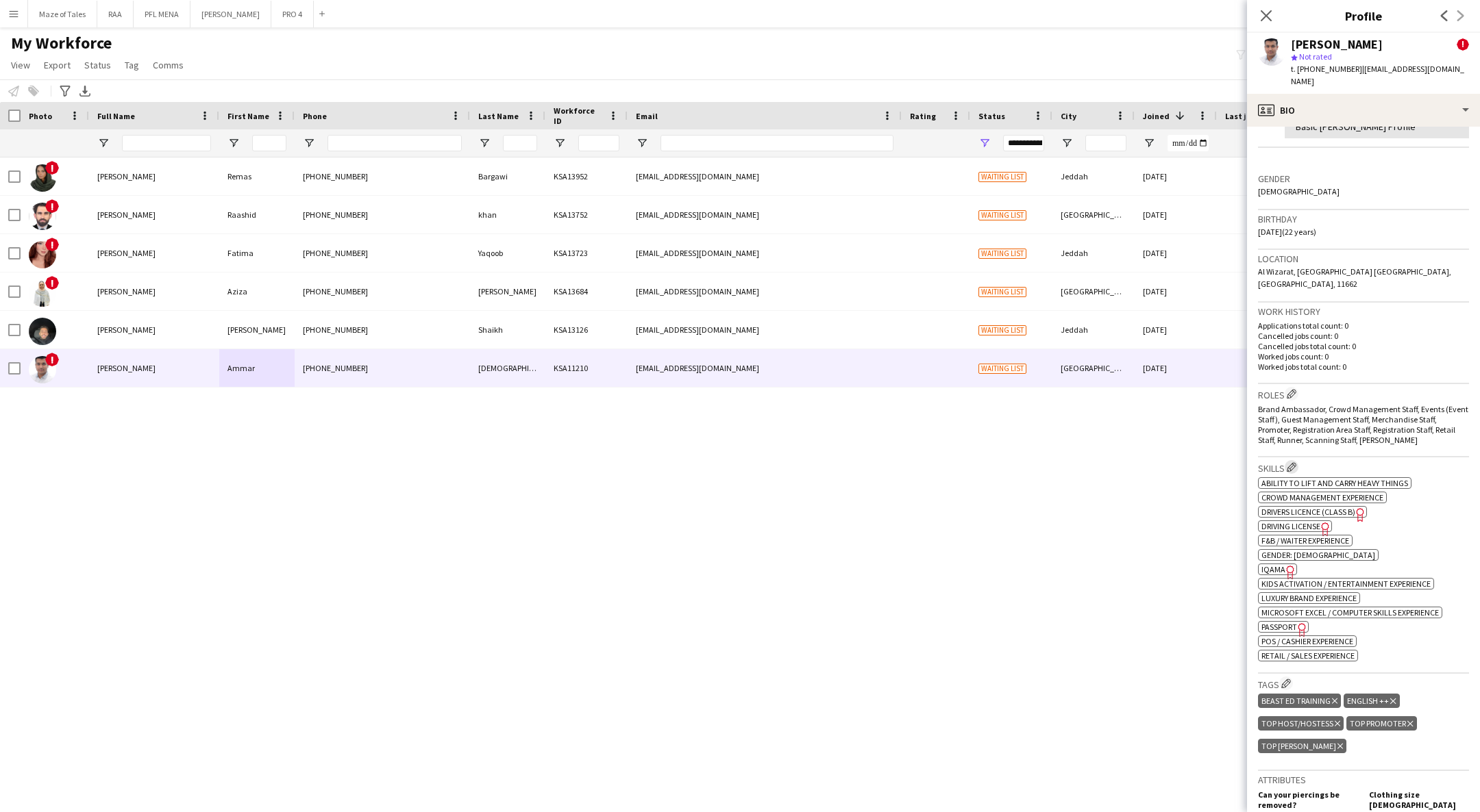
click at [1296, 462] on app-icon "Edit crew company skills" at bounding box center [1291, 467] width 10 height 10
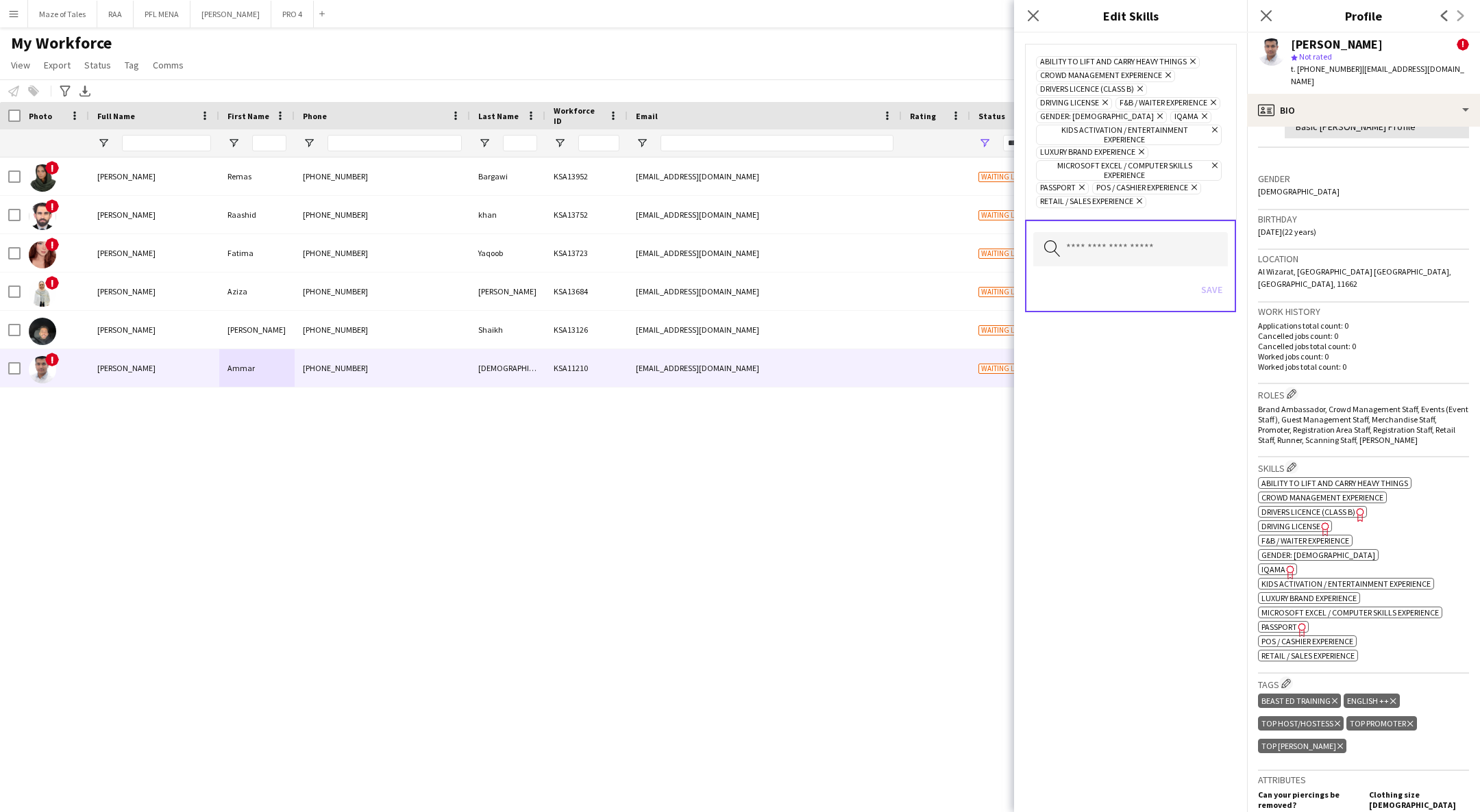
click at [1142, 150] on icon "Remove" at bounding box center [1139, 151] width 9 height 9
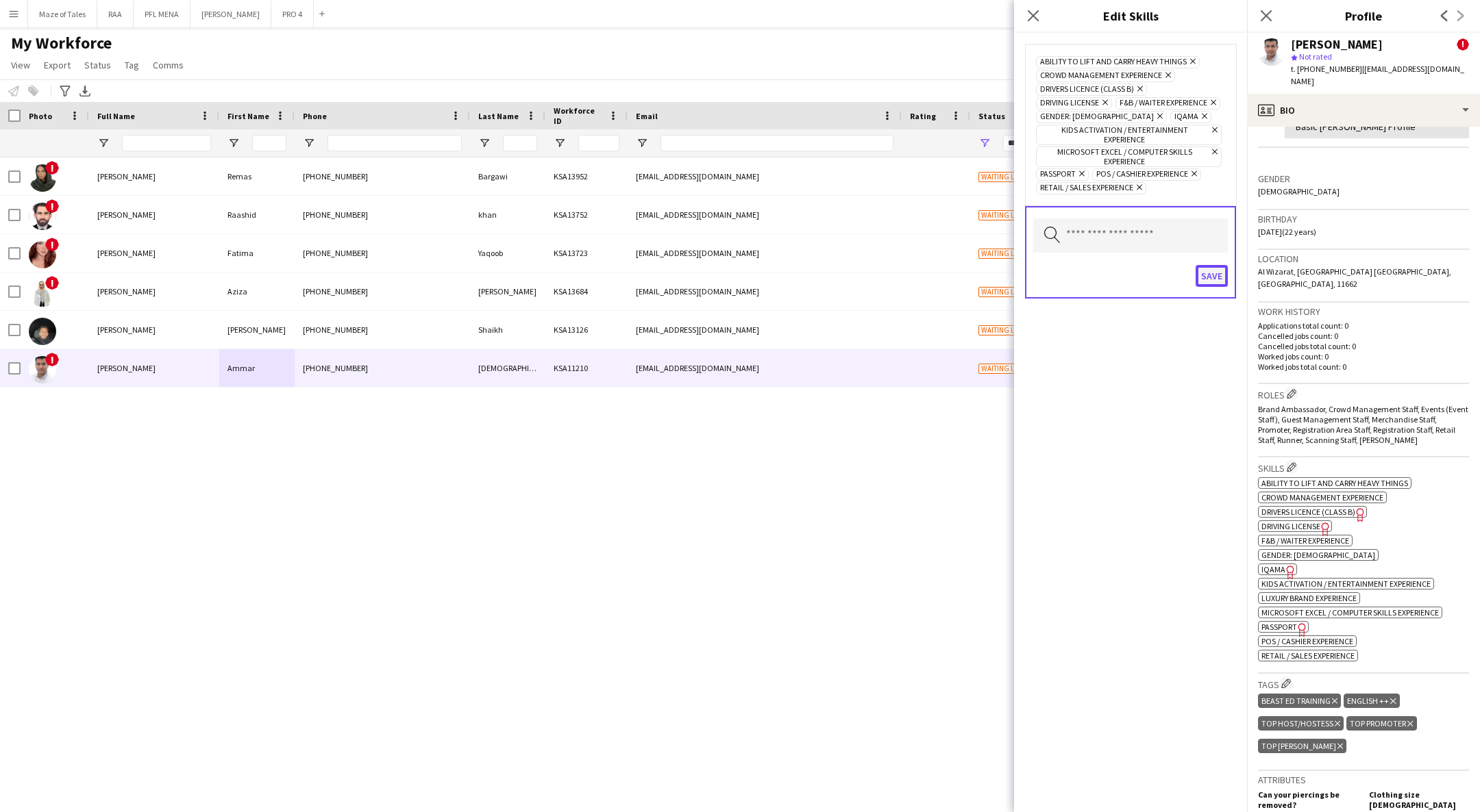
click at [1208, 276] on button "Save" at bounding box center [1212, 276] width 32 height 22
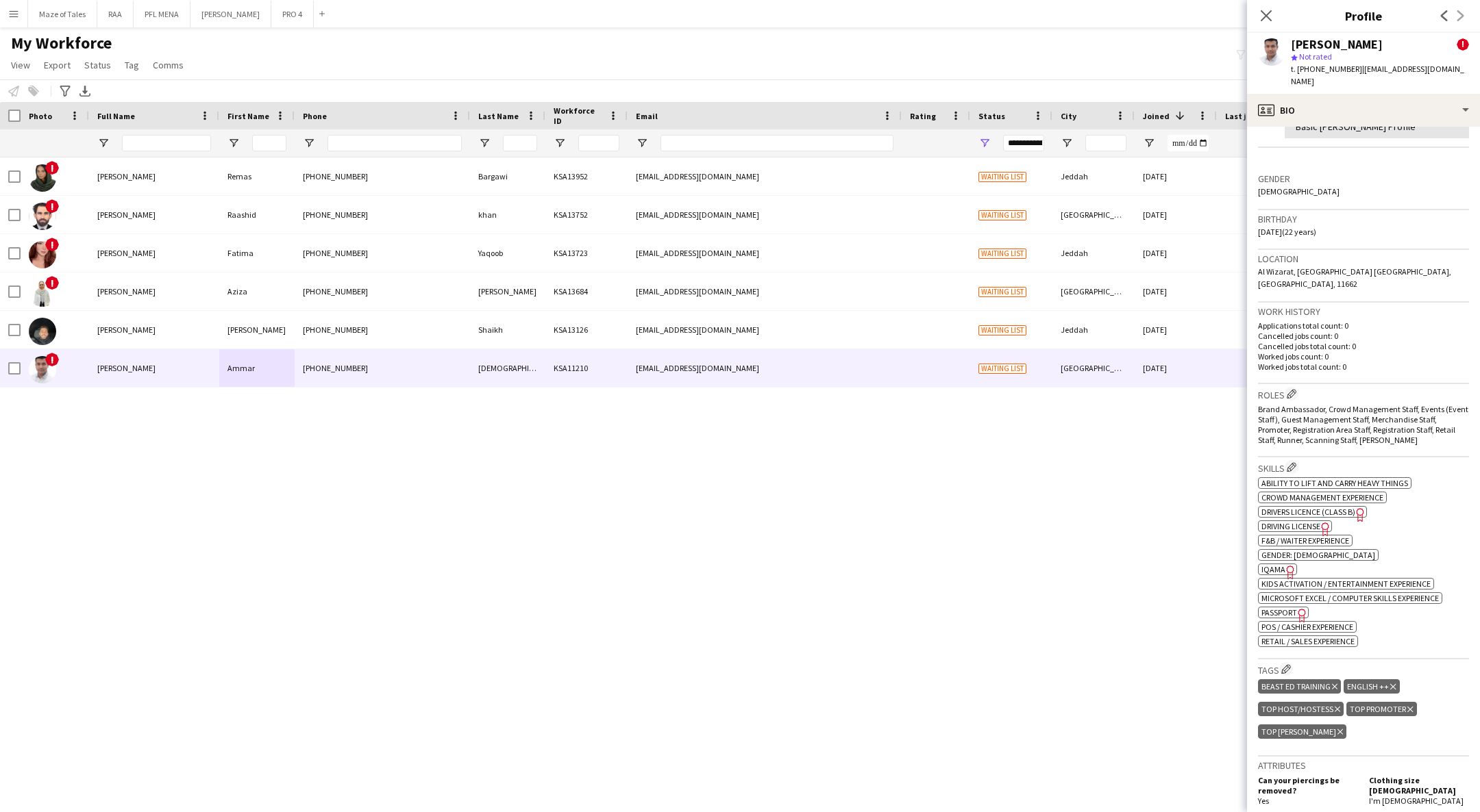
click at [1307, 521] on span "Driving License" at bounding box center [1291, 526] width 59 height 10
click at [1346, 507] on span "Drivers Licence (Class B)" at bounding box center [1308, 512] width 94 height 10
click at [1275, 564] on span "IQAMA" at bounding box center [1273, 569] width 24 height 10
click at [1296, 609] on icon "Freelancer has uploaded a photo validation of skill. Click to see" at bounding box center [1301, 615] width 14 height 14
click at [1287, 626] on div "Skills Edit crew company skills ok-circled2 background Layer 1 cross-circle-red…" at bounding box center [1363, 558] width 211 height 202
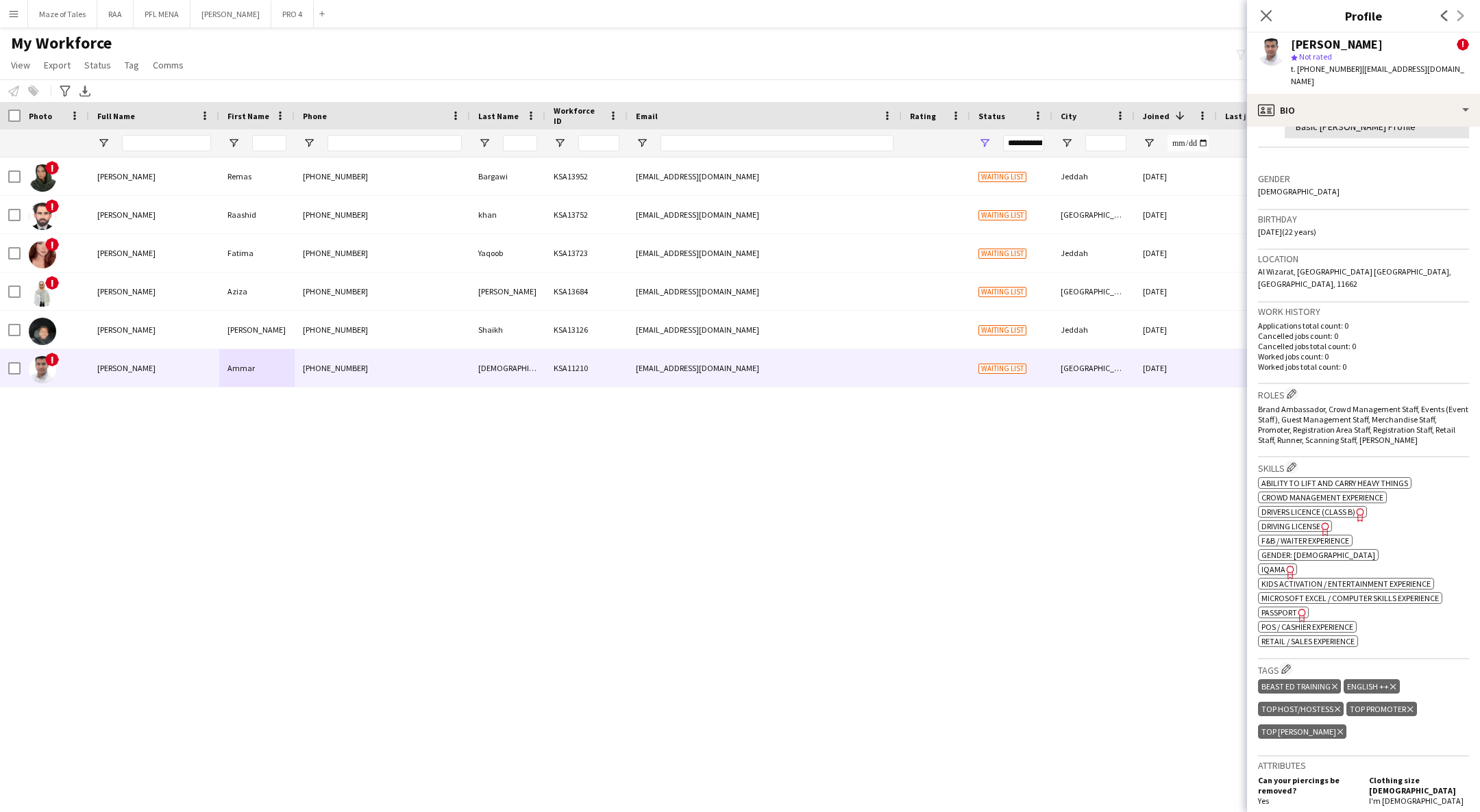
drag, startPoint x: 1287, startPoint y: 637, endPoint x: 1278, endPoint y: 598, distance: 40.0
click at [1288, 665] on app-icon "Edit crew company tags" at bounding box center [1286, 669] width 10 height 10
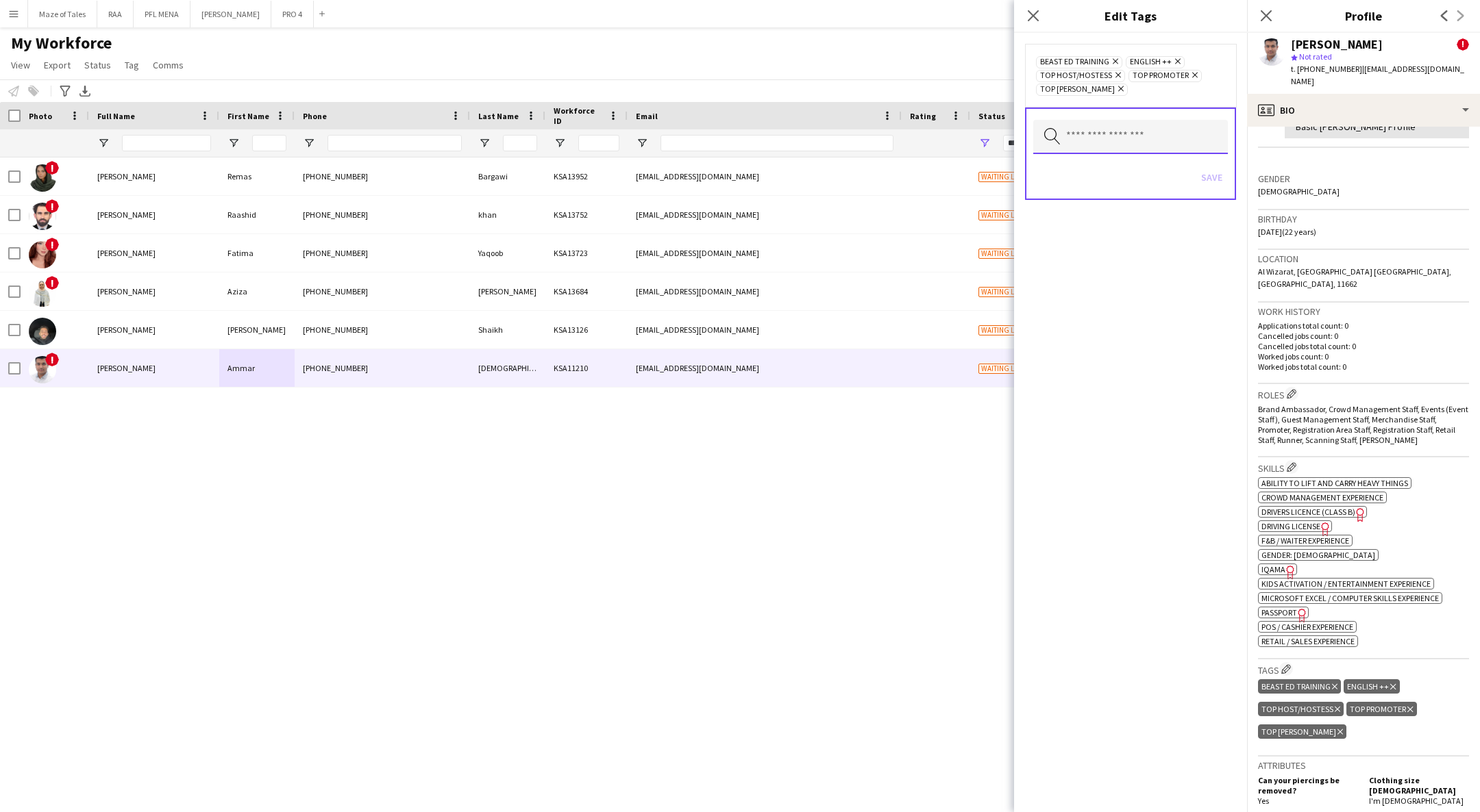
click at [1058, 124] on input "text" at bounding box center [1130, 137] width 195 height 34
type input "******"
click at [1074, 175] on span "FOLLOW UP" at bounding box center [1131, 173] width 173 height 13
click at [1087, 415] on div "BEAST ED TRAINING Remove ENGLISH ++ Remove FOLLOW UP Remove TOP HOST/HOSTESS Re…" at bounding box center [1130, 423] width 233 height 780
click at [1207, 175] on button "Save" at bounding box center [1212, 177] width 32 height 22
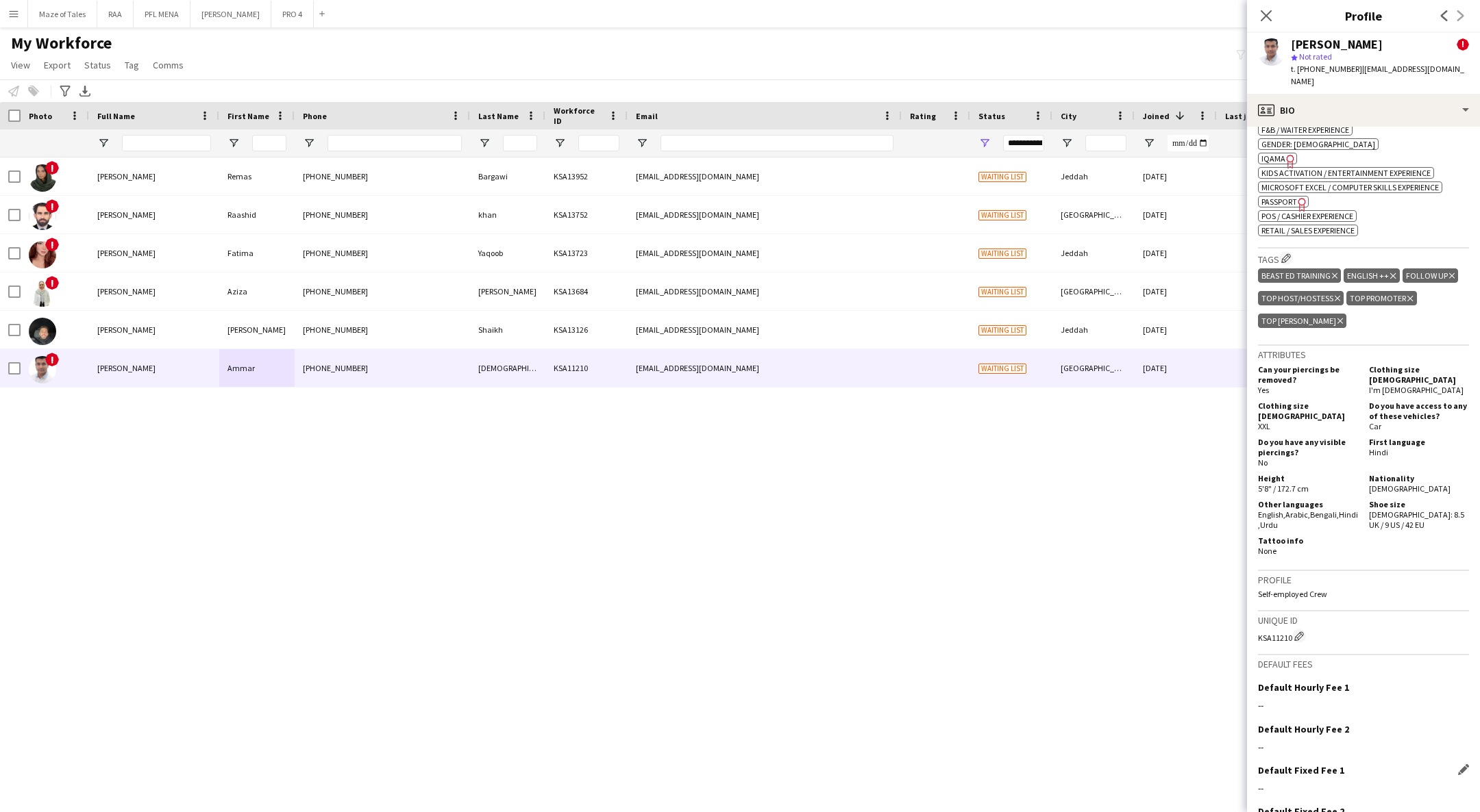
scroll to position [768, 0]
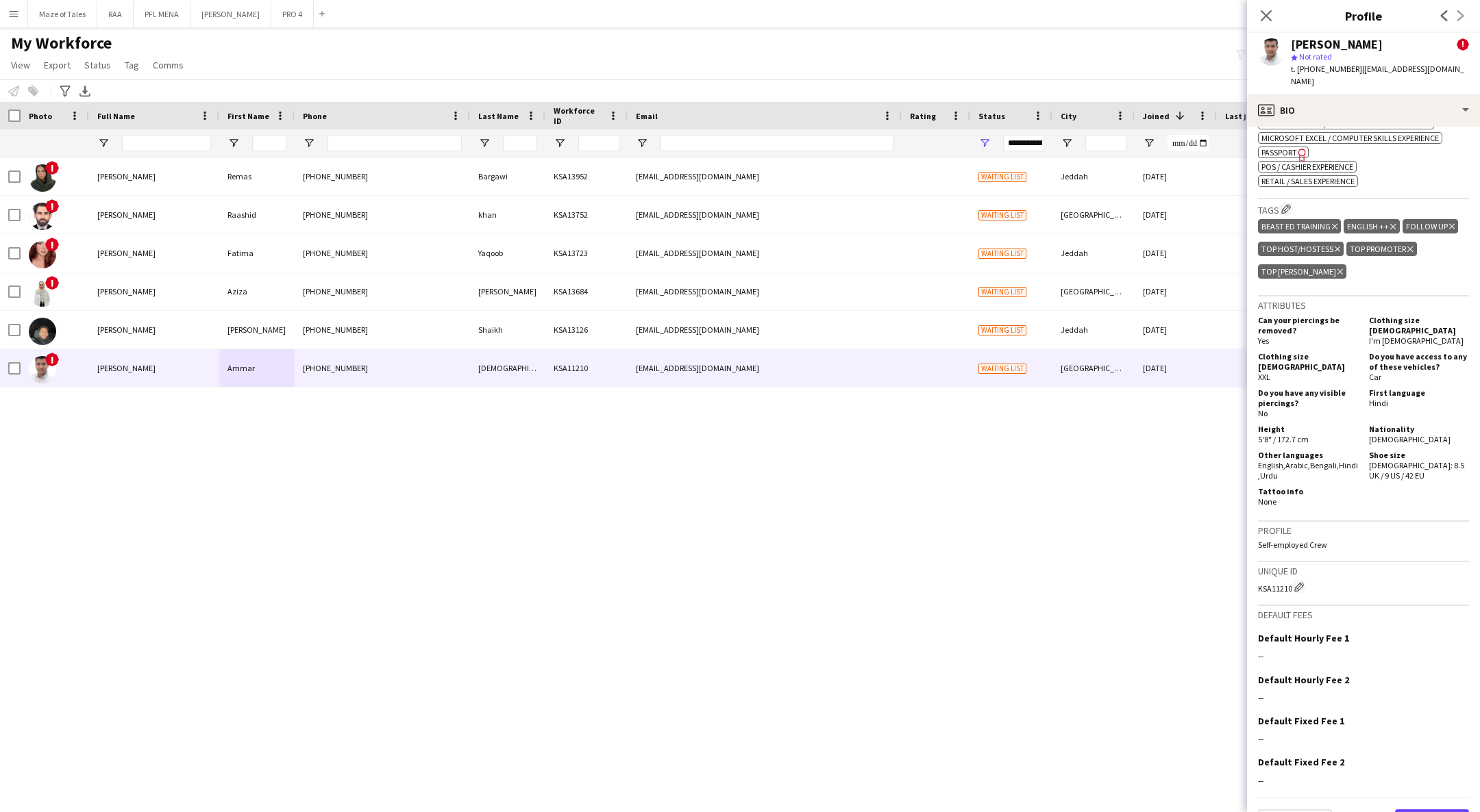
click at [1429, 809] on button "Next" at bounding box center [1431, 822] width 74 height 28
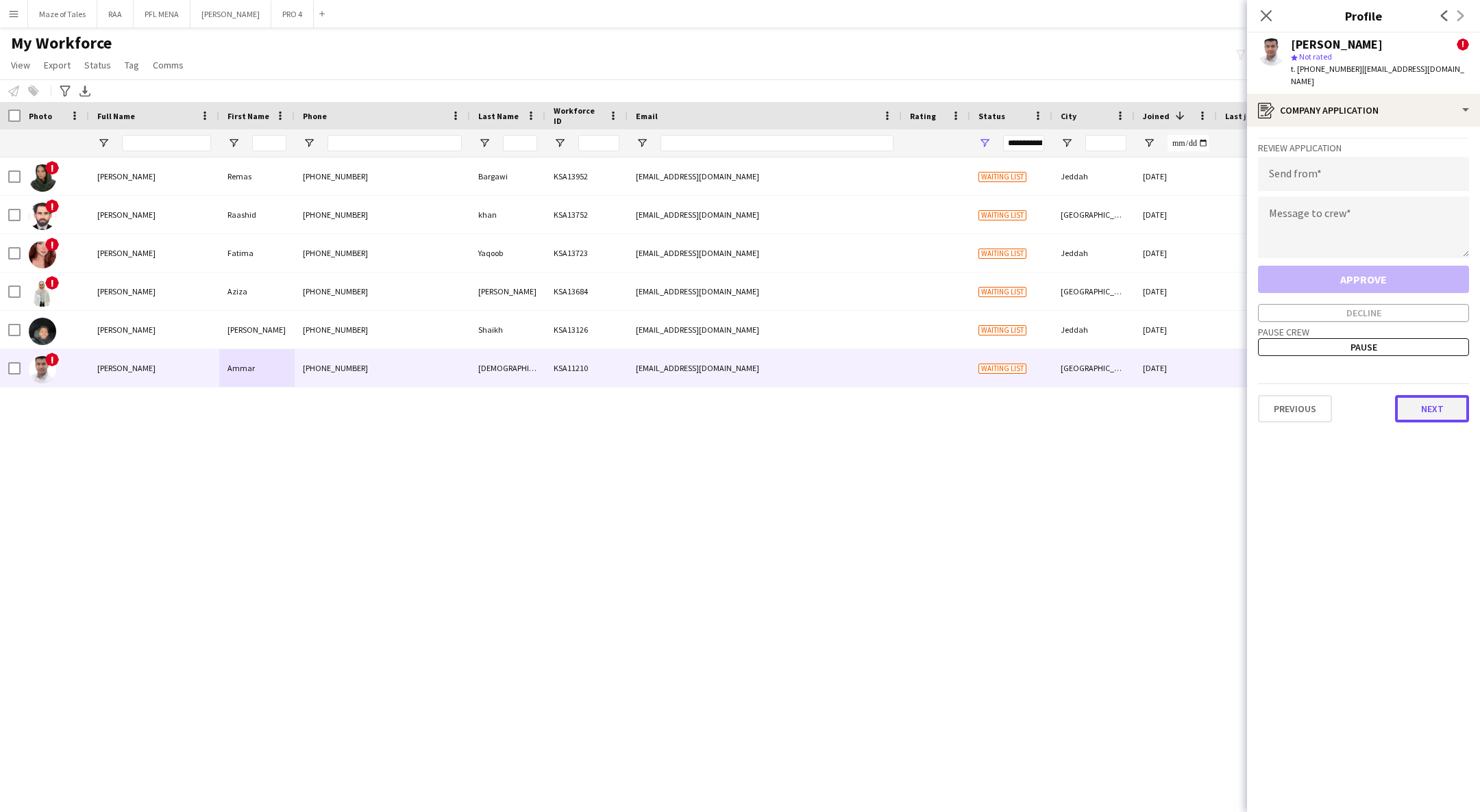
click at [1420, 396] on button "Next" at bounding box center [1431, 409] width 74 height 28
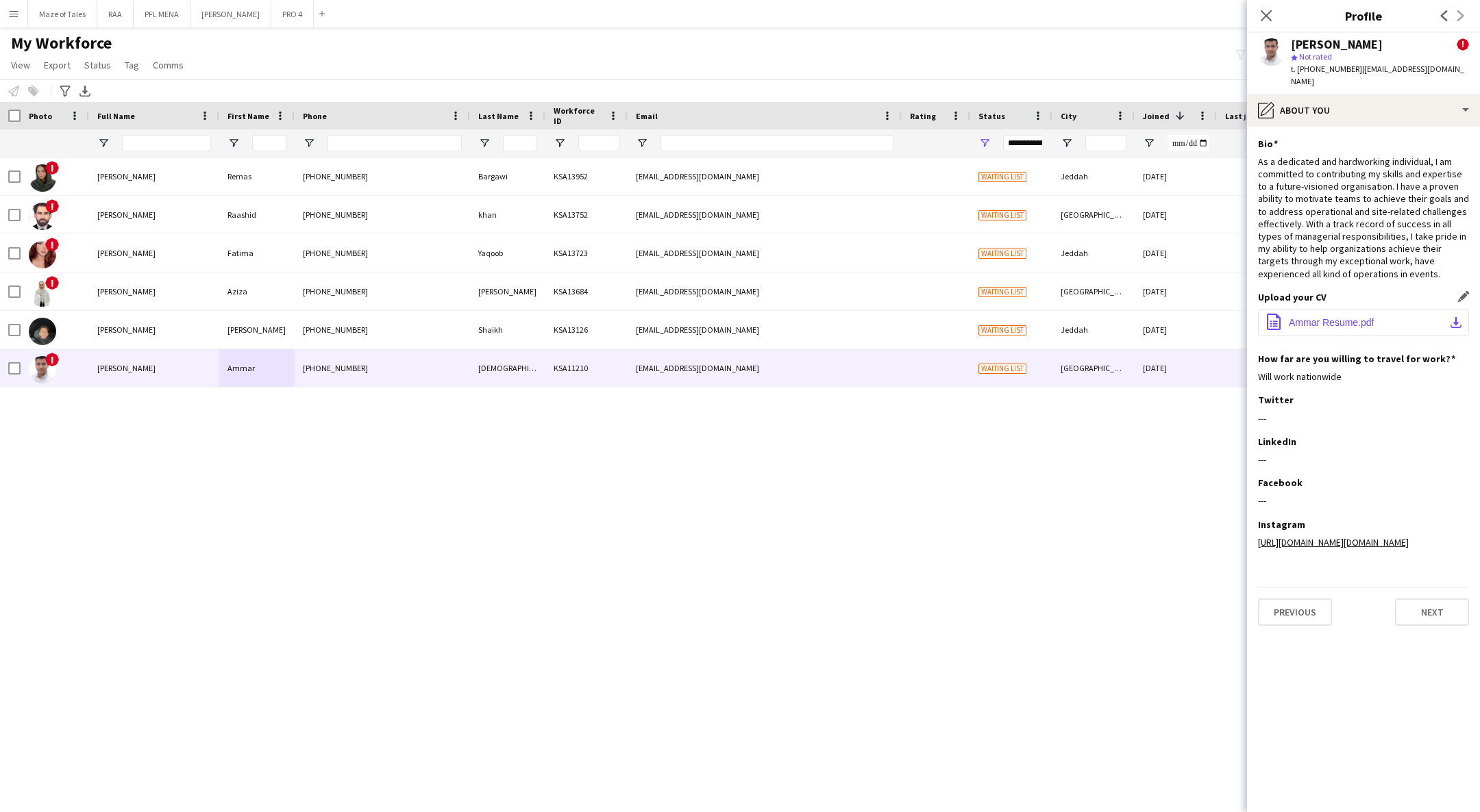
click at [1373, 317] on button "office-file-sheet Ammar Resume.pdf download-bottom" at bounding box center [1363, 322] width 211 height 28
click at [1462, 138] on app-icon "Edit this field" at bounding box center [1463, 144] width 11 height 11
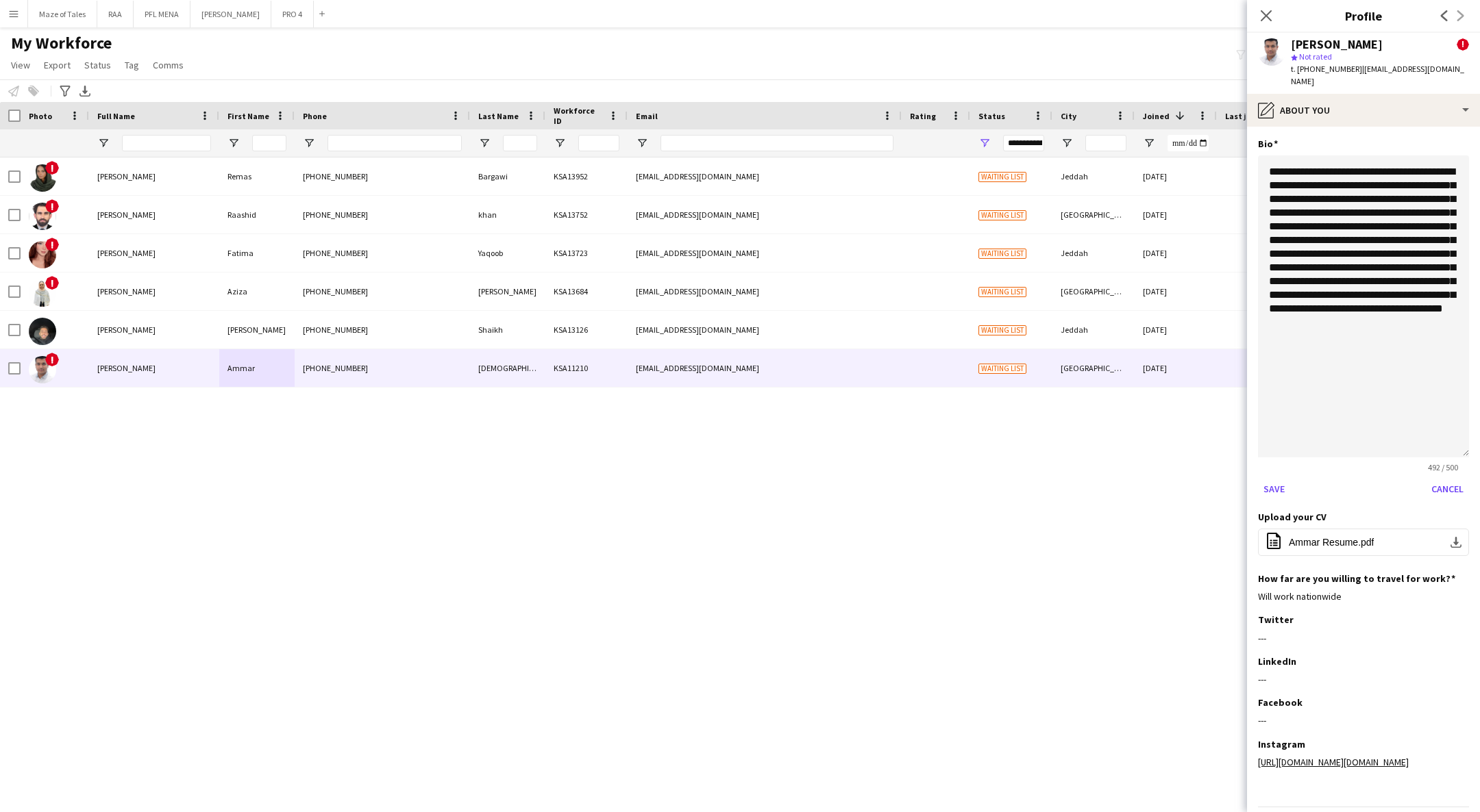
drag, startPoint x: 1453, startPoint y: 207, endPoint x: 1438, endPoint y: 510, distance: 303.4
click at [1438, 457] on textarea "**********" at bounding box center [1363, 306] width 211 height 302
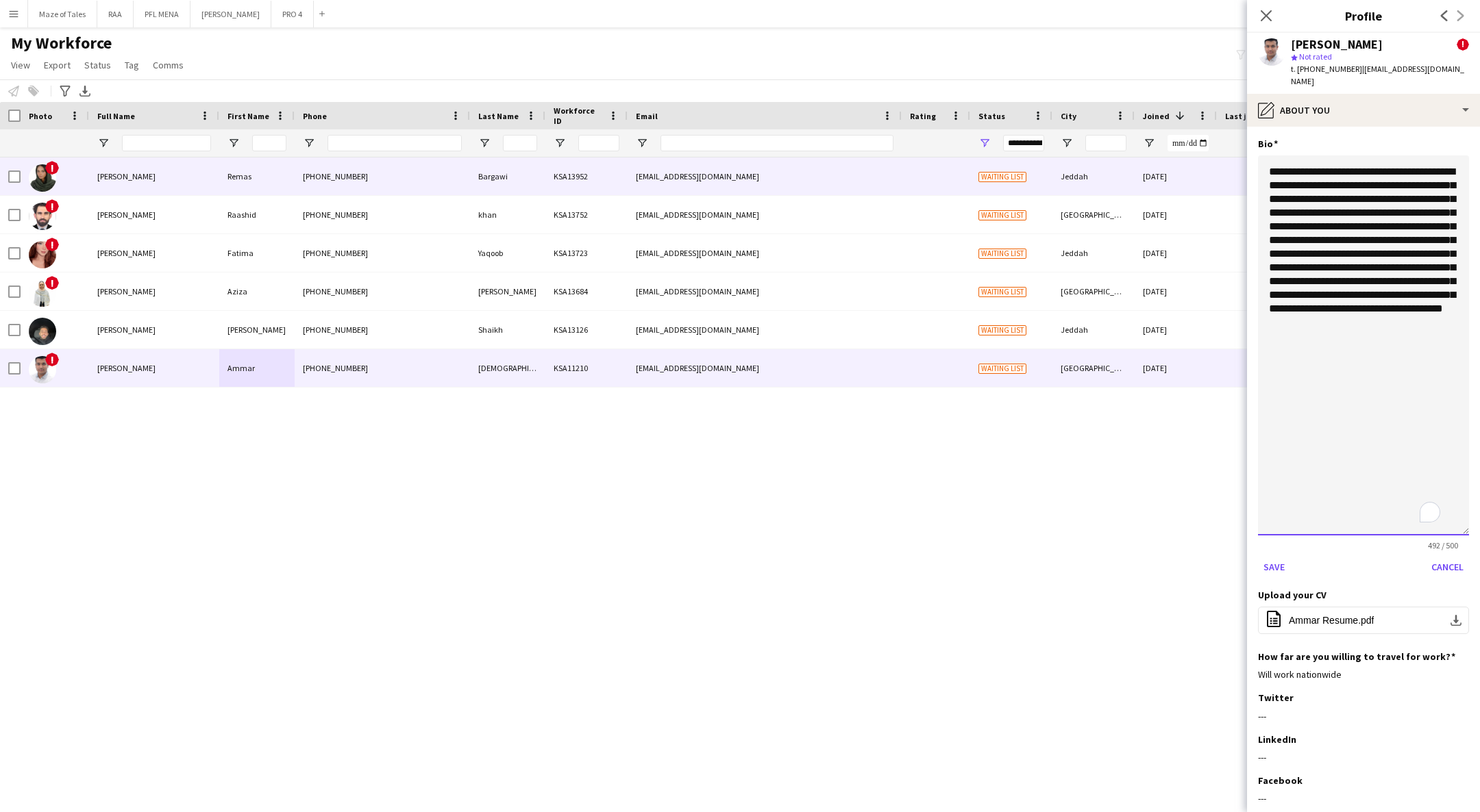
drag, startPoint x: 1233, startPoint y: 263, endPoint x: 1213, endPoint y: 160, distance: 104.9
click at [1213, 160] on body "Menu Boards Boards Boards All jobs Status Workforce Workforce My Workforce Recr…" at bounding box center [740, 406] width 1480 height 812
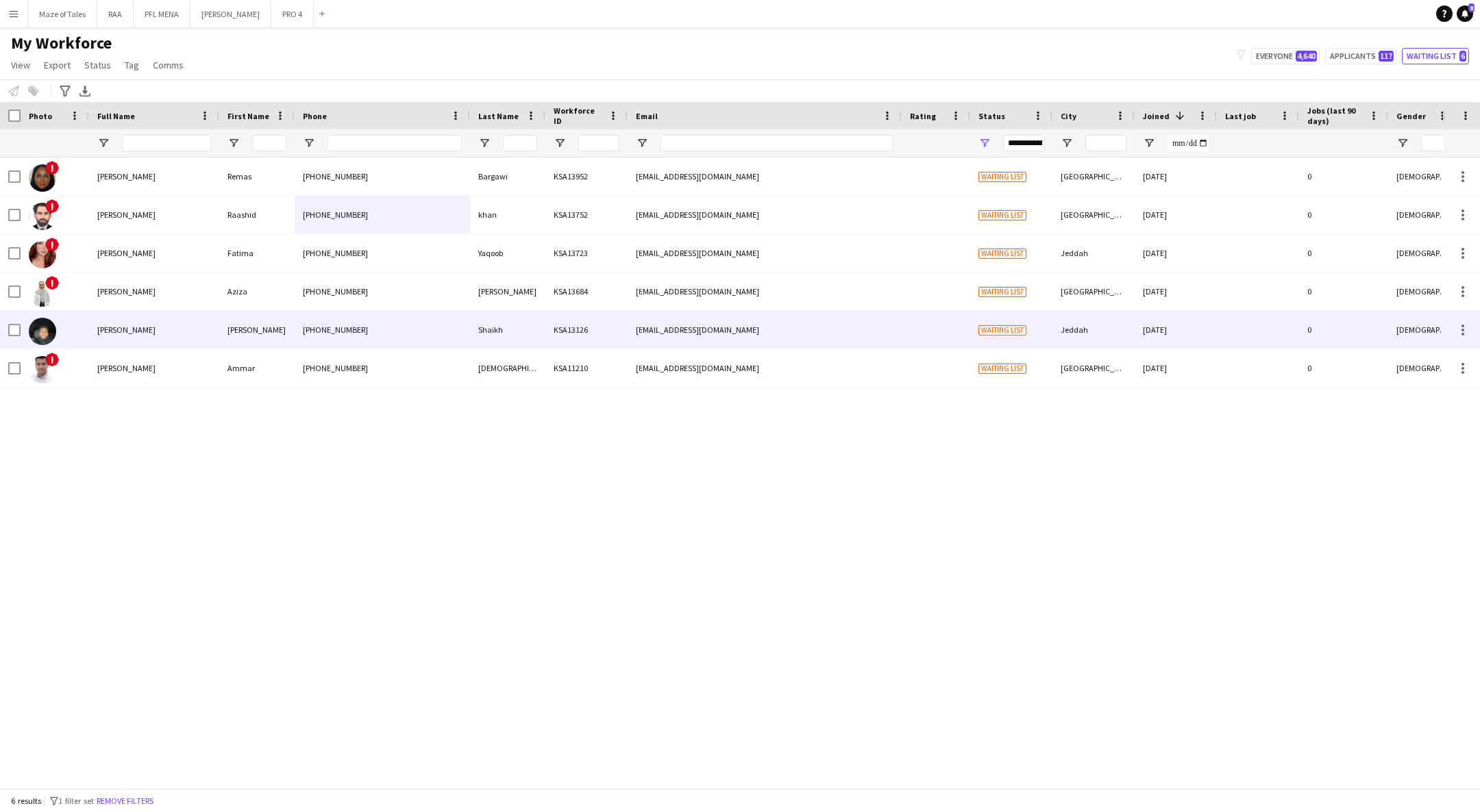
click at [230, 349] on div "Ammar" at bounding box center [256, 368] width 75 height 38
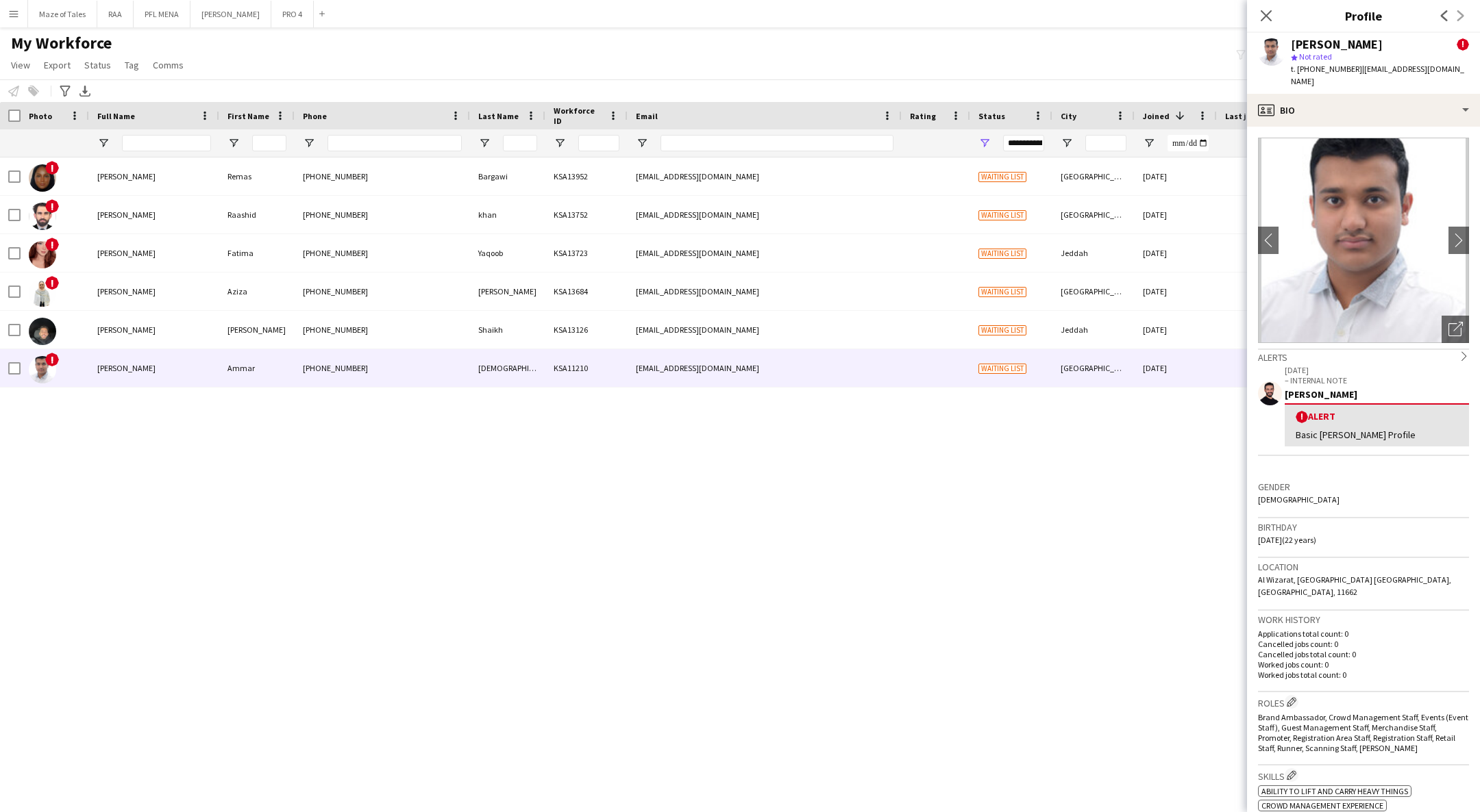
click at [1375, 79] on div "Ammar Ansari ! star Not rated t. +966582810268 | ammaranz24@gmail.com" at bounding box center [1363, 64] width 233 height 61
click at [1379, 108] on div "profile Bio" at bounding box center [1363, 110] width 233 height 33
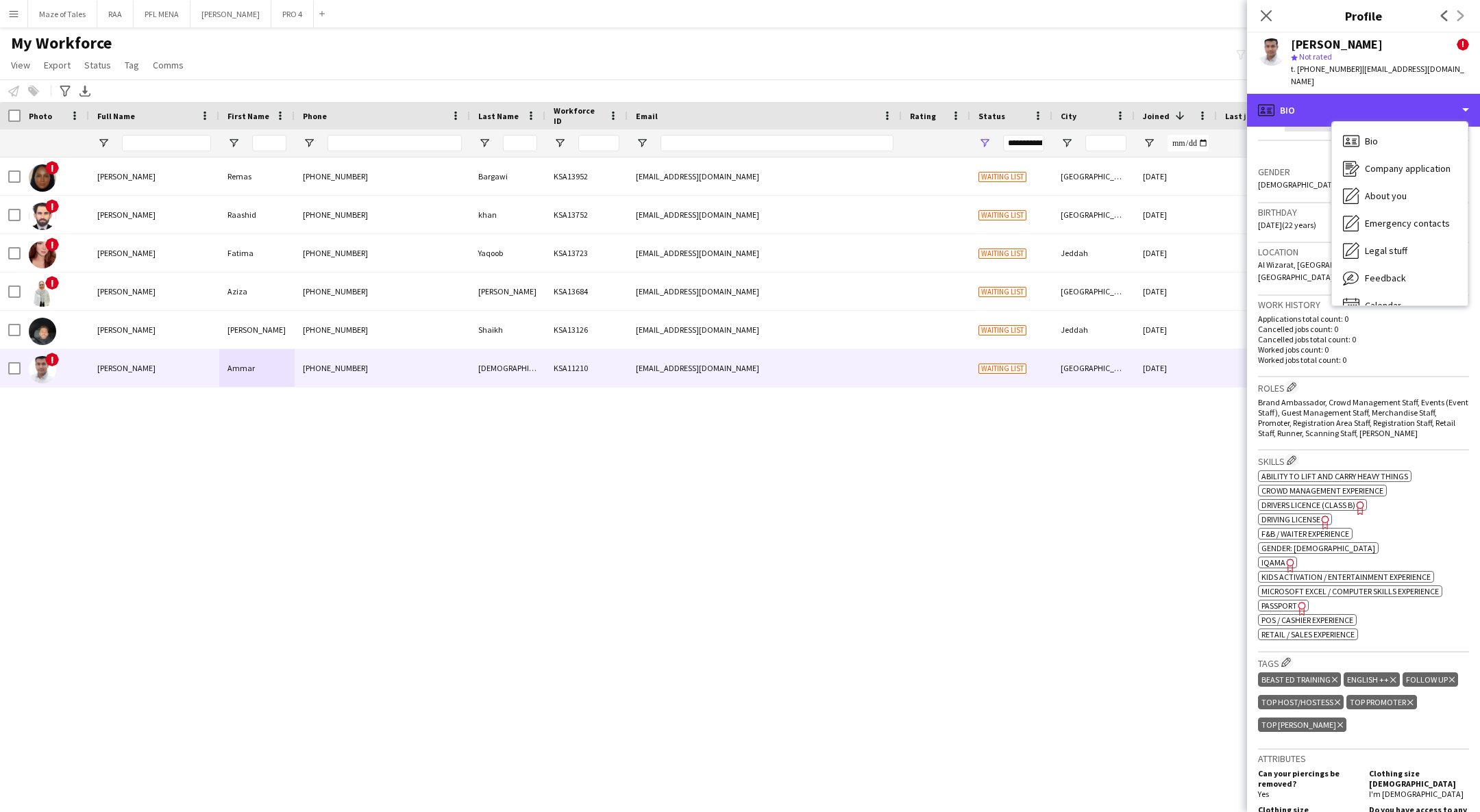
scroll to position [308, 0]
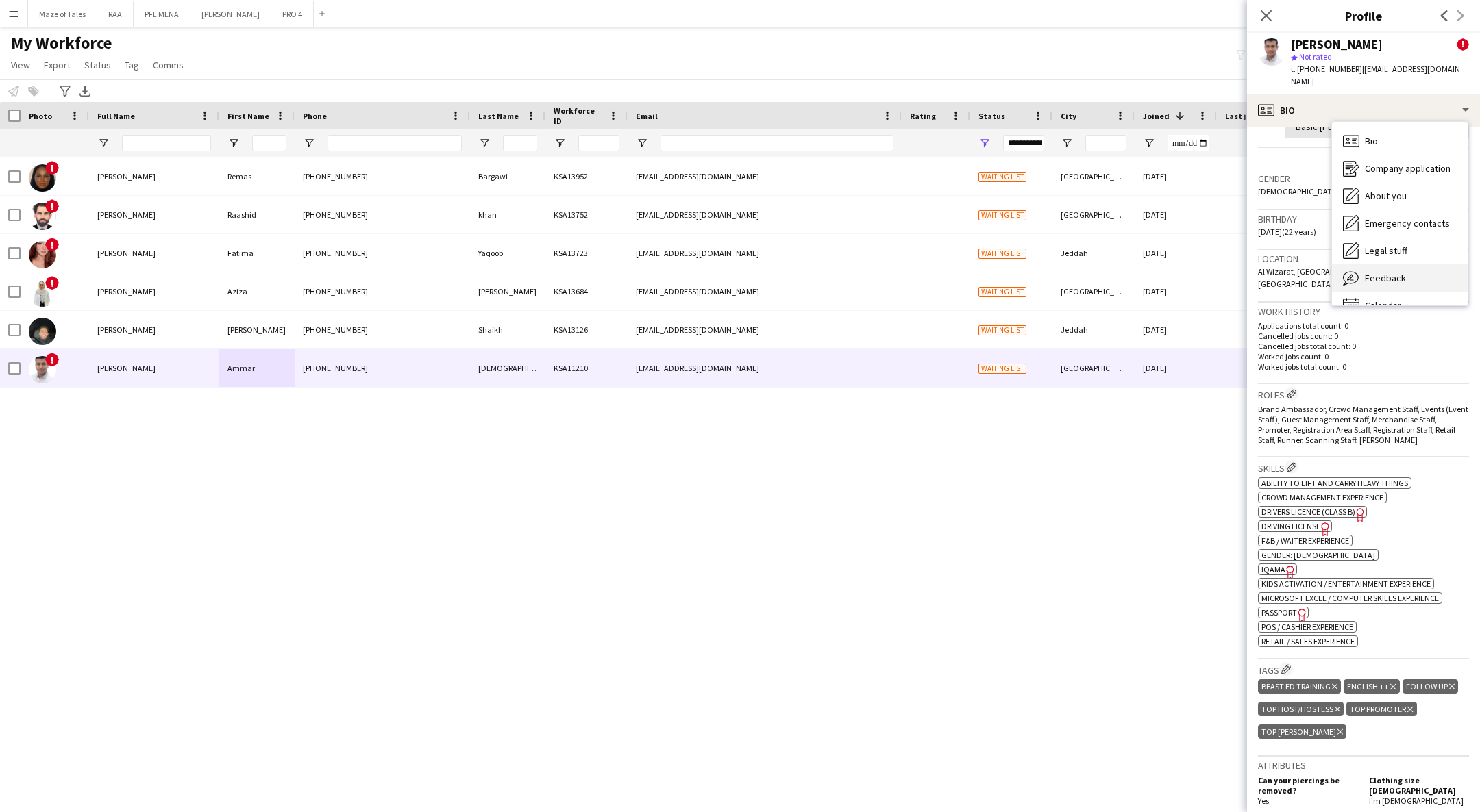
click at [1401, 272] on span "Feedback" at bounding box center [1385, 278] width 41 height 12
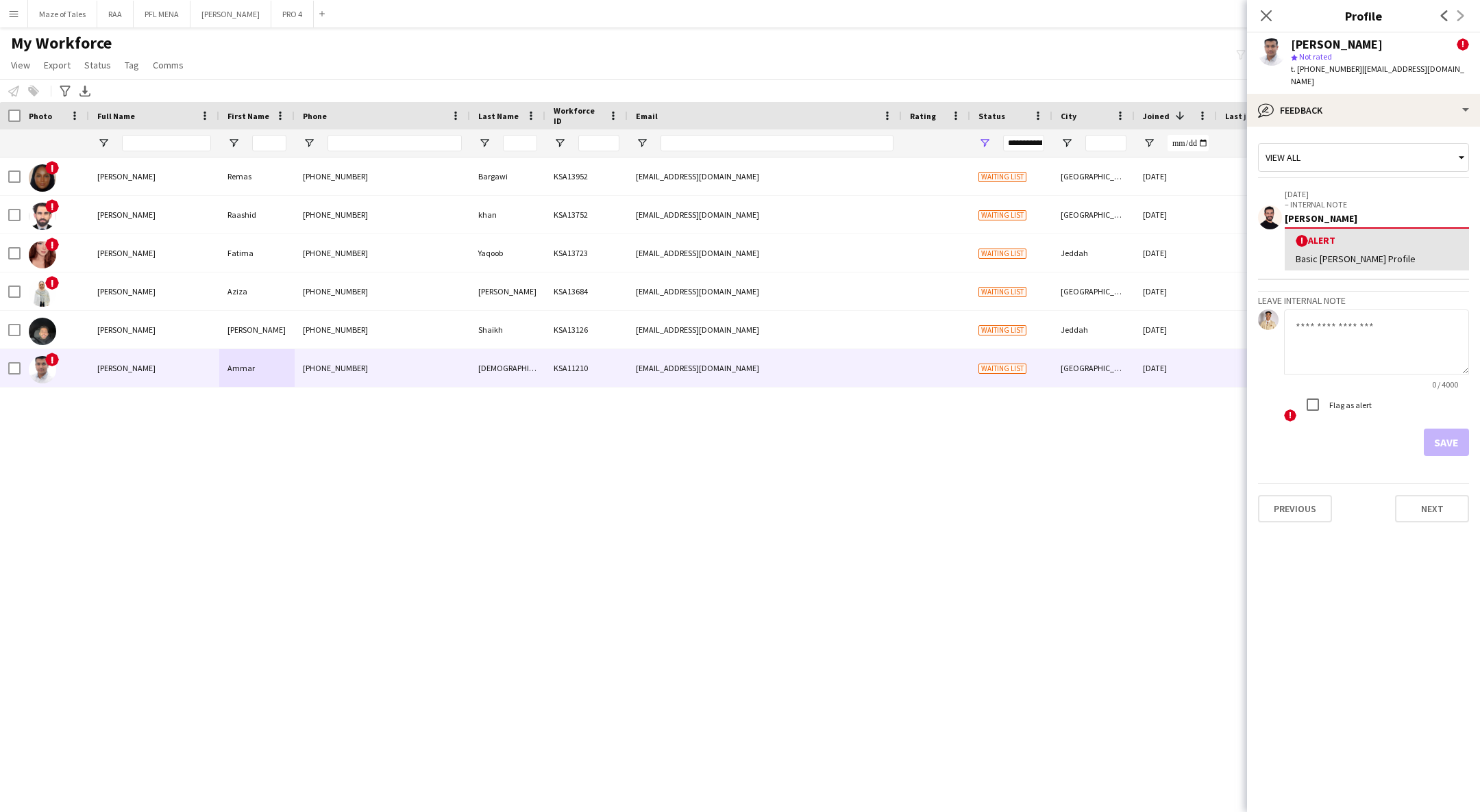
click at [1398, 329] on textarea at bounding box center [1376, 342] width 185 height 65
click at [1318, 94] on div "bubble-pencil Feedback" at bounding box center [1363, 110] width 233 height 33
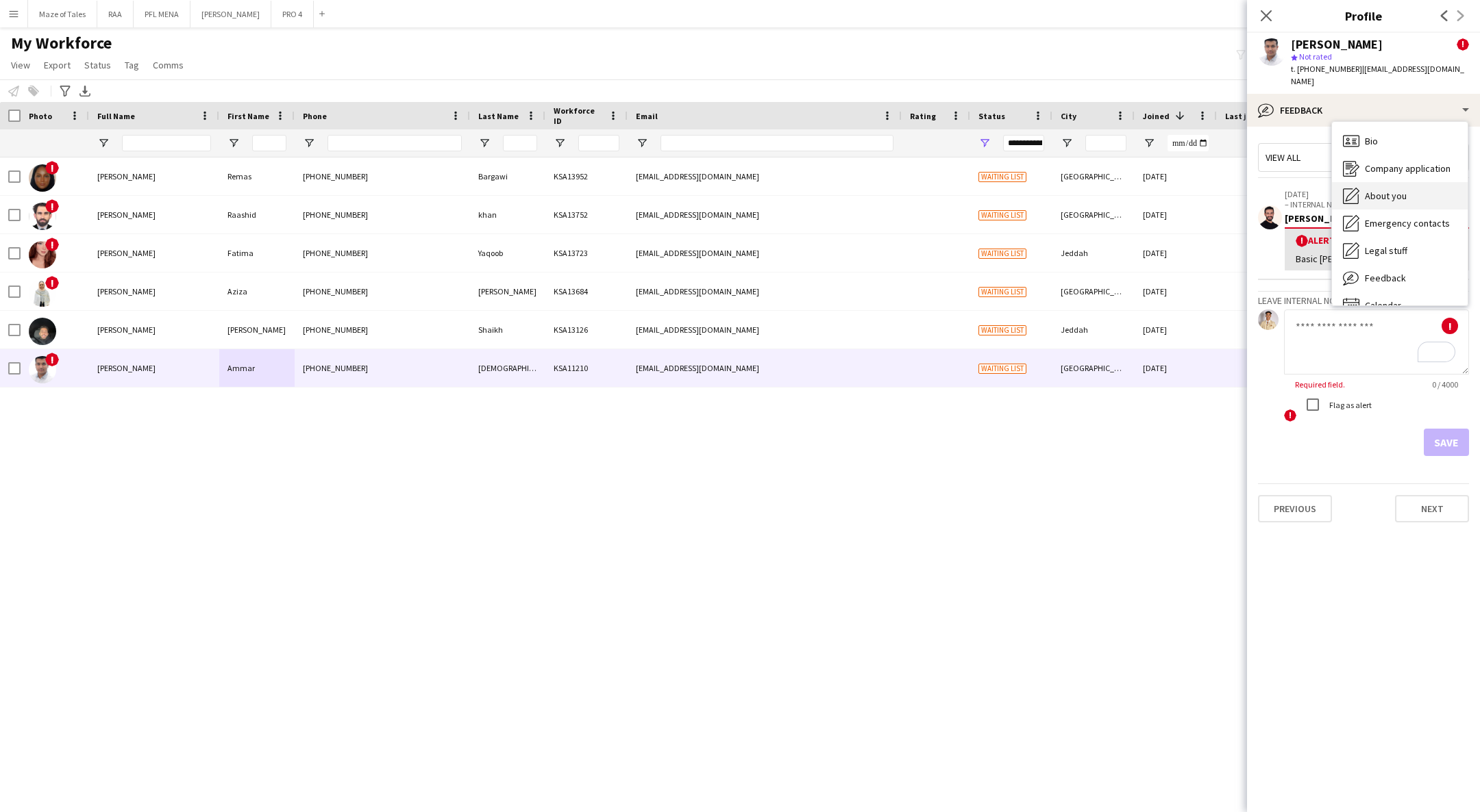
click at [1410, 190] on div "About you About you" at bounding box center [1399, 196] width 136 height 28
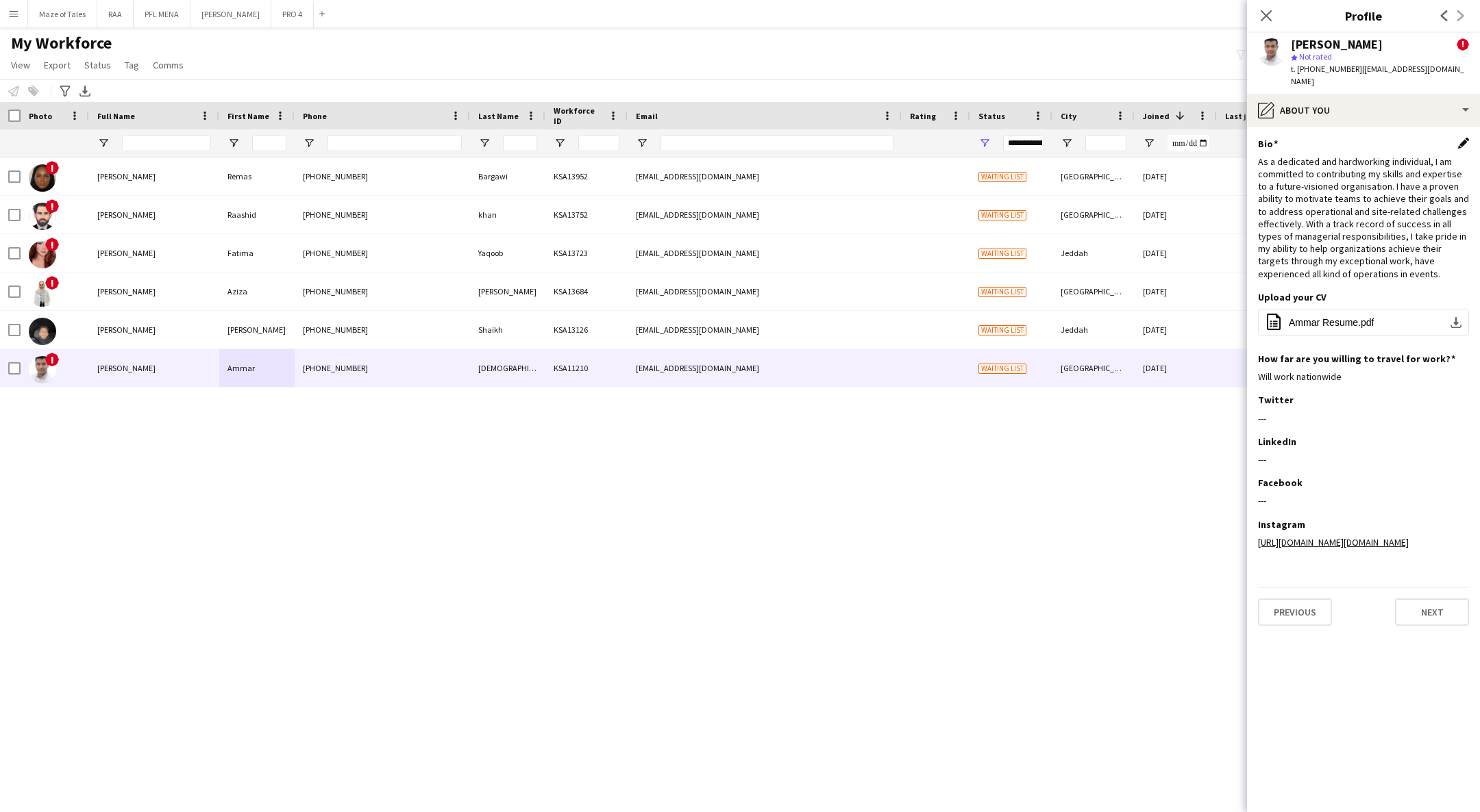
click at [1459, 138] on app-icon "Edit this field" at bounding box center [1463, 144] width 11 height 11
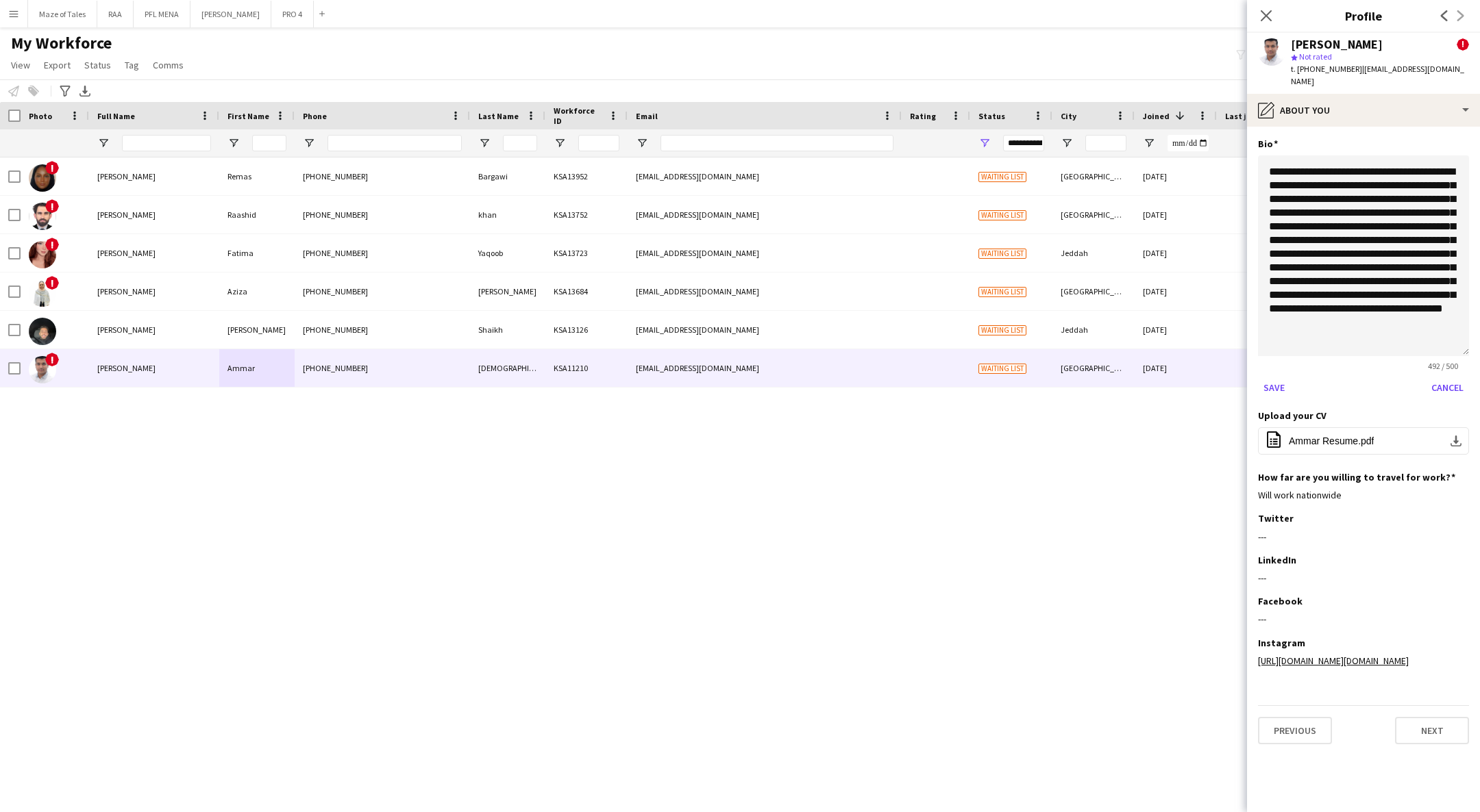
drag, startPoint x: 1461, startPoint y: 217, endPoint x: 1431, endPoint y: 378, distance: 163.8
click at [1431, 356] on textarea "**********" at bounding box center [1363, 255] width 211 height 201
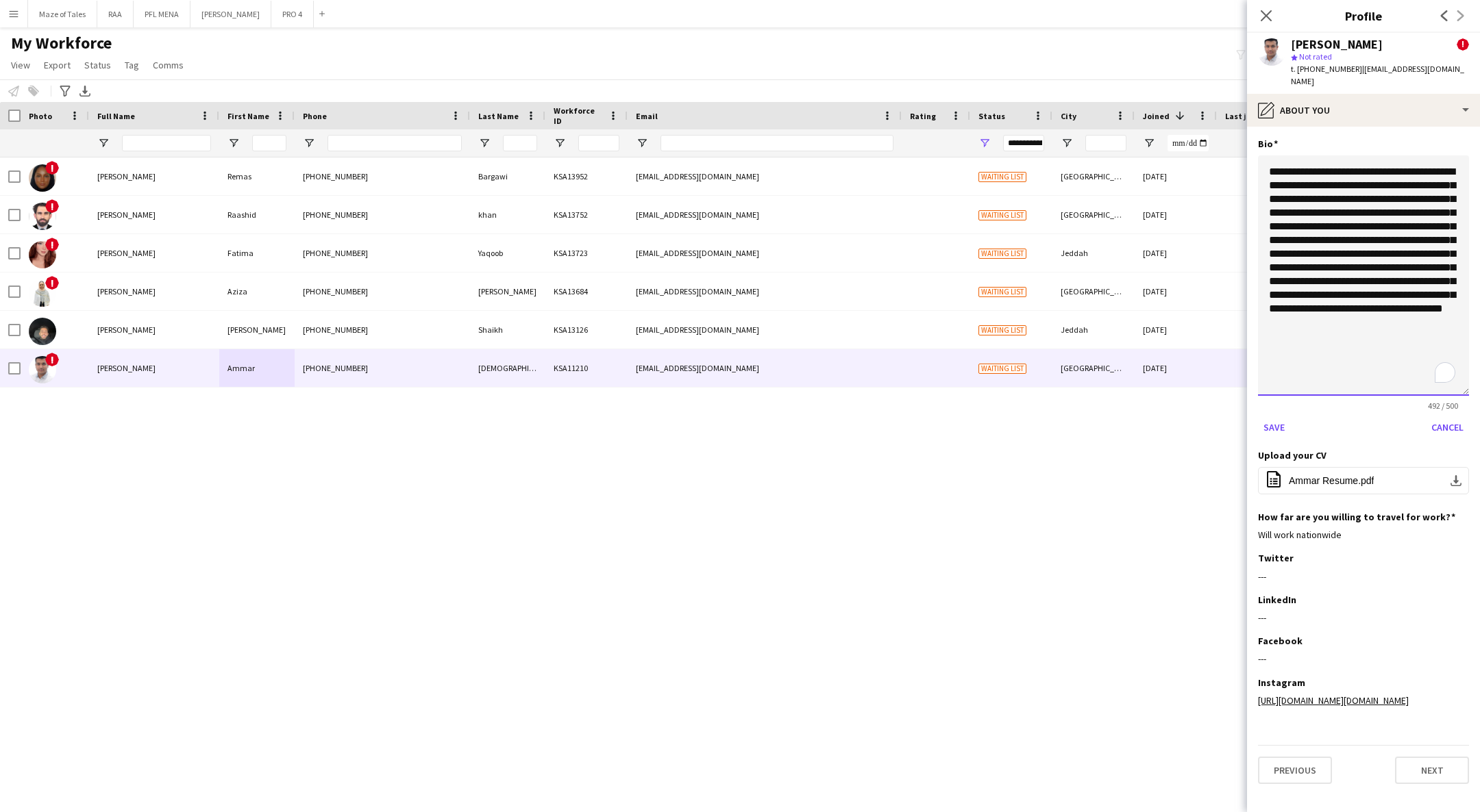
drag, startPoint x: 1330, startPoint y: 338, endPoint x: 1224, endPoint y: 82, distance: 277.1
click at [1224, 82] on body "Menu Boards Boards Boards All jobs Status Workforce Workforce My Workforce Recr…" at bounding box center [740, 406] width 1480 height 812
paste textarea "To enrich screen reader interactions, please activate Accessibility in Grammarl…"
type textarea "**********"
click at [1268, 416] on button "Save" at bounding box center [1274, 427] width 32 height 22
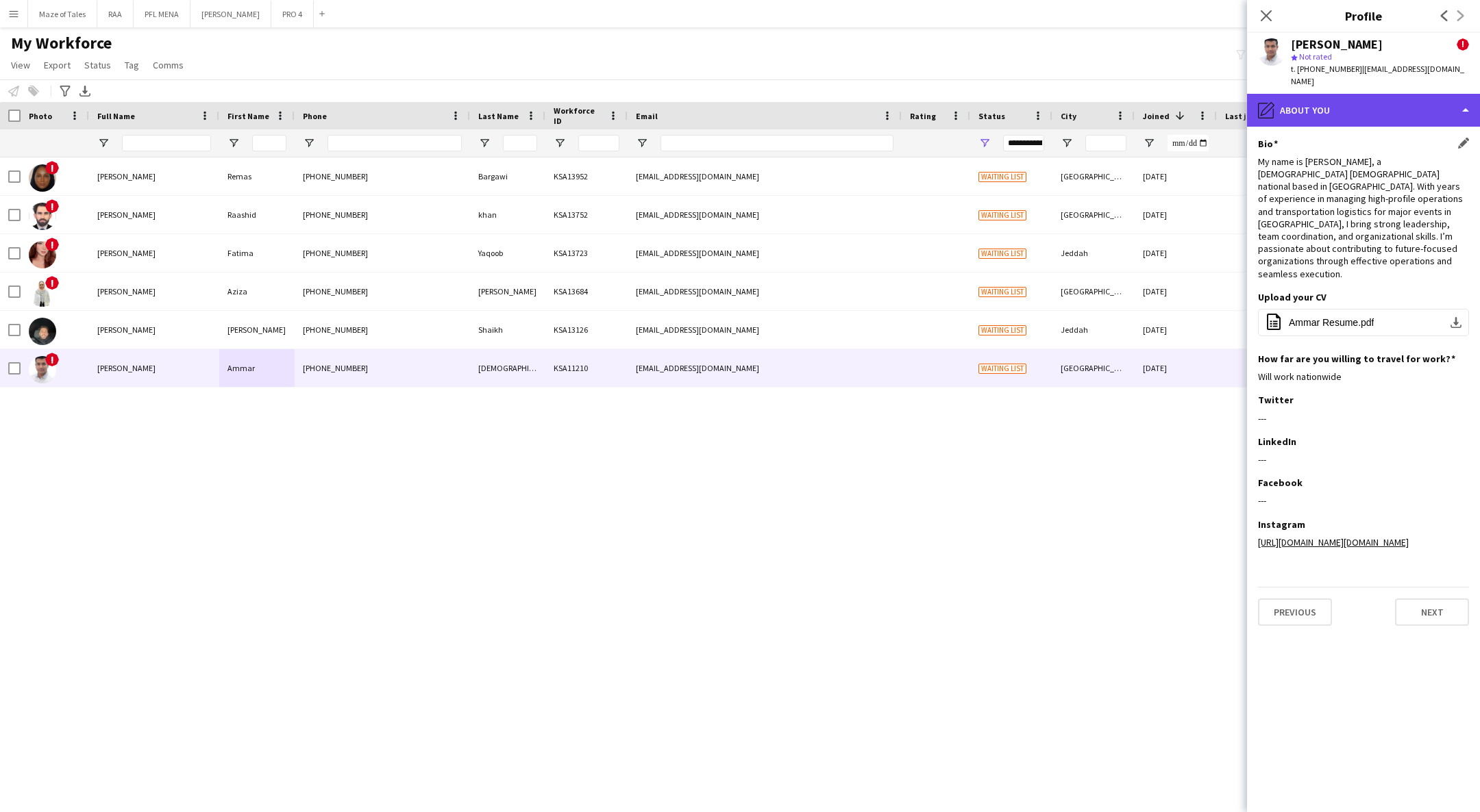
click at [1387, 101] on div "pencil4 About you" at bounding box center [1363, 110] width 233 height 33
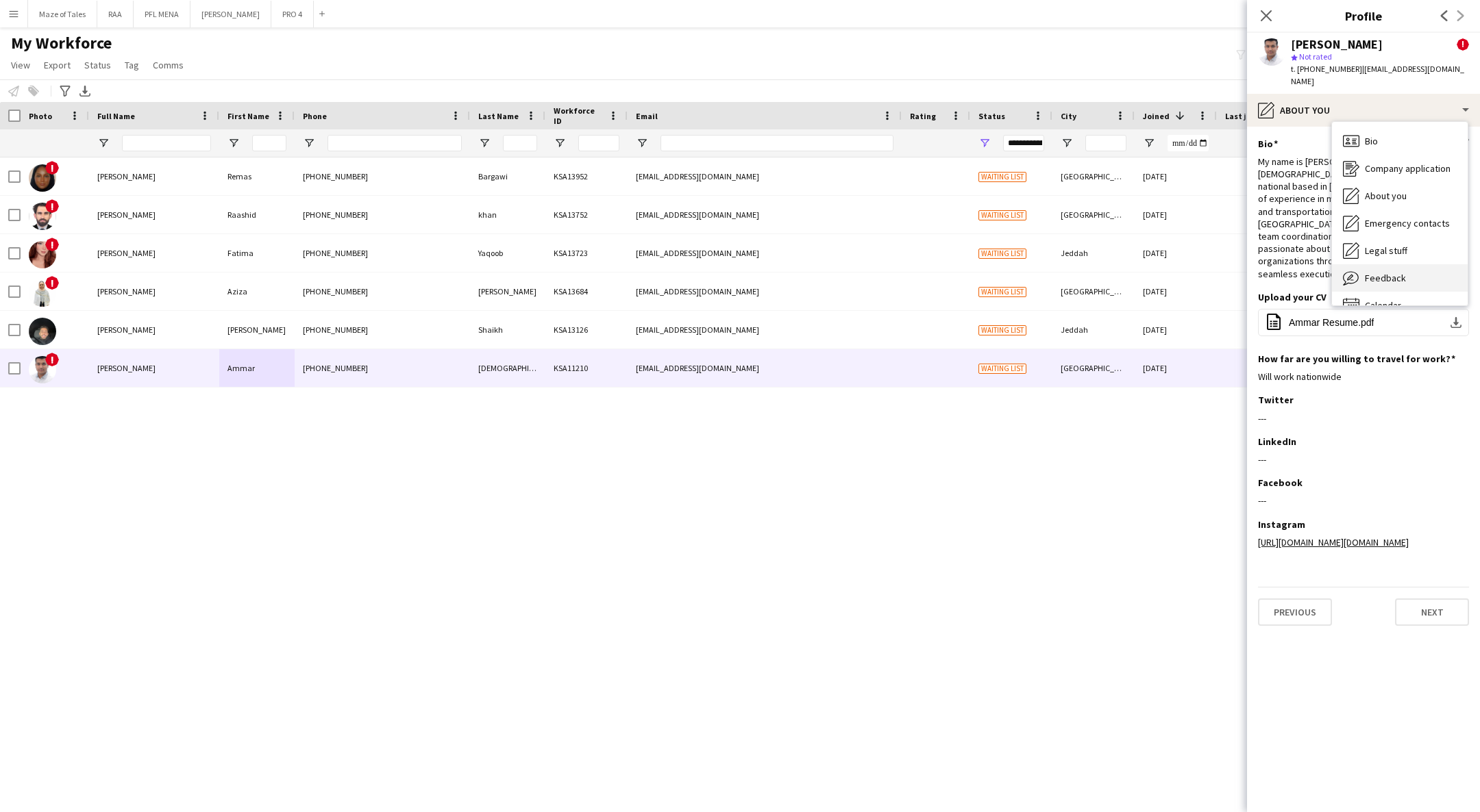
click at [1396, 272] on span "Feedback" at bounding box center [1385, 278] width 41 height 12
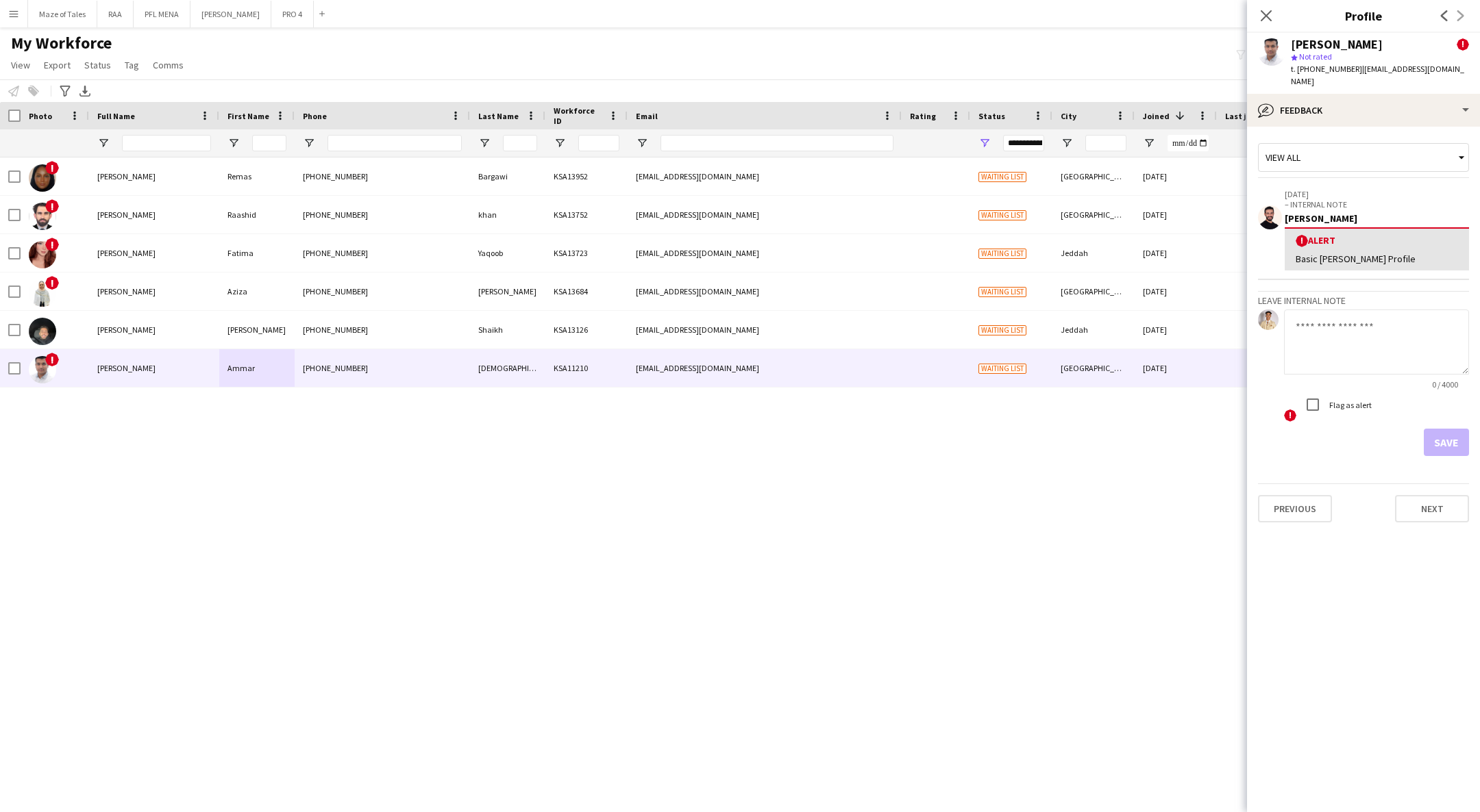
click at [1389, 310] on textarea at bounding box center [1376, 342] width 185 height 65
paste textarea "**********"
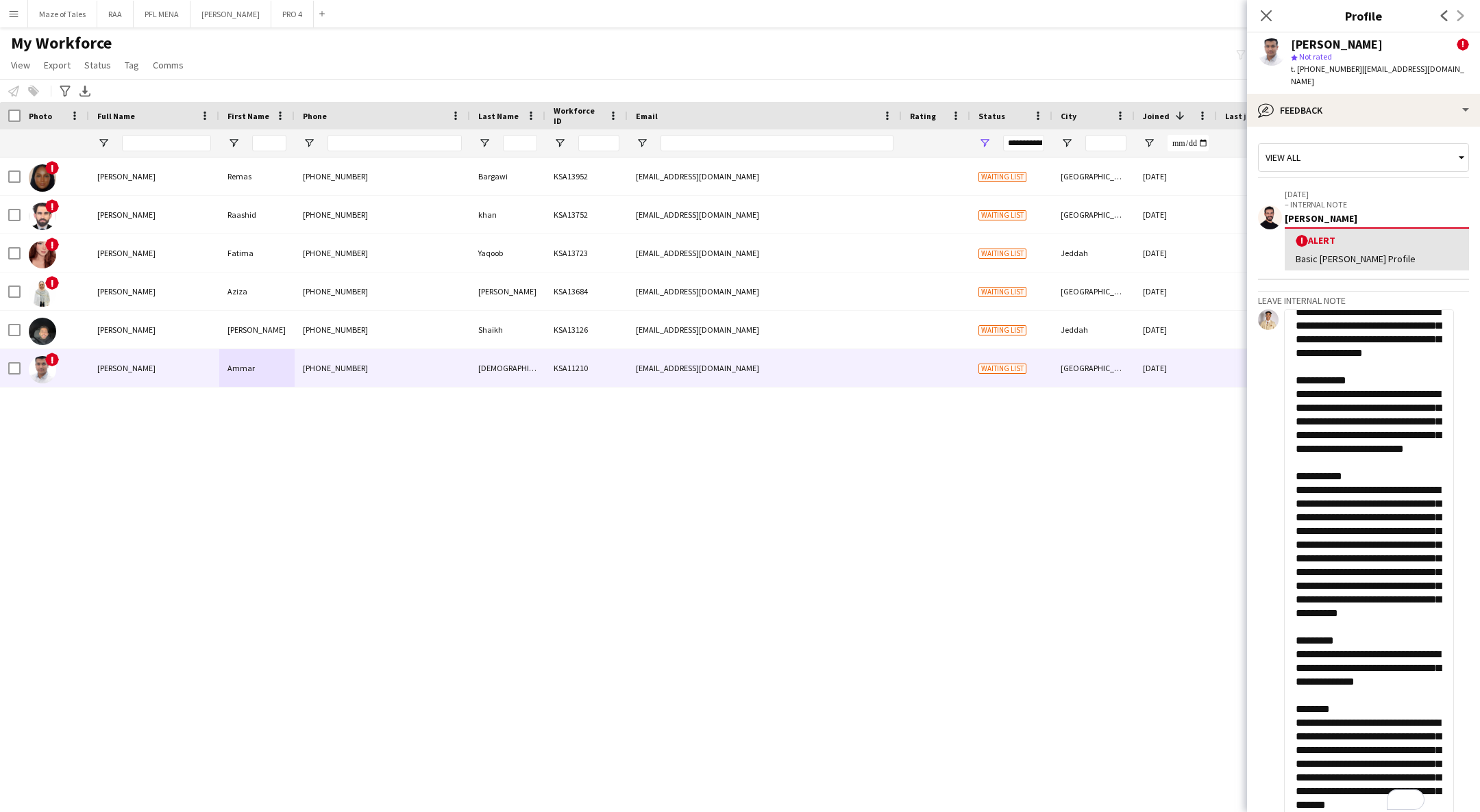
scroll to position [175, 0]
drag, startPoint x: 1465, startPoint y: 351, endPoint x: 1396, endPoint y: 842, distance: 495.8
click at [1396, 811] on html "Menu Boards Boards Boards All jobs Status Workforce Workforce My Workforce Recr…" at bounding box center [740, 406] width 1480 height 812
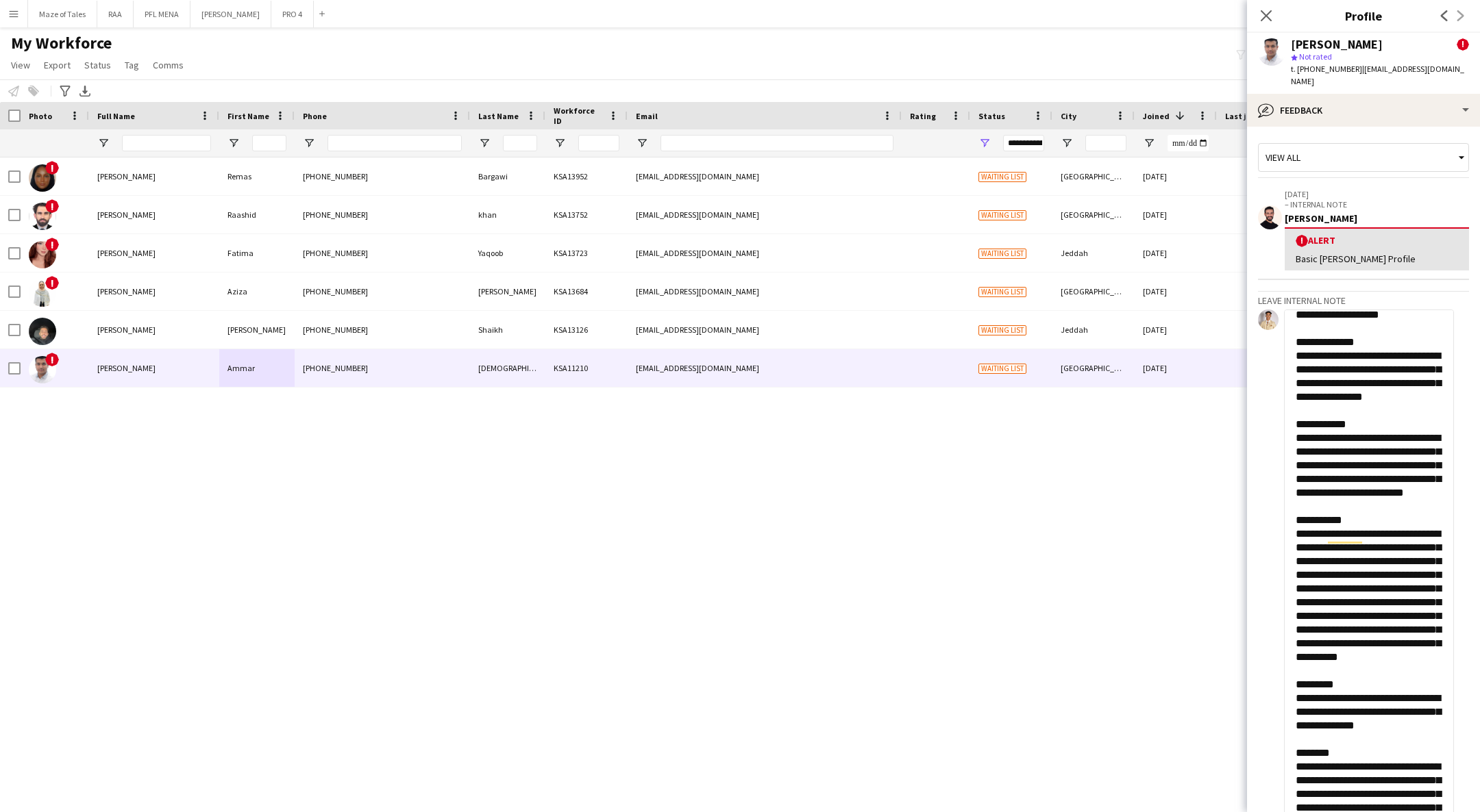
drag, startPoint x: 1412, startPoint y: 395, endPoint x: 1384, endPoint y: 393, distance: 28.1
click at [1384, 393] on textarea "To enrich screen reader interactions, please activate Accessibility in Grammarl…" at bounding box center [1369, 588] width 170 height 556
click at [1393, 392] on textarea "To enrich screen reader interactions, please activate Accessibility in Grammarl…" at bounding box center [1369, 588] width 170 height 556
click at [1354, 394] on textarea "To enrich screen reader interactions, please activate Accessibility in Grammarl…" at bounding box center [1369, 588] width 170 height 556
click at [1350, 395] on textarea "To enrich screen reader interactions, please activate Accessibility in Grammarl…" at bounding box center [1369, 588] width 170 height 556
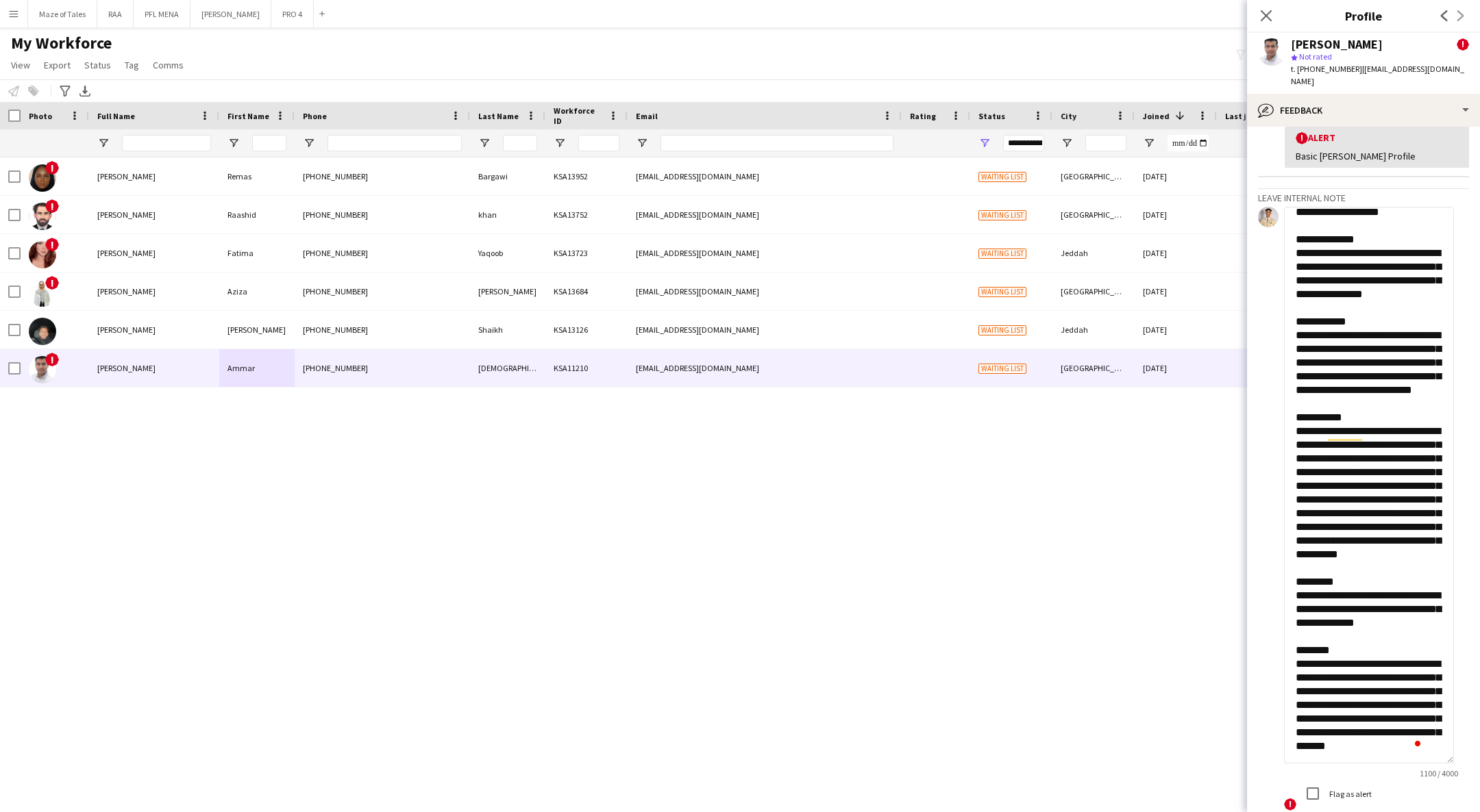
scroll to position [103, 0]
click at [1388, 430] on textarea "To enrich screen reader interactions, please activate Accessibility in Grammarl…" at bounding box center [1369, 484] width 170 height 556
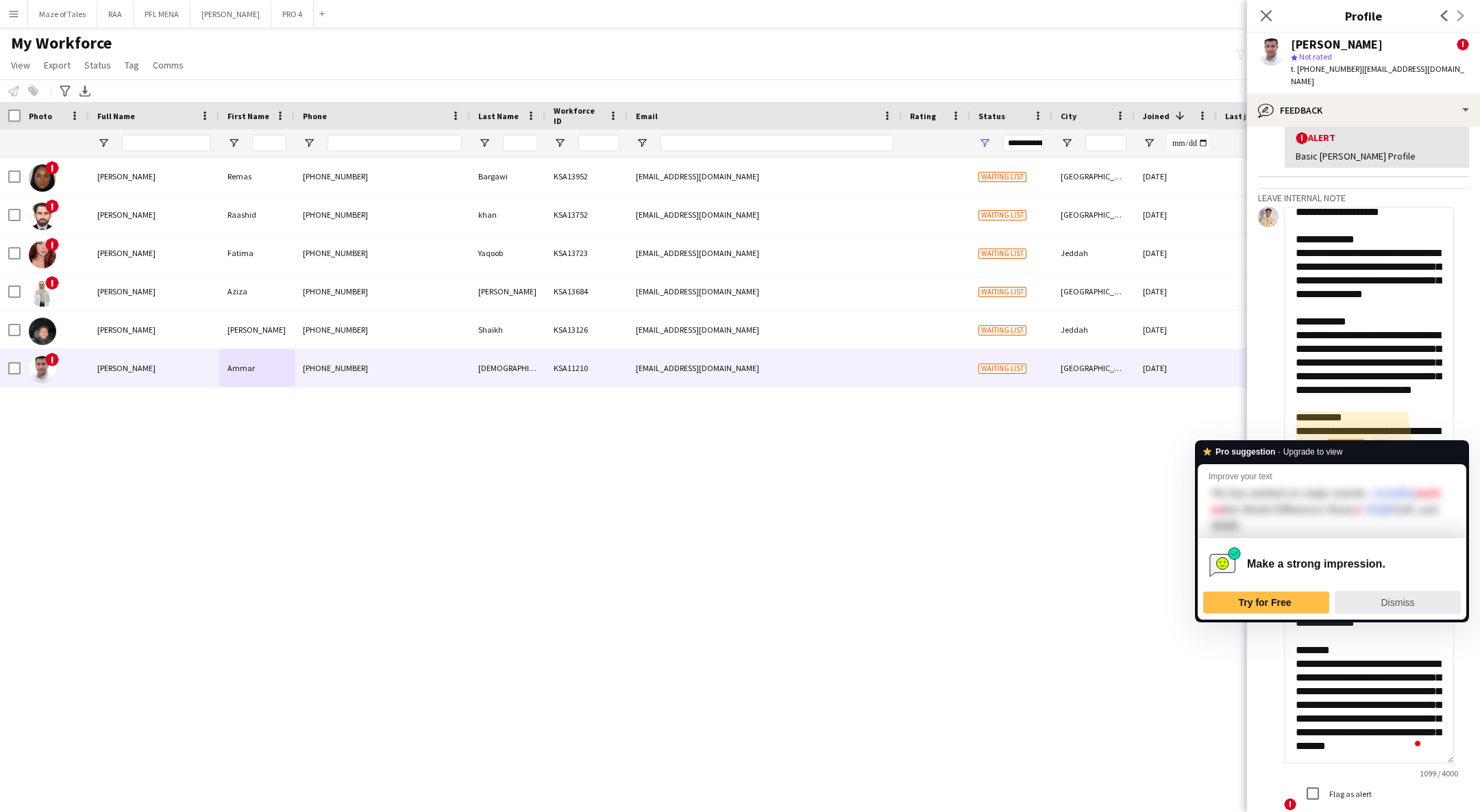
click at [1389, 598] on span "Dismiss" at bounding box center [1397, 603] width 33 height 11
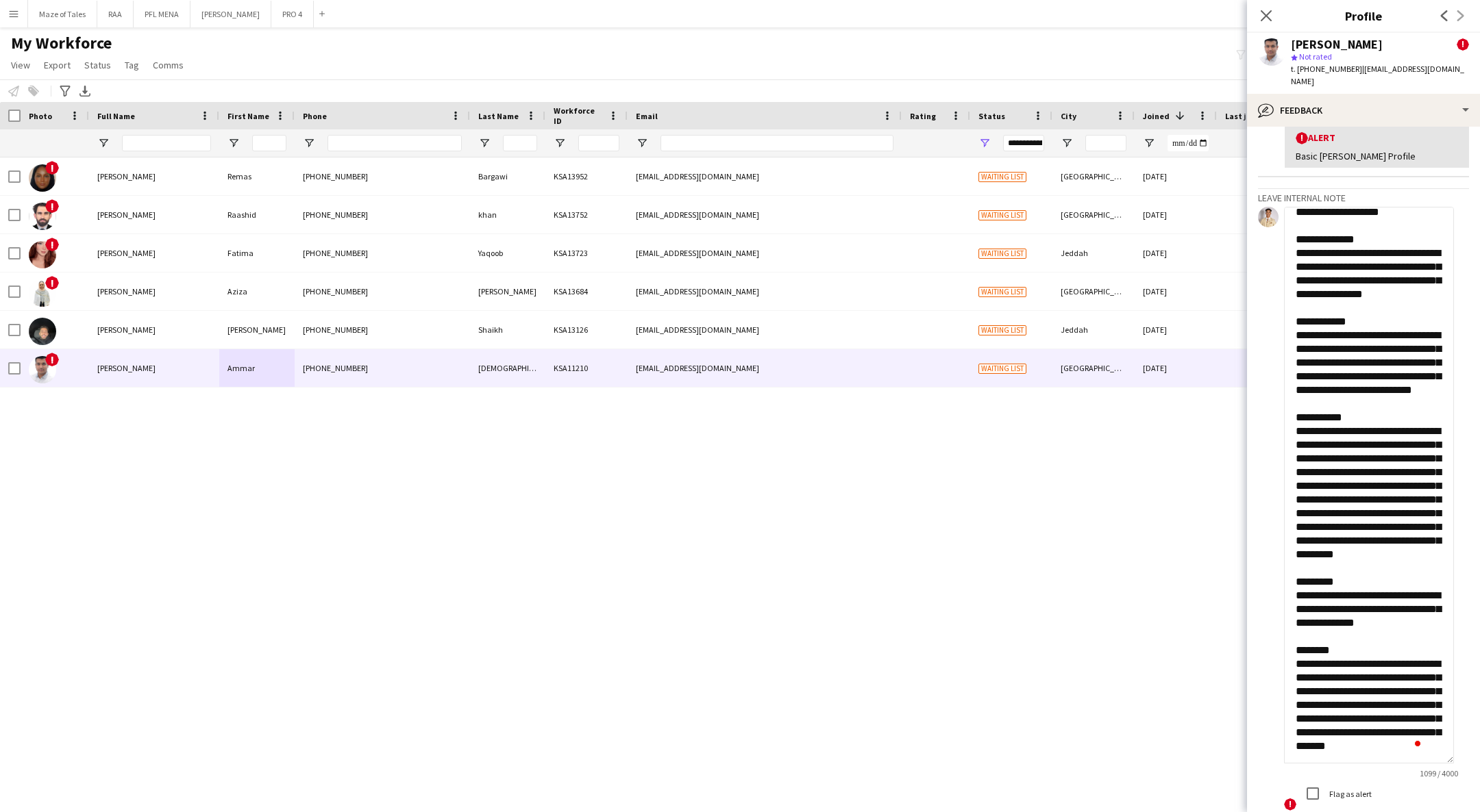
scroll to position [197, 0]
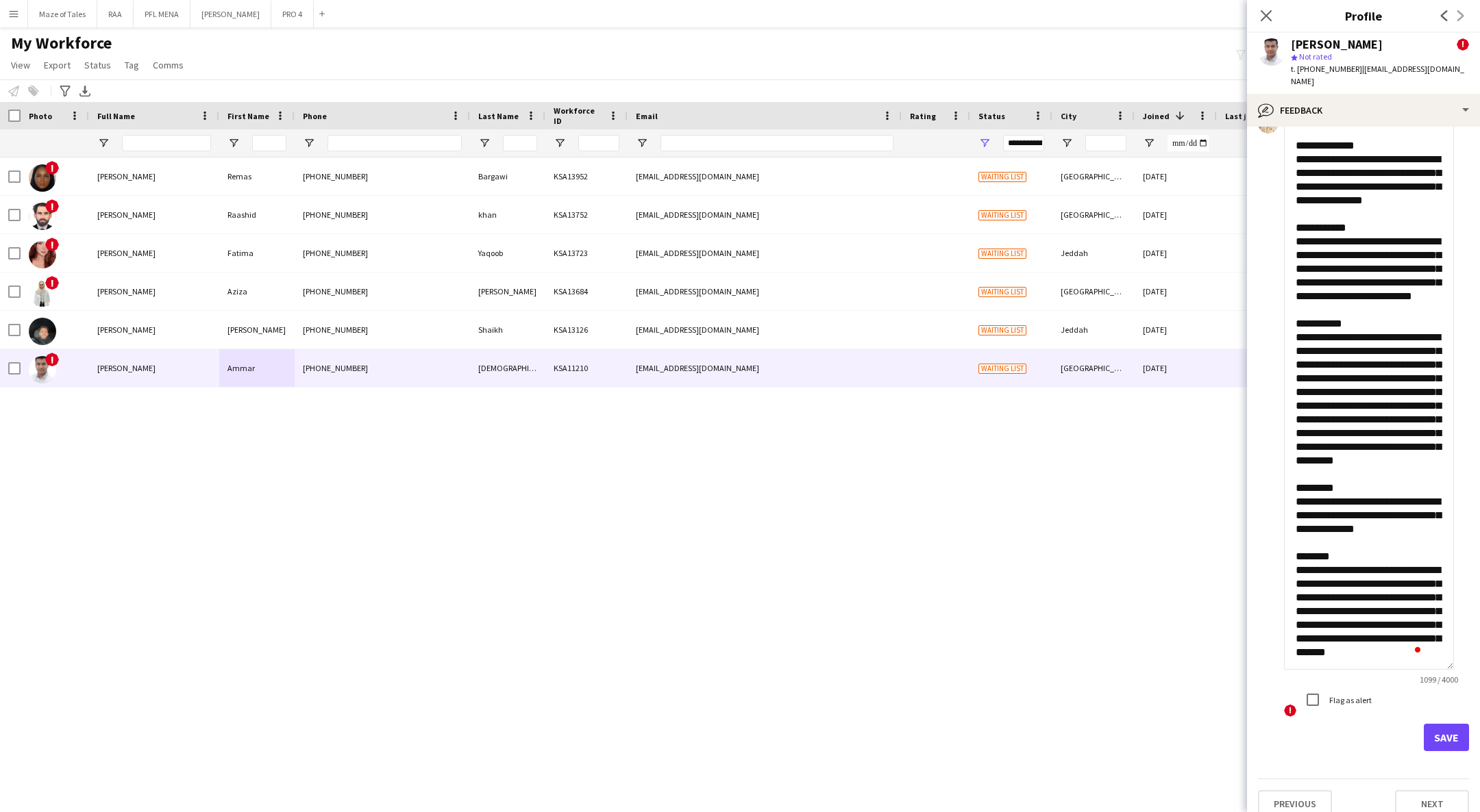
type textarea "**********"
click at [1428, 724] on button "Save" at bounding box center [1446, 737] width 46 height 28
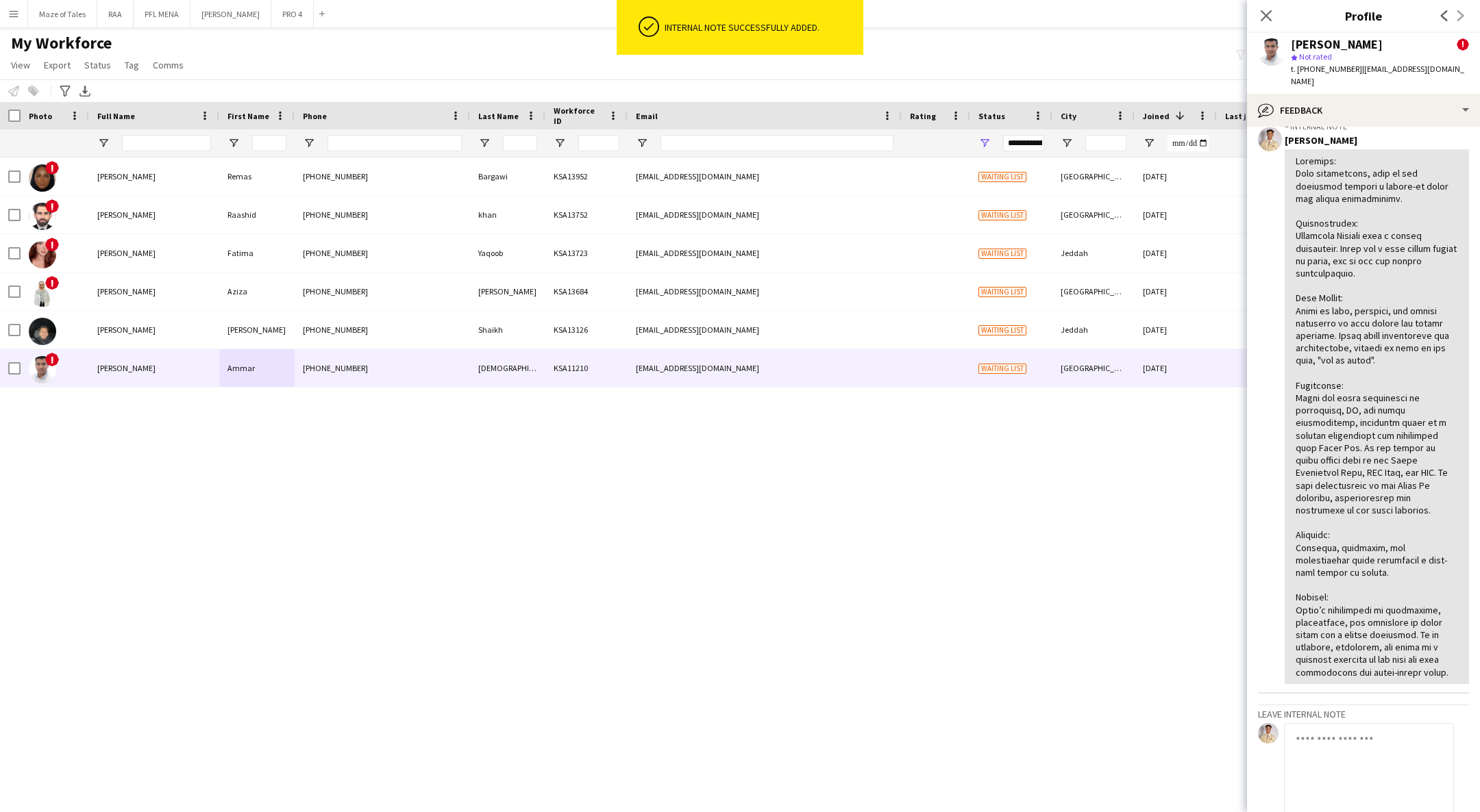
scroll to position [804, 0]
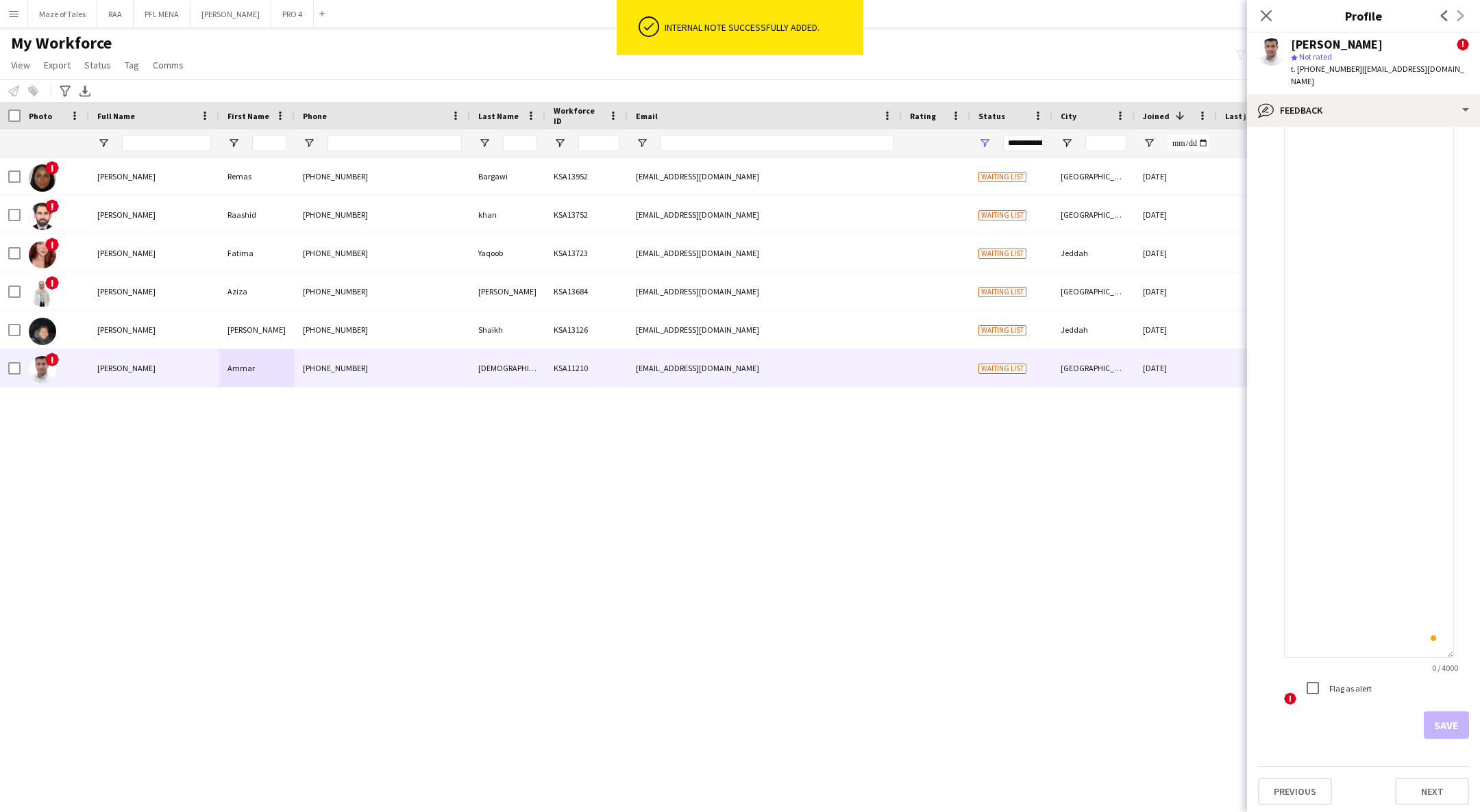
click at [1383, 454] on textarea "To enrich screen reader interactions, please activate Accessibility in Grammarl…" at bounding box center [1369, 379] width 170 height 556
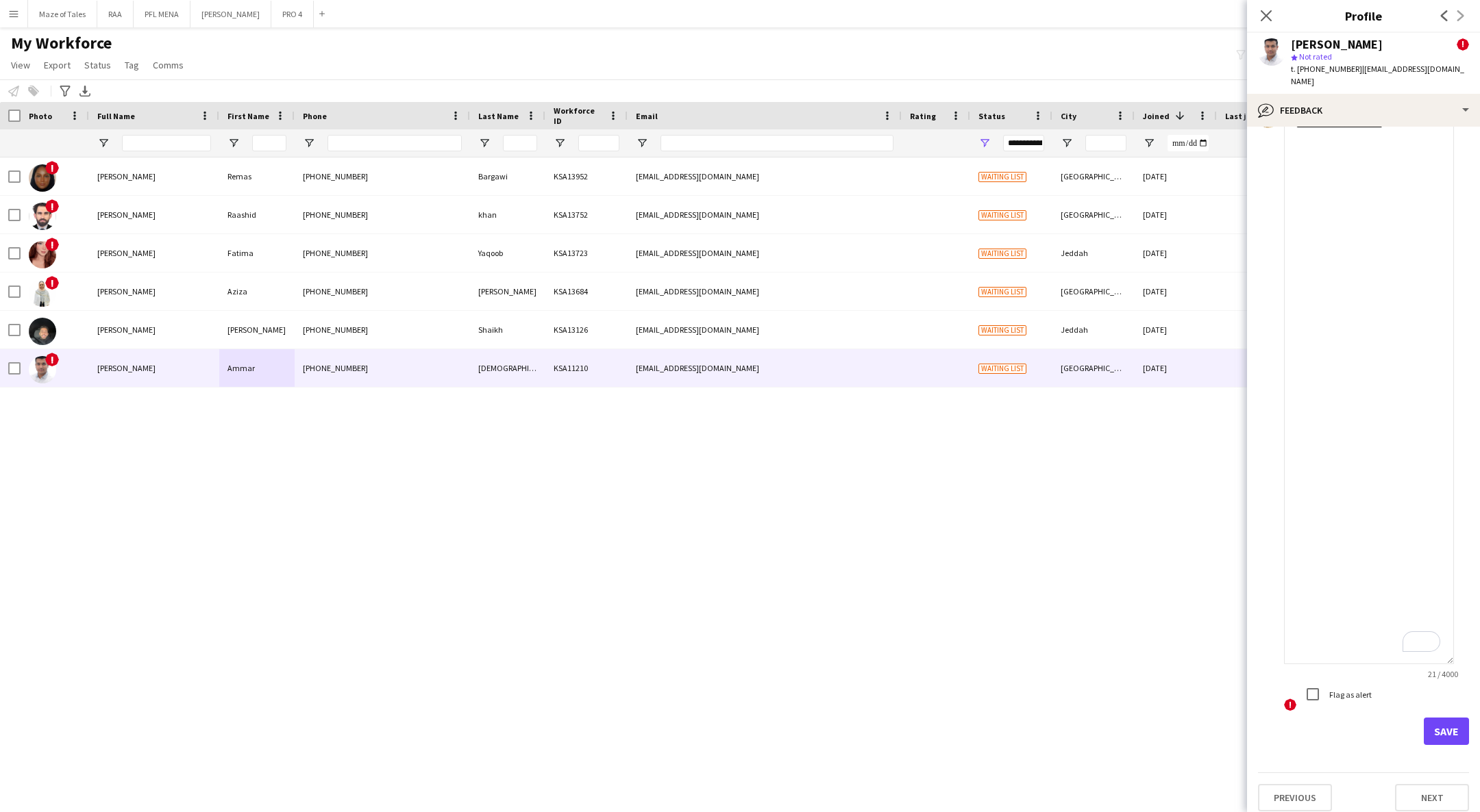
type textarea "**********"
click at [1443, 729] on button "Save" at bounding box center [1446, 731] width 46 height 28
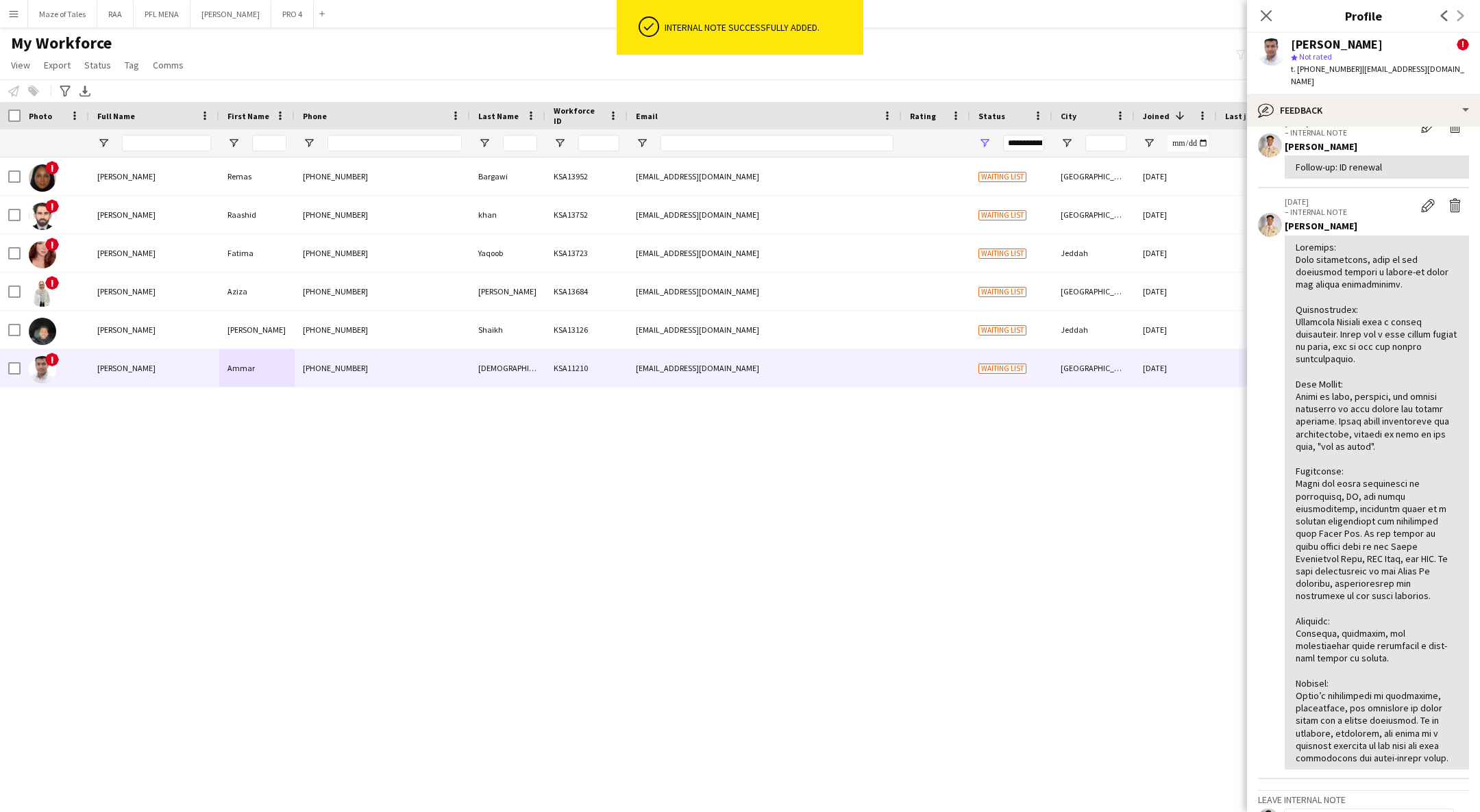
scroll to position [878, 0]
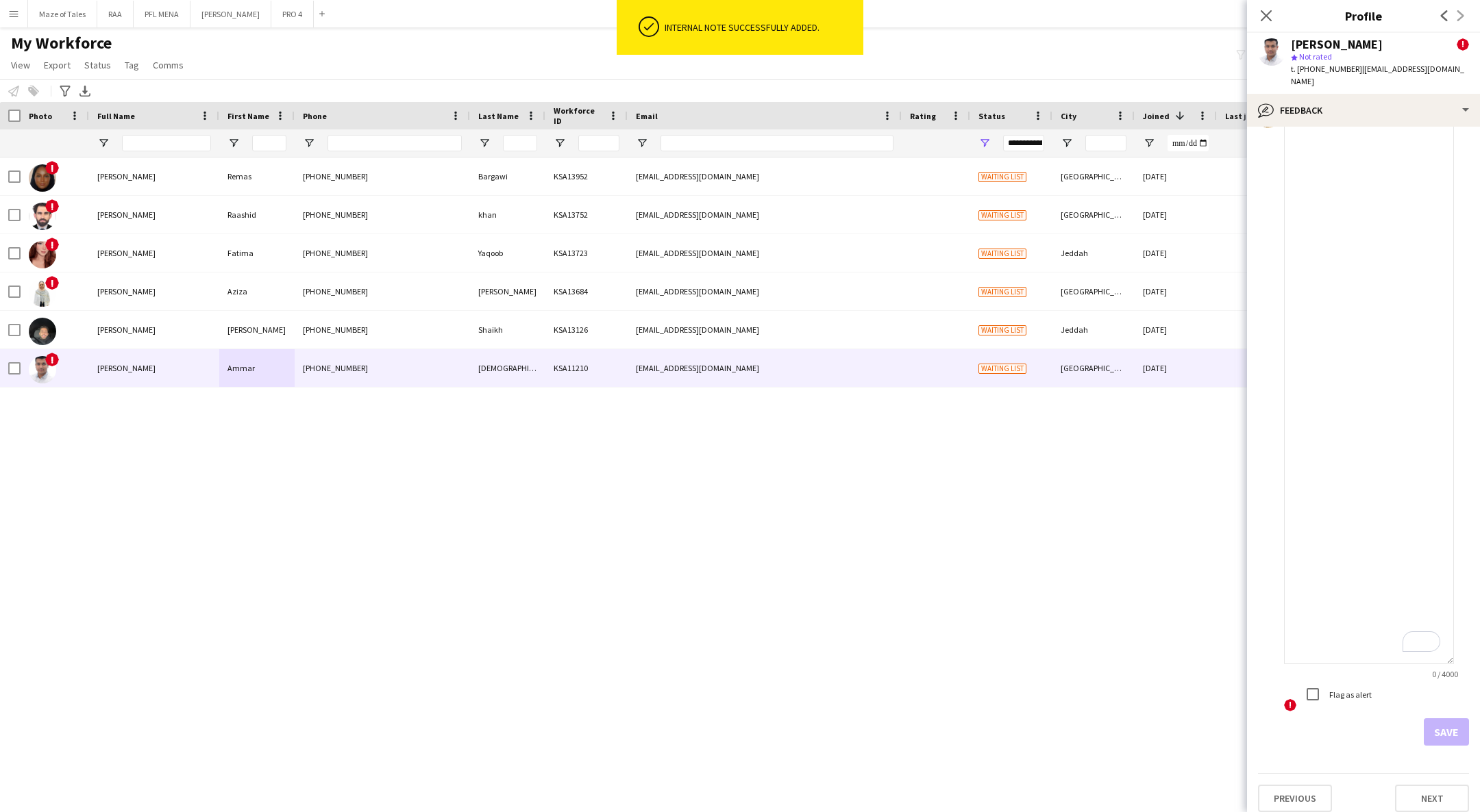
click at [1357, 115] on textarea "To enrich screen reader interactions, please activate Accessibility in Grammarl…" at bounding box center [1369, 385] width 170 height 556
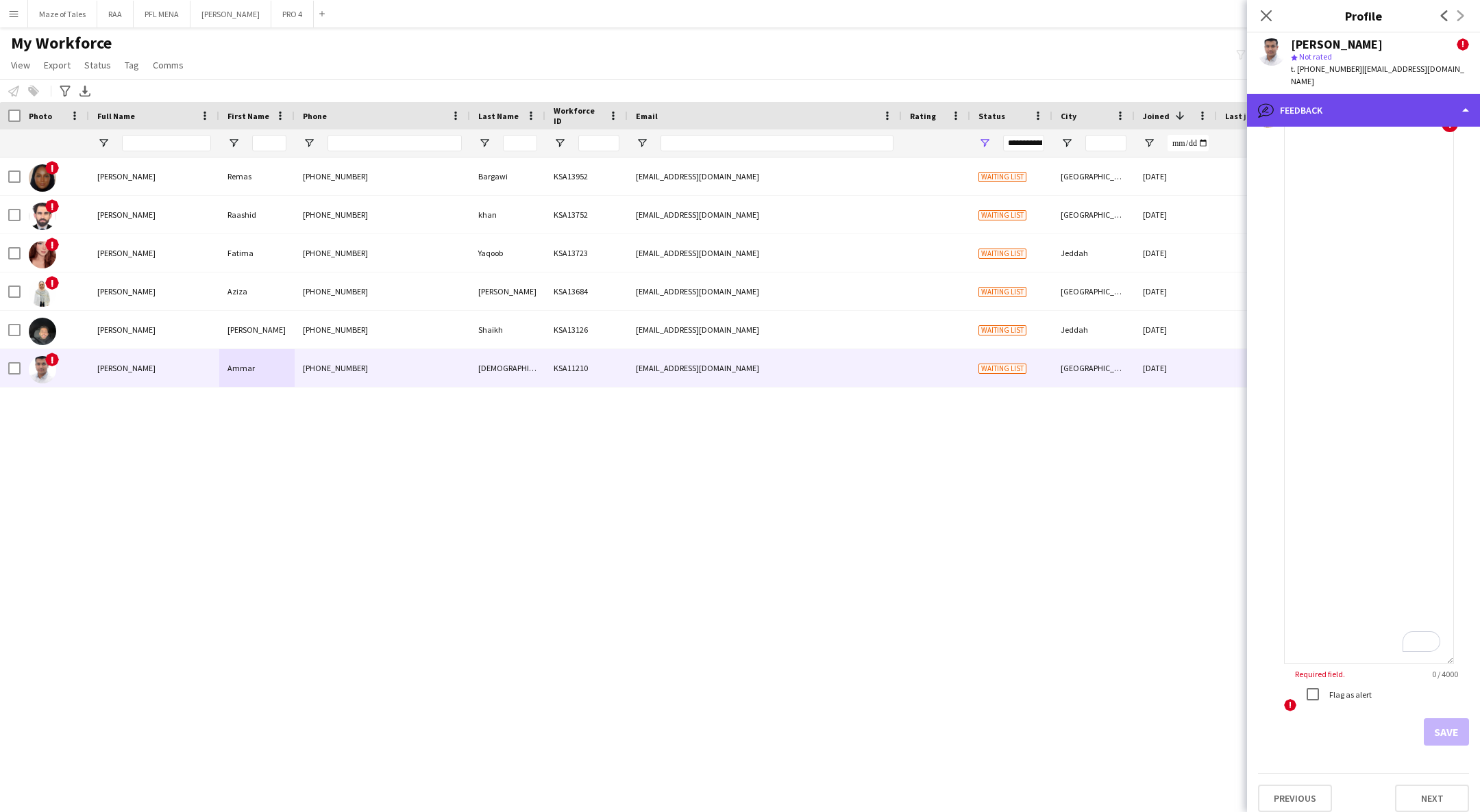
click at [1385, 101] on div "bubble-pencil Feedback" at bounding box center [1363, 110] width 233 height 33
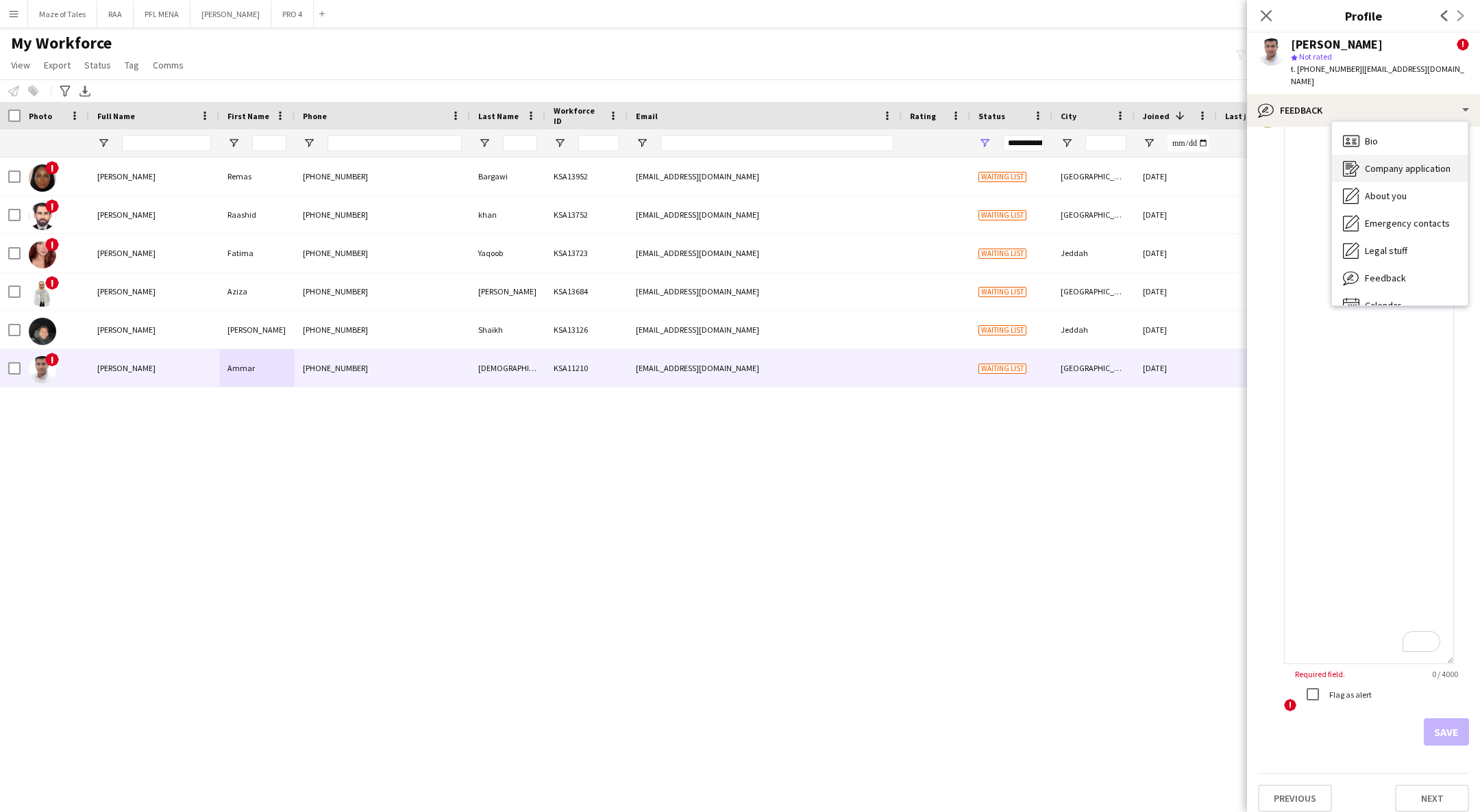
click at [1397, 163] on span "Company application" at bounding box center [1408, 168] width 86 height 12
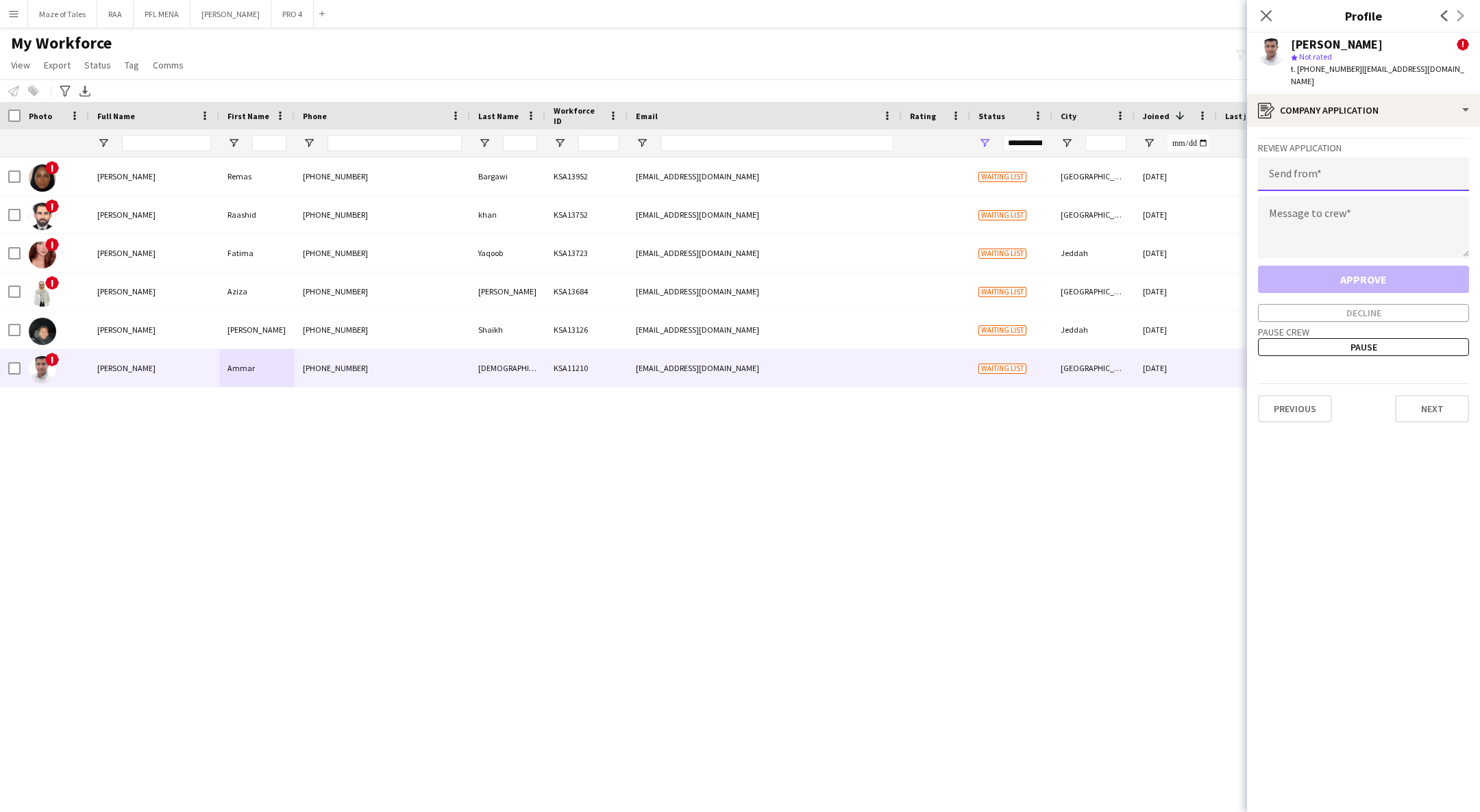
click at [1387, 172] on input "email" at bounding box center [1363, 174] width 211 height 34
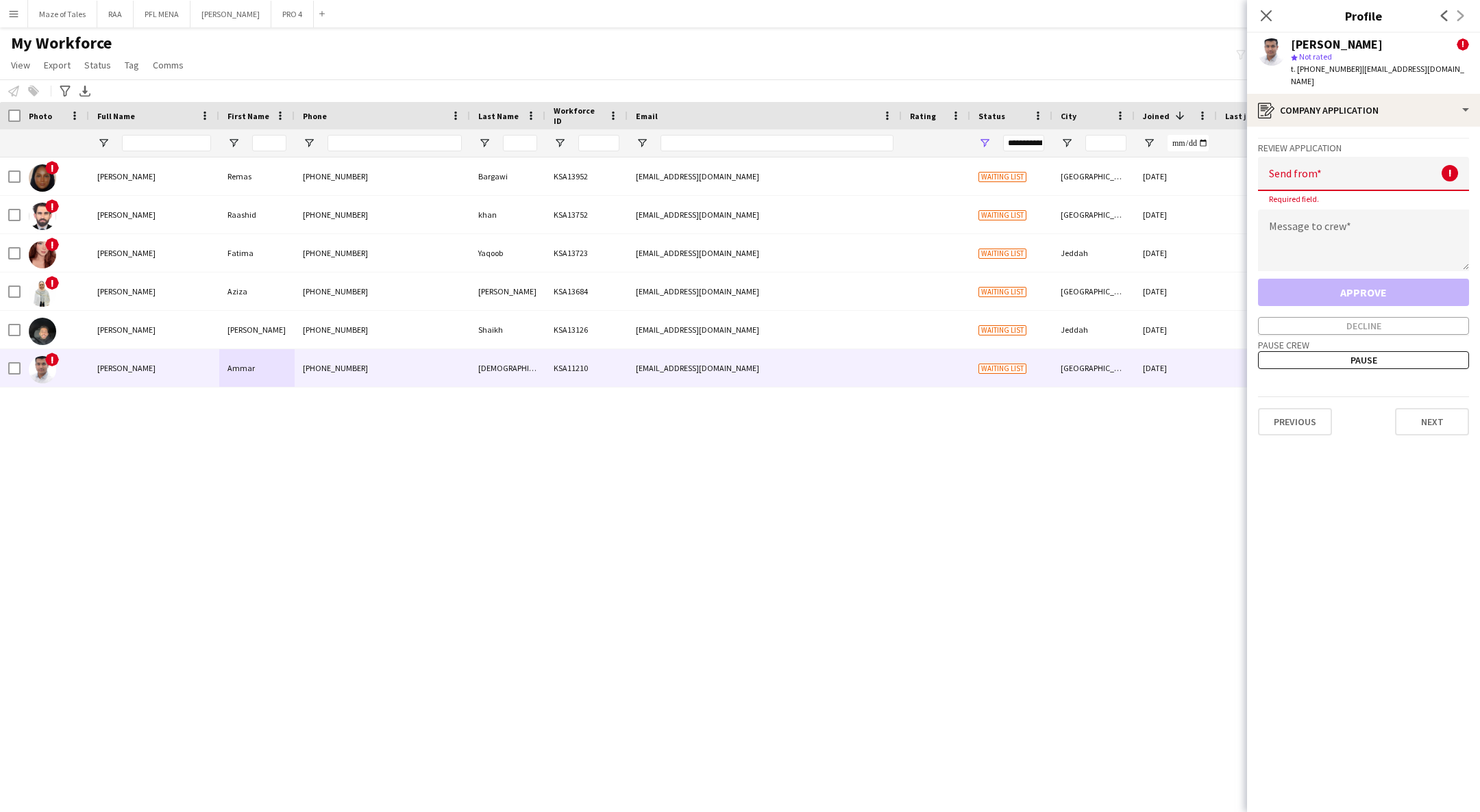
click at [1392, 170] on input "email" at bounding box center [1363, 174] width 211 height 34
paste input "**********"
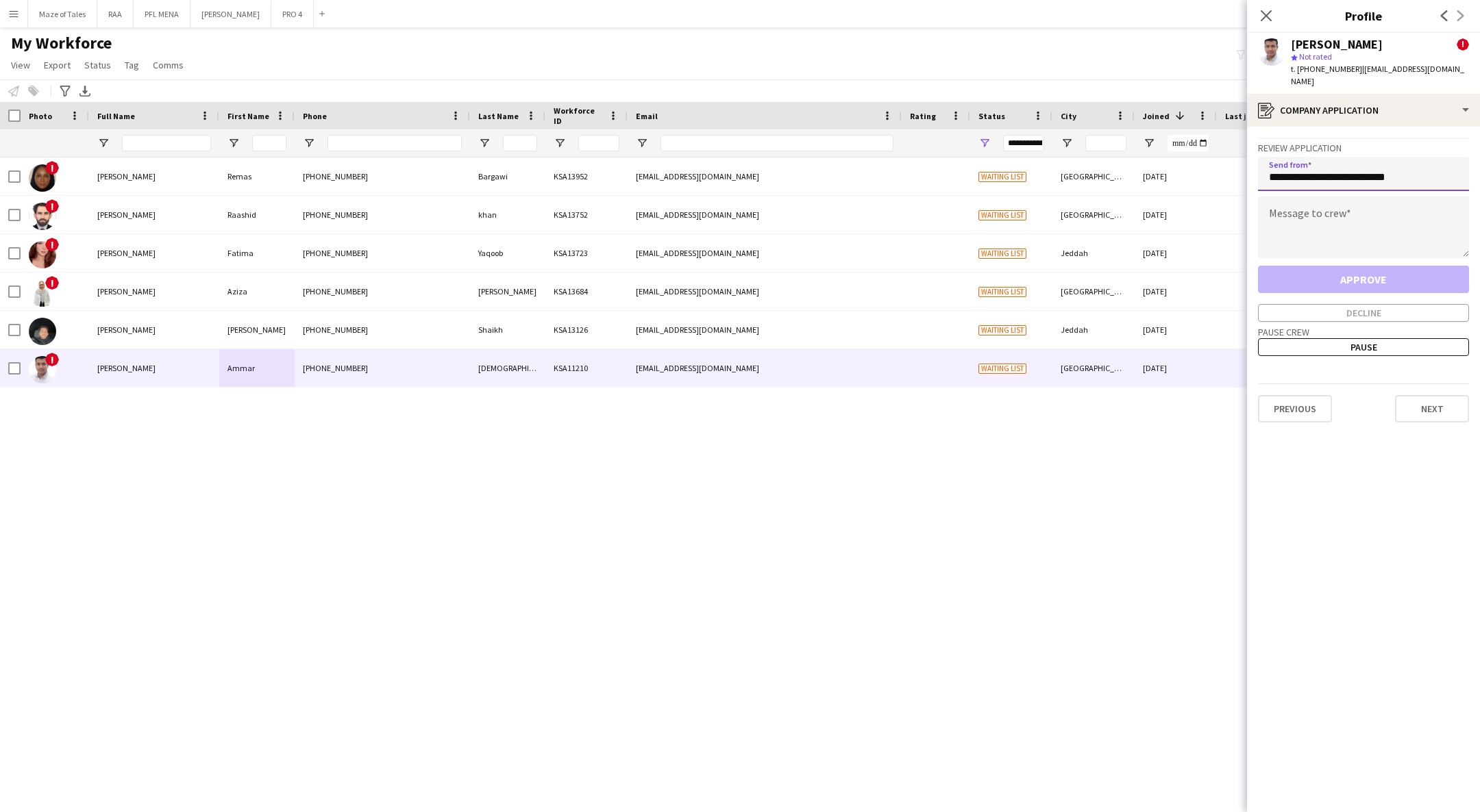
type input "**********"
click at [1365, 197] on textarea at bounding box center [1363, 227] width 211 height 62
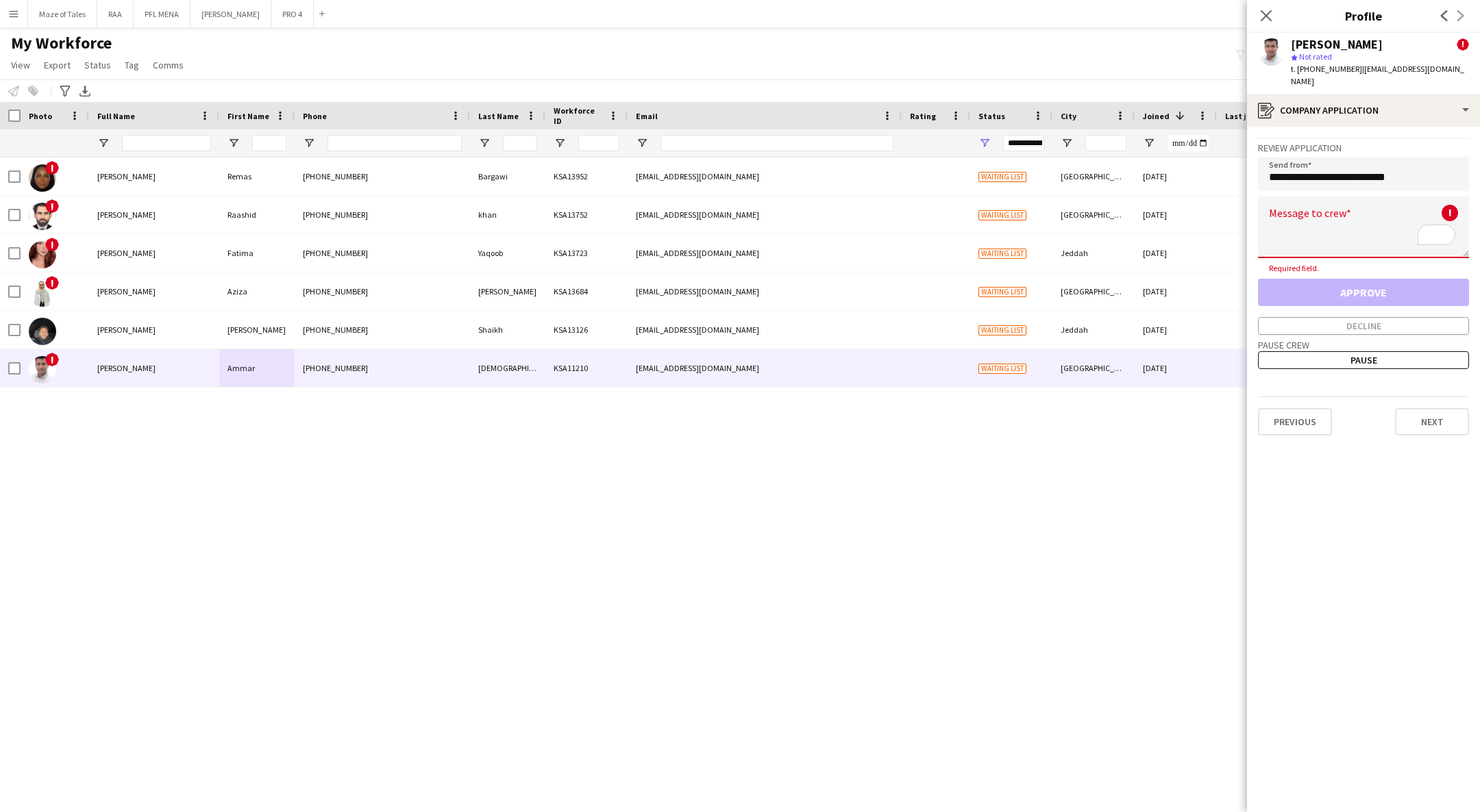
click at [1474, 193] on app-crew-profile-application "**********" at bounding box center [1363, 469] width 233 height 686
click at [1393, 222] on textarea "To enrich screen reader interactions, please activate Accessibility in Grammarl…" at bounding box center [1363, 227] width 211 height 62
paste textarea "**********"
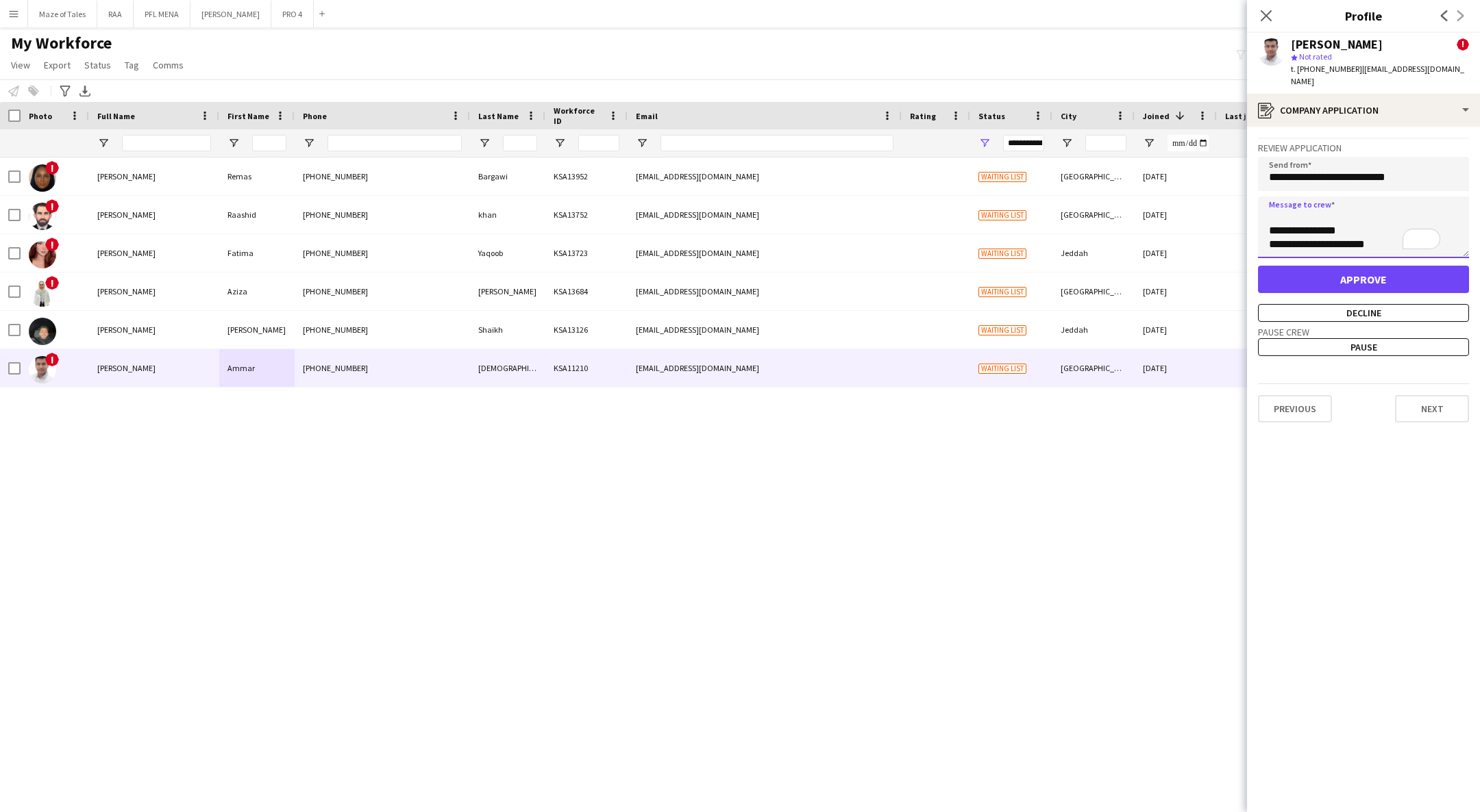
type textarea "**********"
click at [1378, 265] on button "Approve" at bounding box center [1363, 279] width 211 height 28
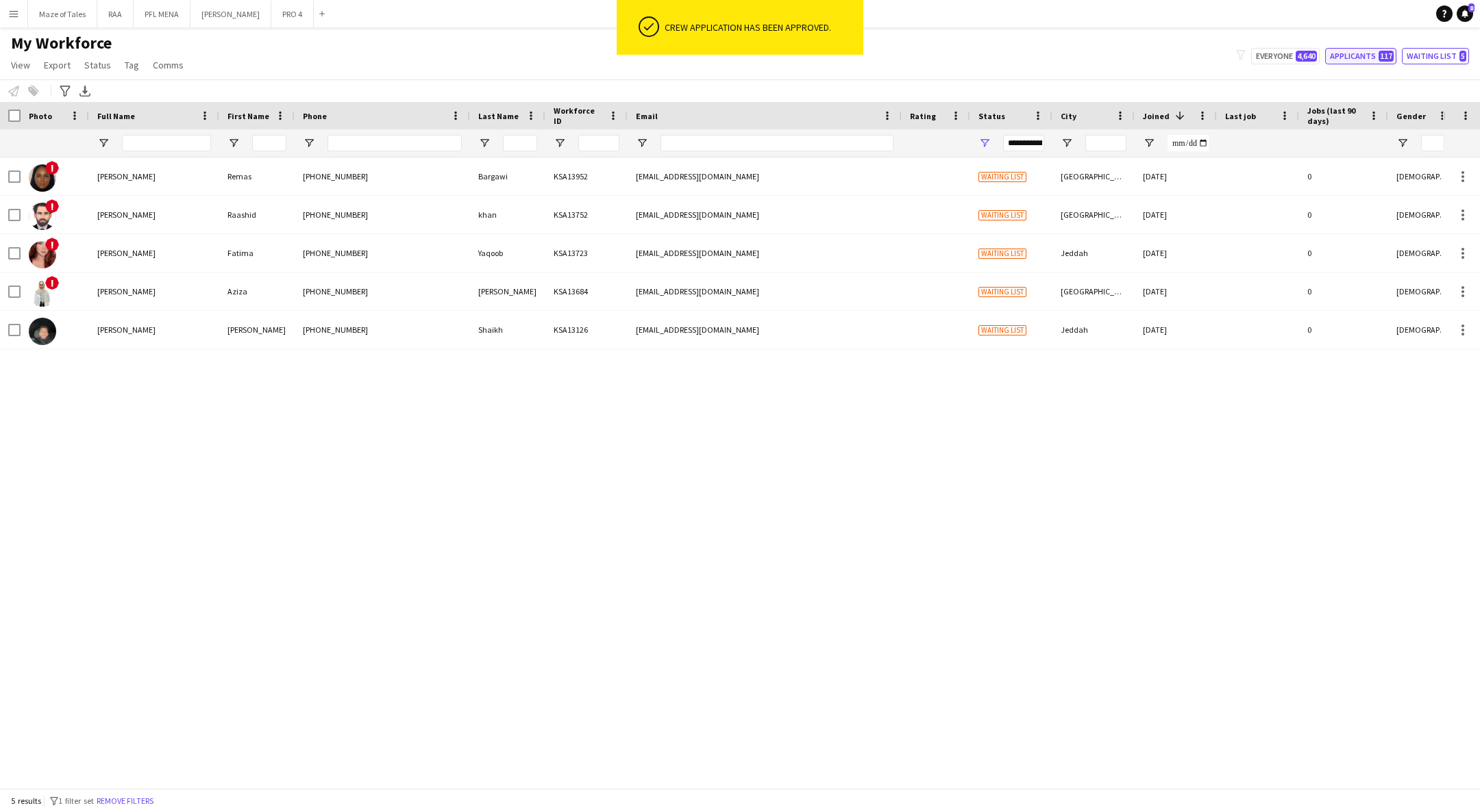
click at [1361, 56] on button "Applicants 117" at bounding box center [1360, 55] width 71 height 16
type input "**********"
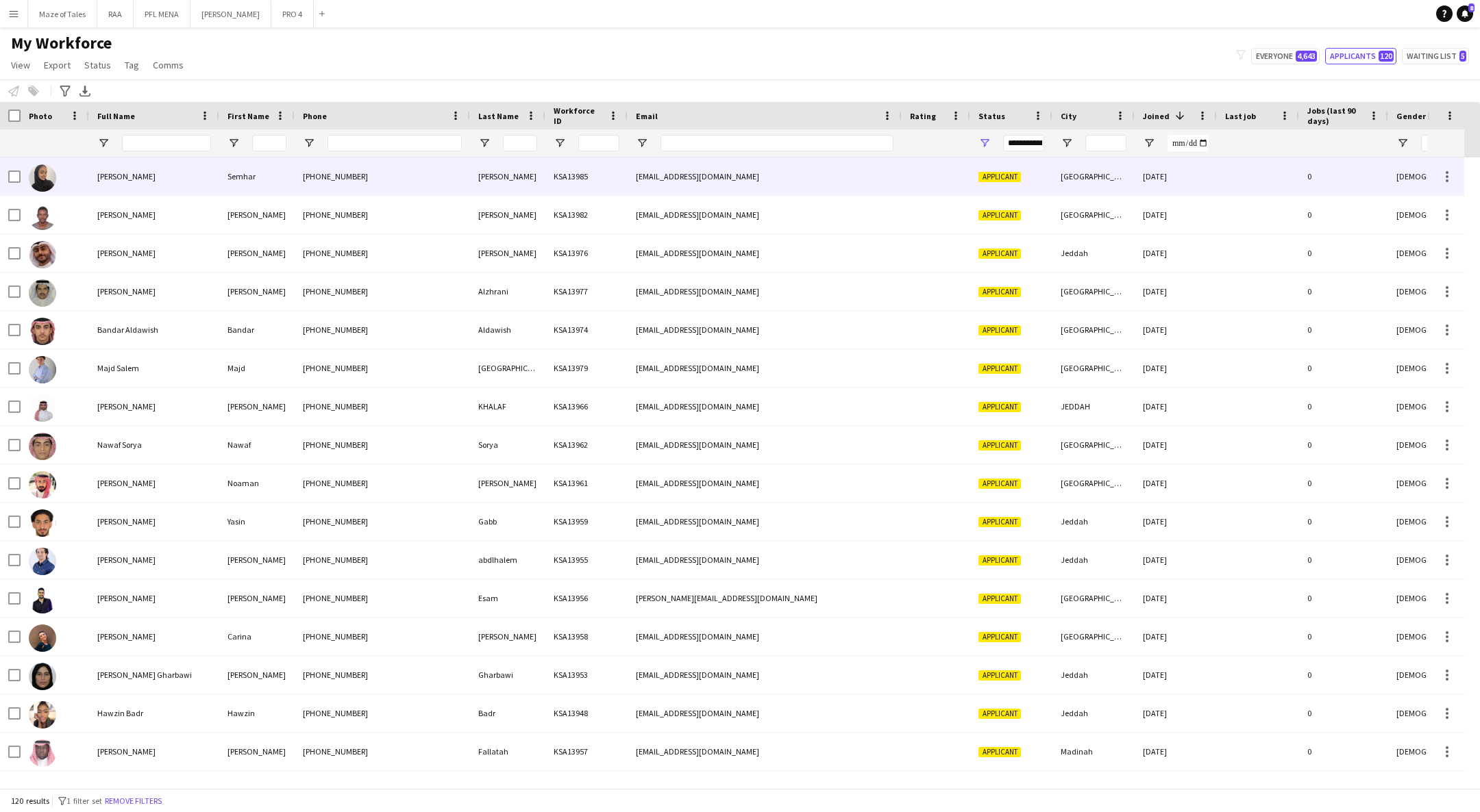
click at [226, 177] on div "Semhar" at bounding box center [256, 177] width 75 height 38
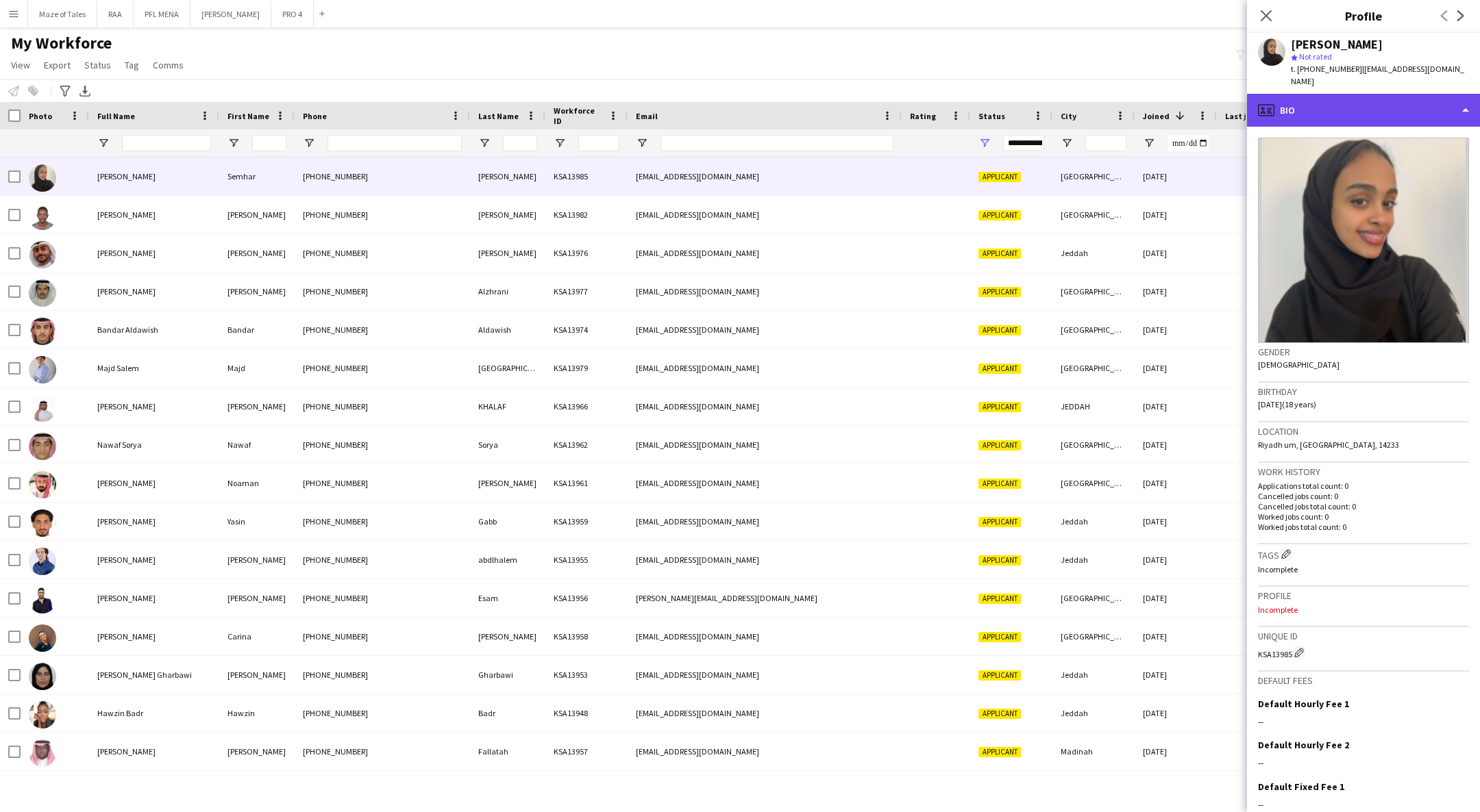
click at [1408, 102] on div "profile Bio" at bounding box center [1363, 110] width 233 height 33
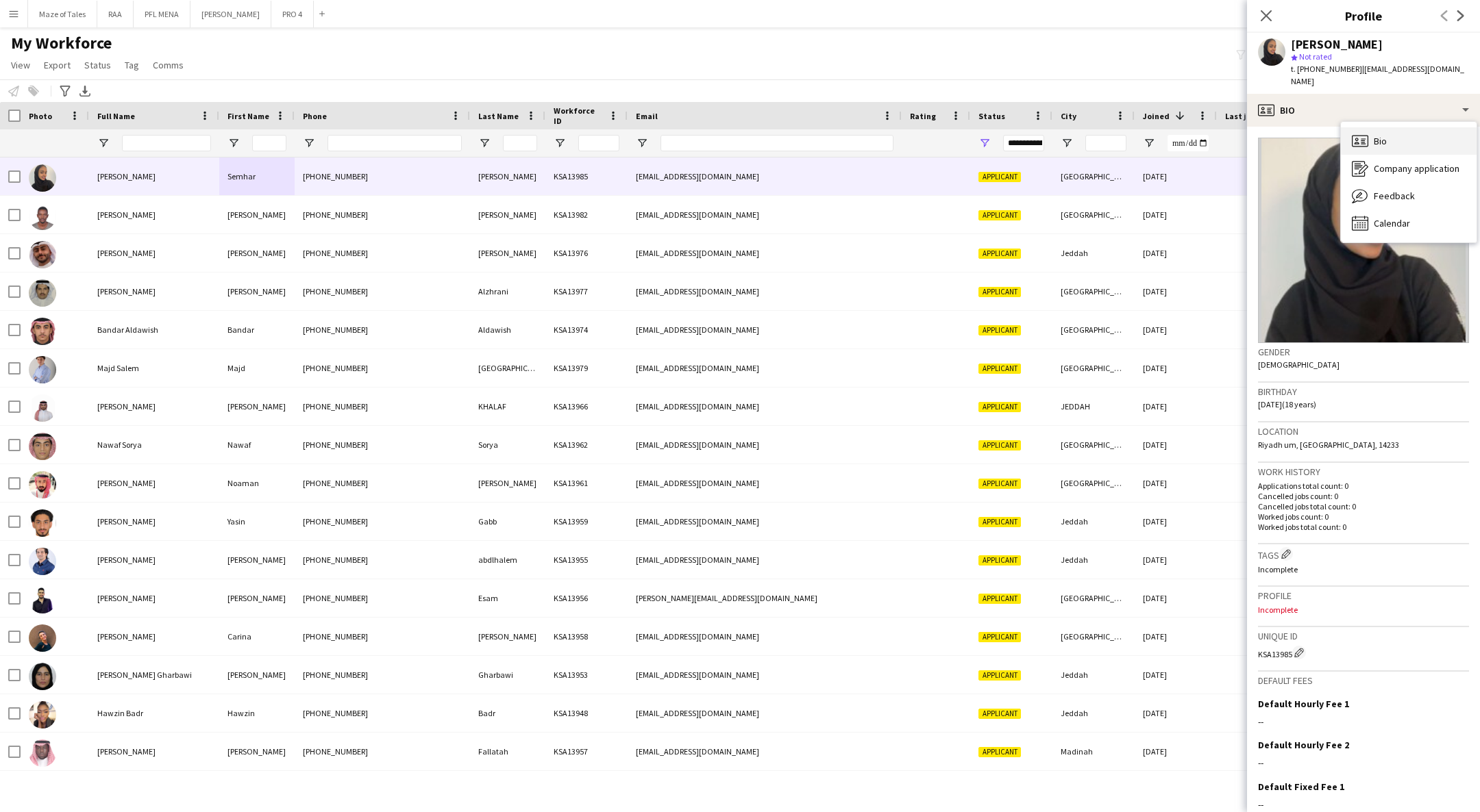
click at [1423, 127] on div "Bio Bio" at bounding box center [1408, 141] width 136 height 28
click at [1269, 21] on icon "Close pop-in" at bounding box center [1266, 15] width 13 height 13
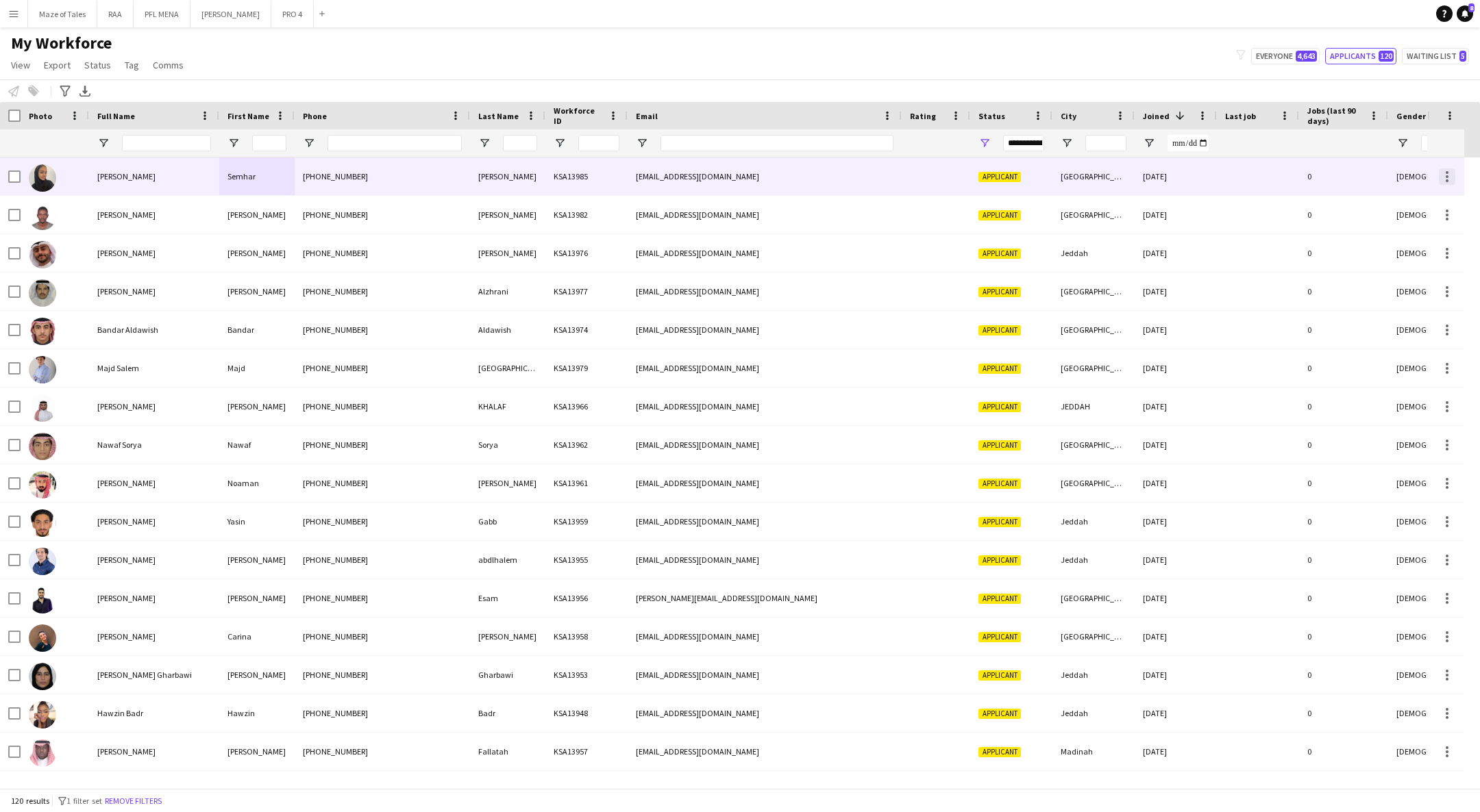
click at [1443, 172] on div at bounding box center [1446, 176] width 16 height 16
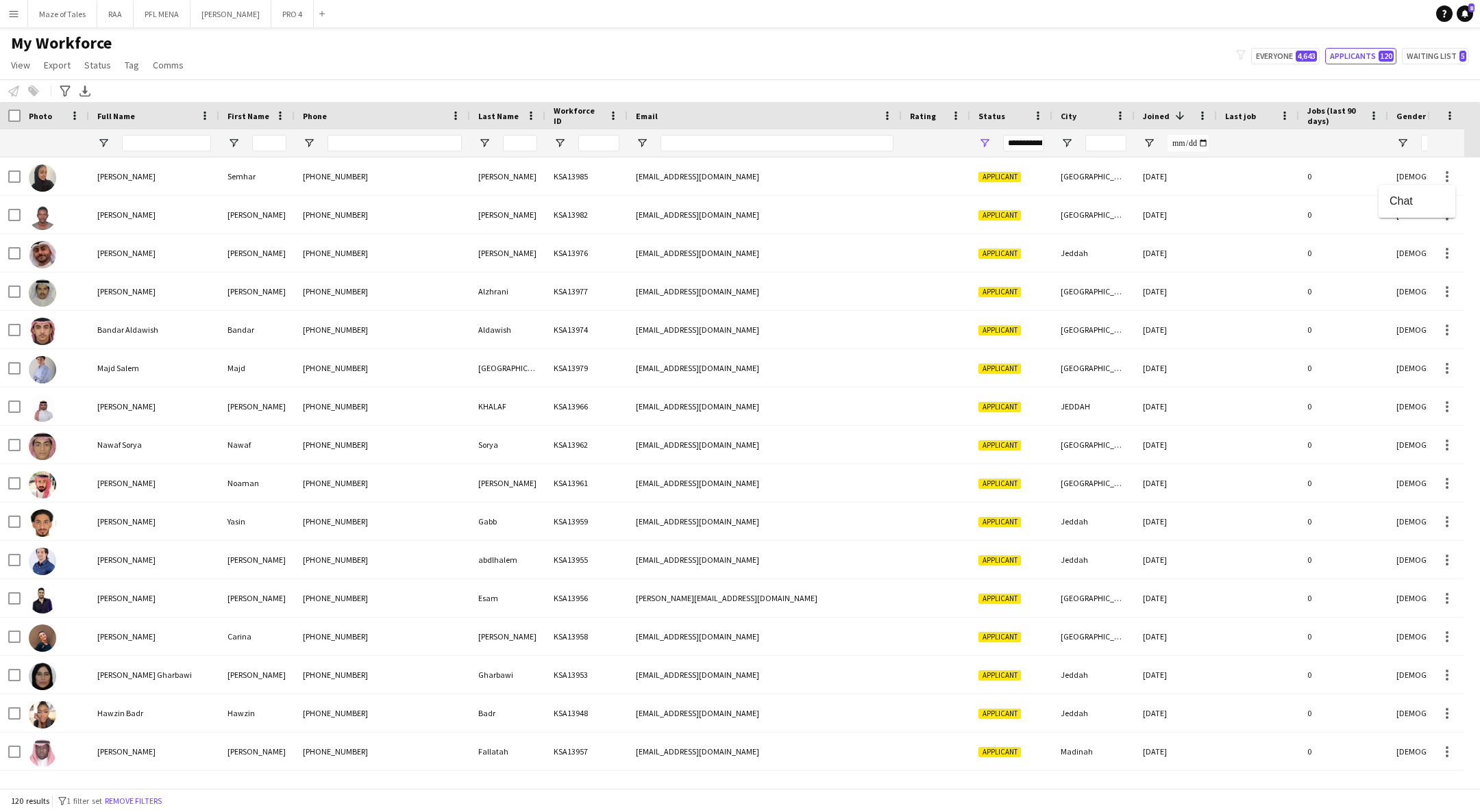
click at [1007, 175] on div at bounding box center [740, 406] width 1480 height 812
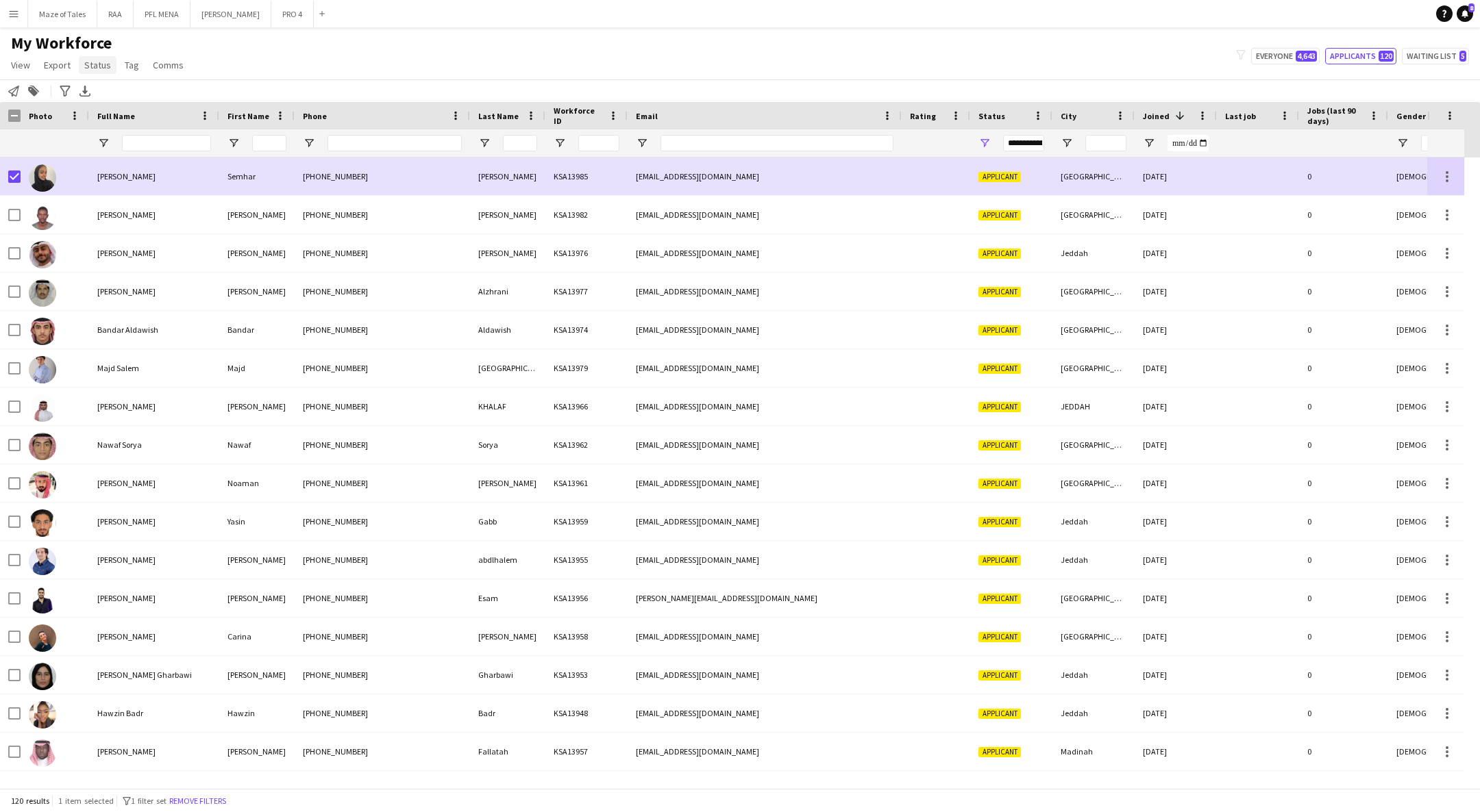
click at [105, 65] on span "Status" at bounding box center [98, 65] width 27 height 12
click at [126, 99] on link "Edit" at bounding box center [127, 94] width 96 height 29
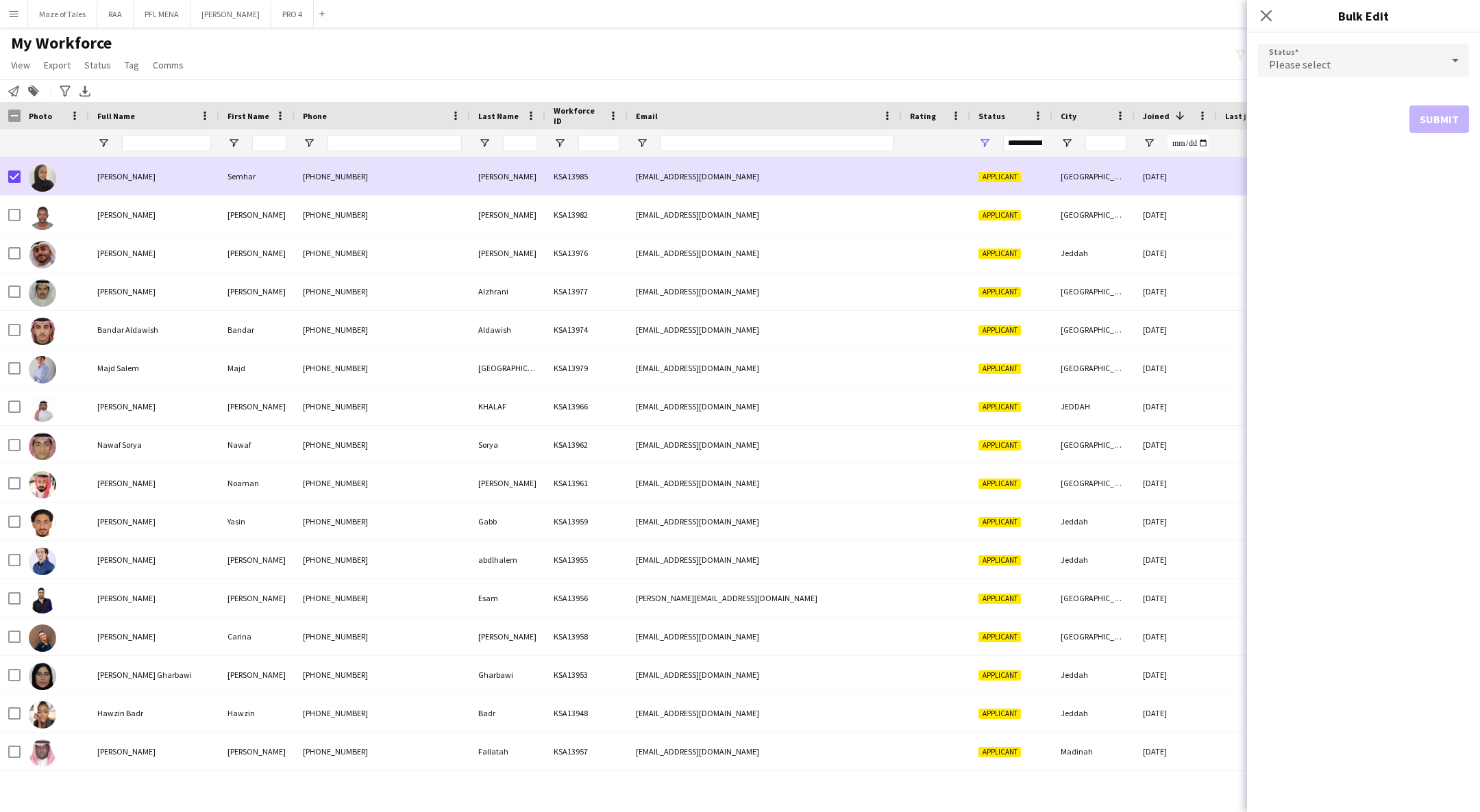
click at [1353, 74] on div "Please select" at bounding box center [1349, 60] width 184 height 33
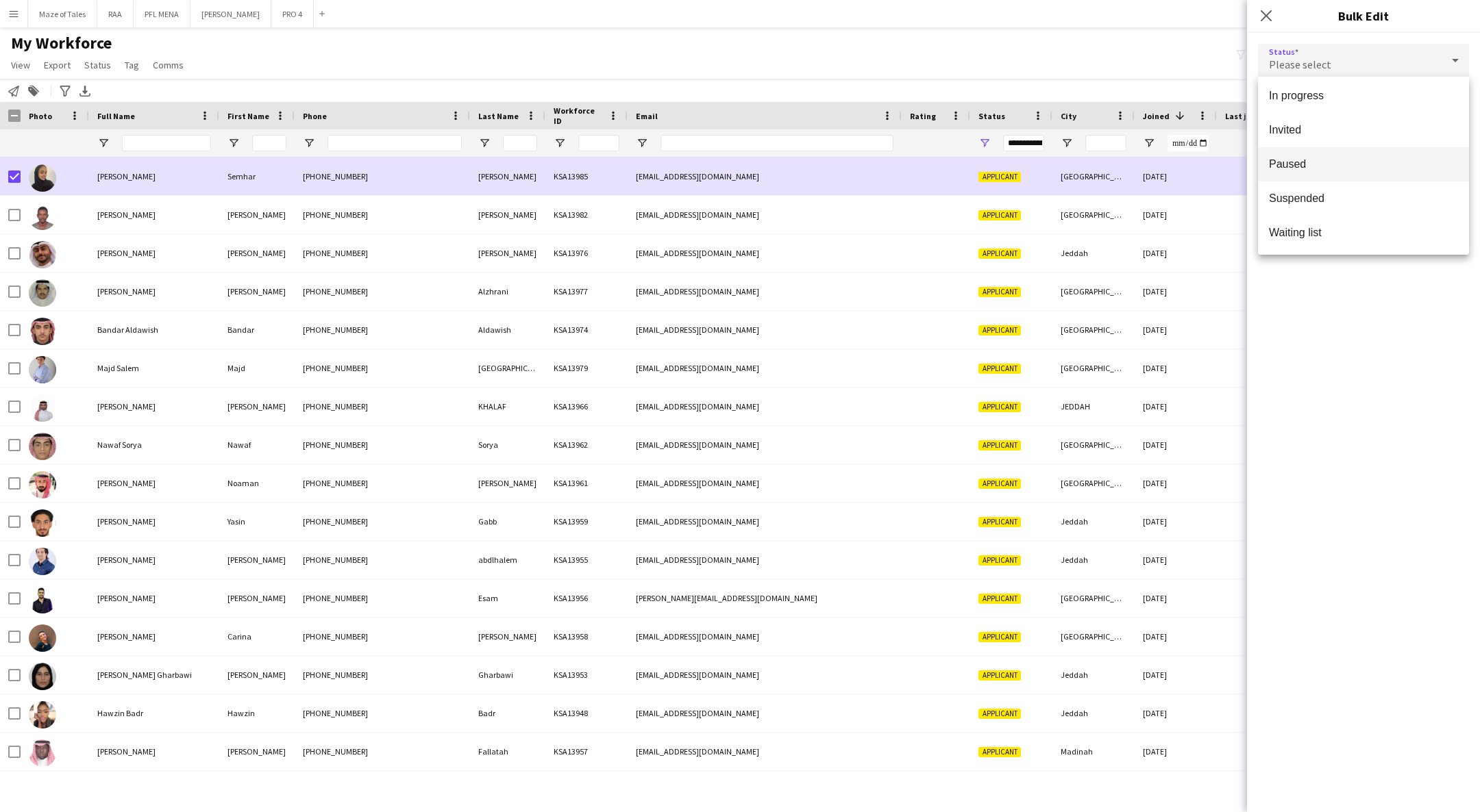
scroll to position [38, 0]
click at [1314, 202] on span "In progress" at bounding box center [1363, 199] width 189 height 13
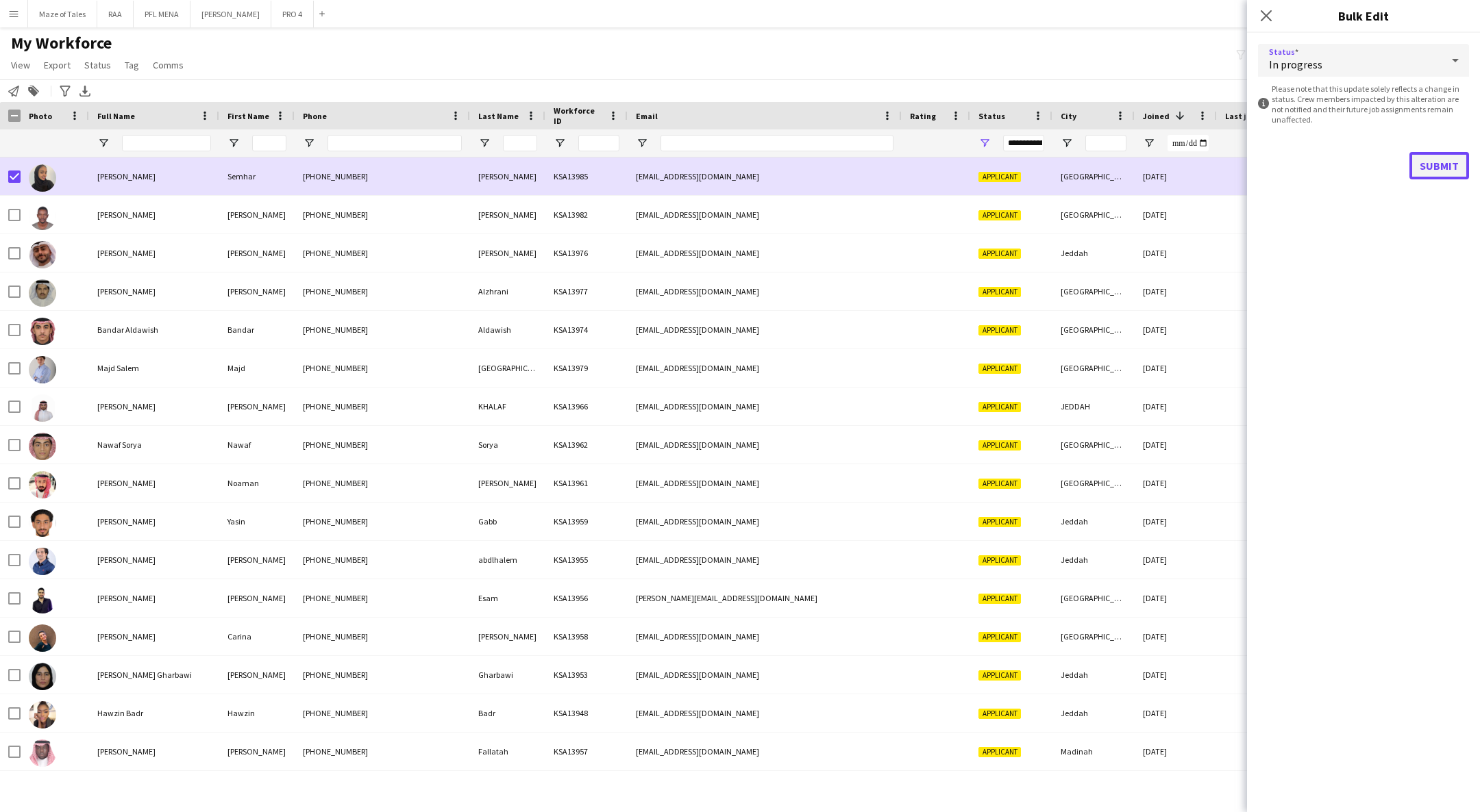
click at [1438, 161] on button "Submit" at bounding box center [1438, 165] width 60 height 28
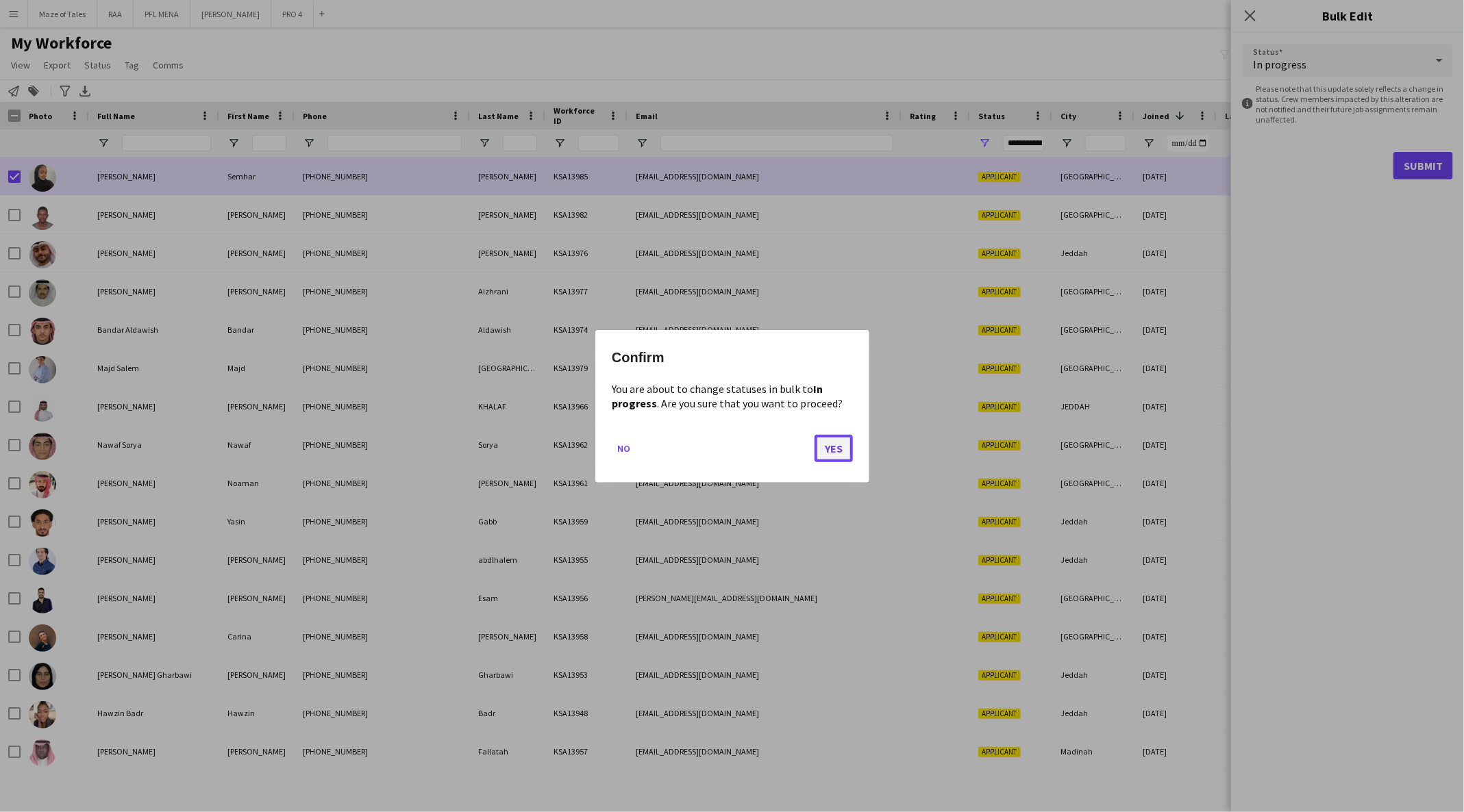
click at [841, 443] on button "Yes" at bounding box center [833, 448] width 38 height 28
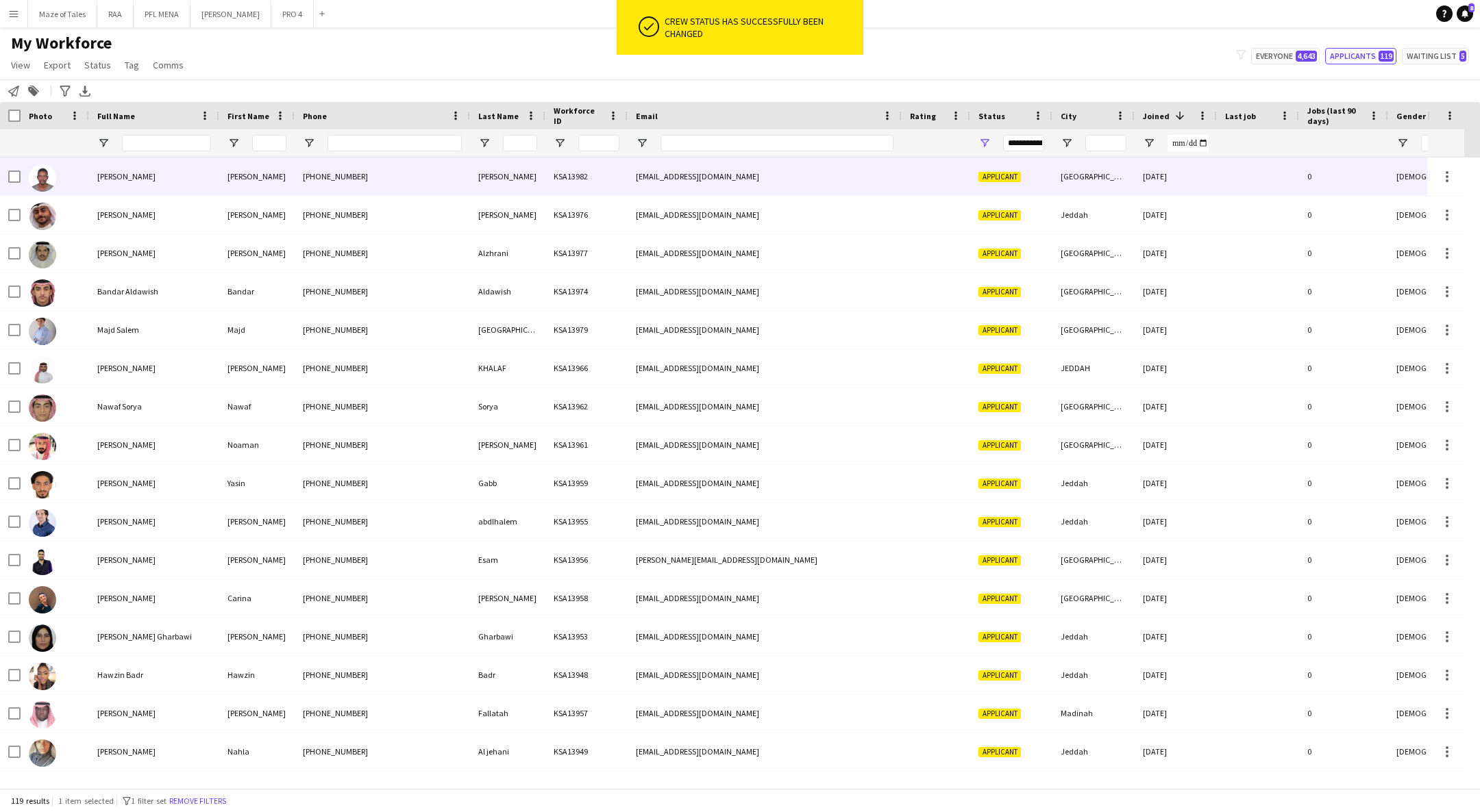
click at [256, 187] on div "[PERSON_NAME]" at bounding box center [256, 177] width 75 height 38
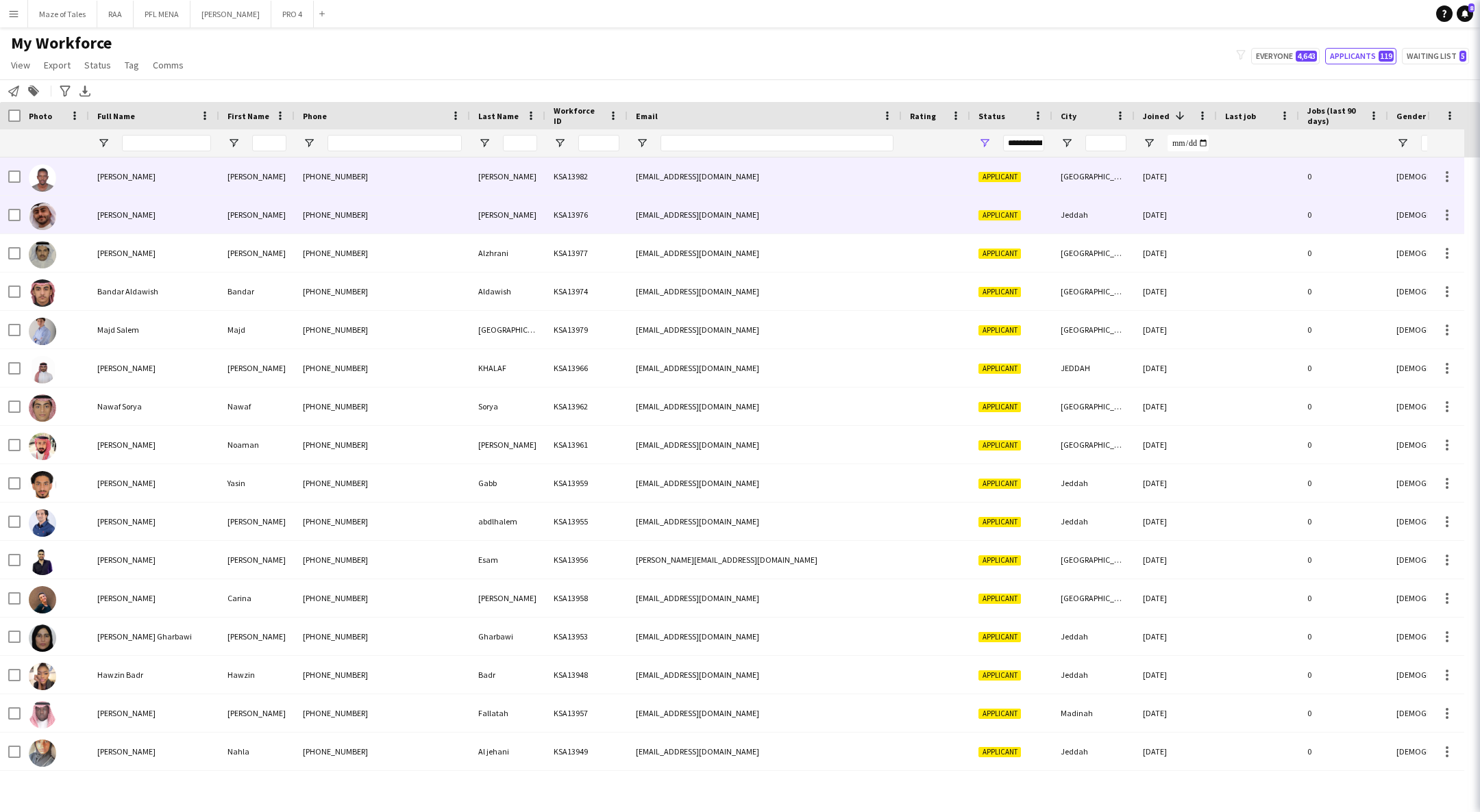
click at [239, 212] on div "[PERSON_NAME]" at bounding box center [256, 215] width 75 height 38
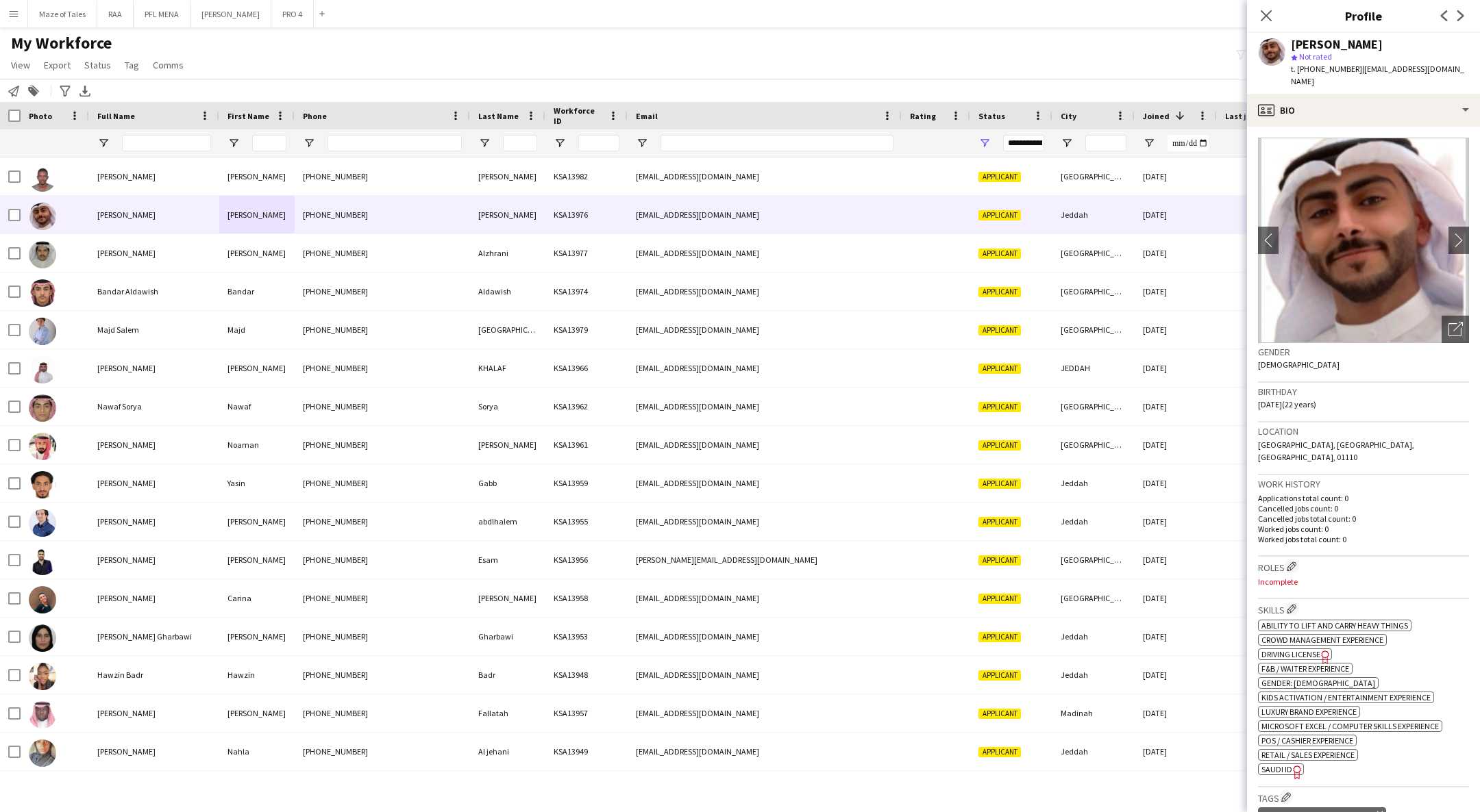
drag, startPoint x: 1027, startPoint y: 33, endPoint x: 1365, endPoint y: 26, distance: 338.1
click at [1029, 33] on div "My Workforce View Views Default view Basic Export View TAGS Test New view Updat…" at bounding box center [740, 56] width 1480 height 47
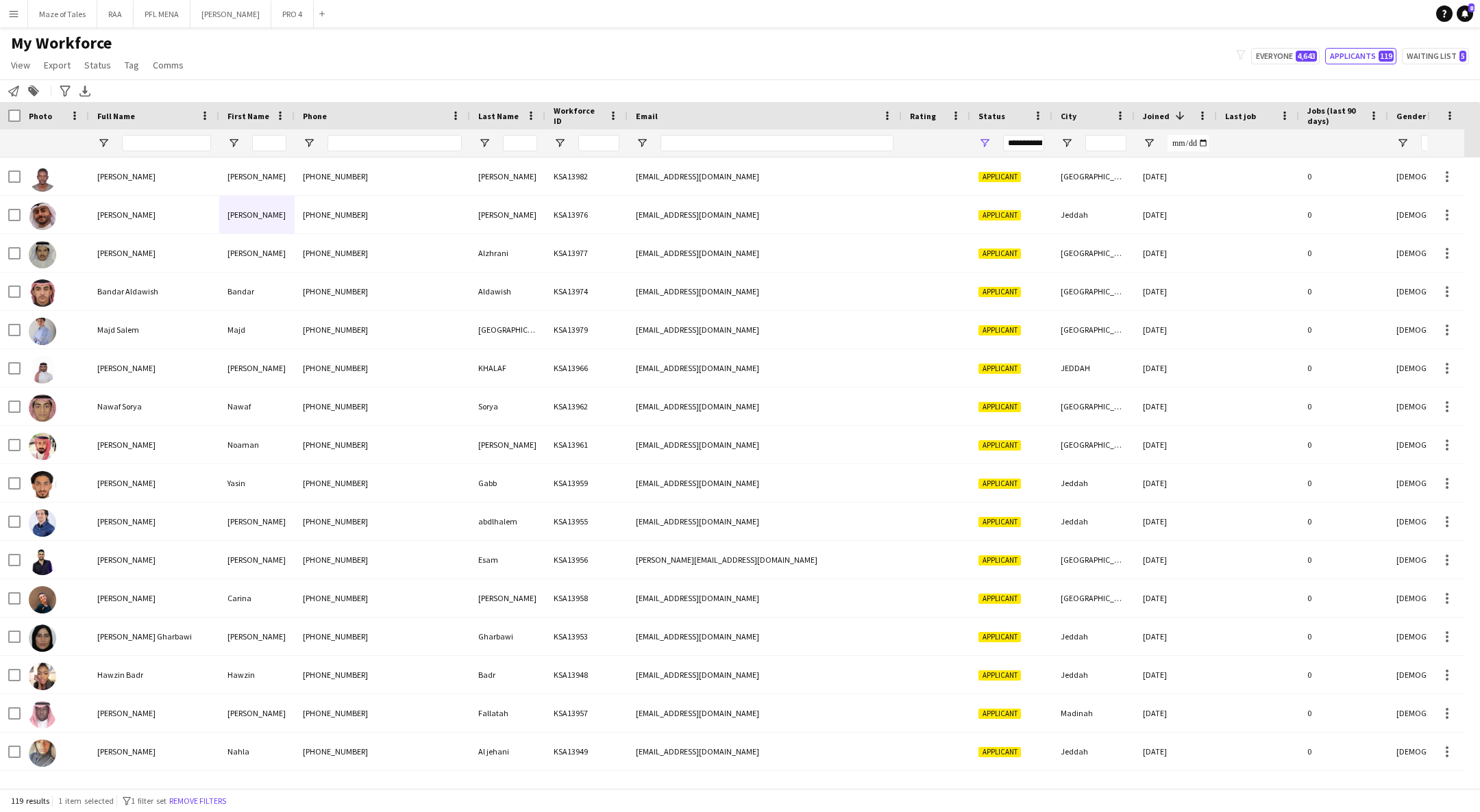
click at [1318, 39] on div "My Workforce View Views Default view Basic Export View TAGS Test New view Updat…" at bounding box center [740, 56] width 1480 height 47
